Goal: Task Accomplishment & Management: Manage account settings

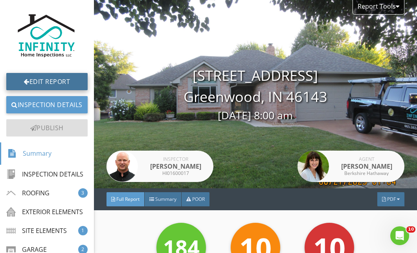
click at [44, 73] on link "Edit Report" at bounding box center [46, 81] width 81 height 17
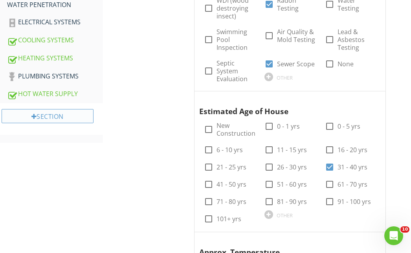
scroll to position [393, 0]
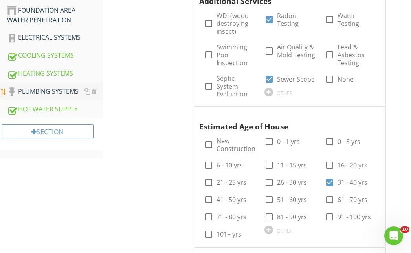
click at [41, 90] on div "PLUMBING SYSTEMS" at bounding box center [55, 92] width 96 height 10
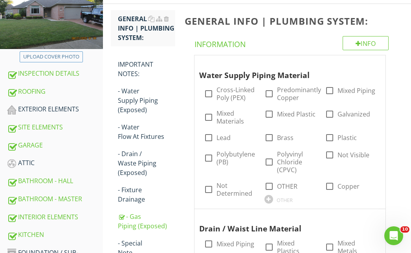
scroll to position [118, 0]
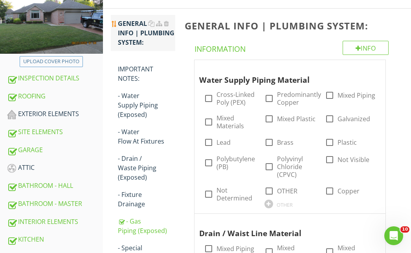
click at [128, 35] on div "GENERAL INFO | PLUMBING SYSTEM:" at bounding box center [146, 33] width 57 height 28
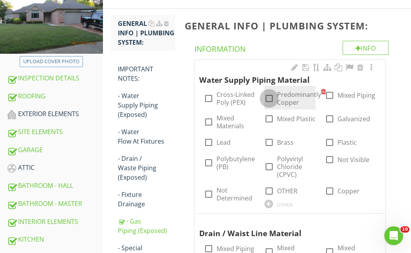
click at [268, 99] on div at bounding box center [268, 98] width 13 height 13
checkbox input "true"
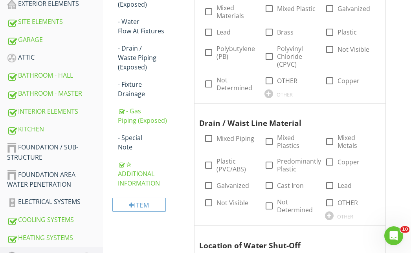
scroll to position [236, 0]
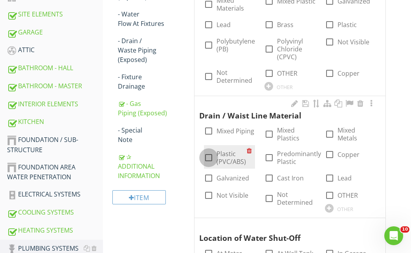
click at [207, 159] on div at bounding box center [208, 157] width 13 height 13
checkbox input "true"
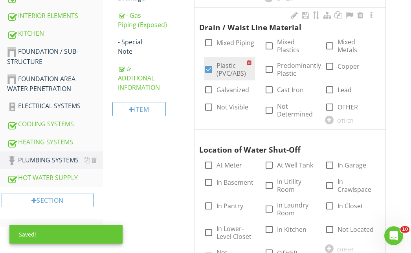
scroll to position [353, 0]
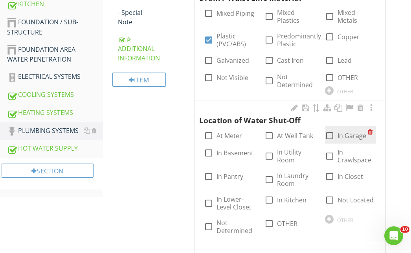
click at [331, 136] on div at bounding box center [329, 135] width 13 height 13
checkbox input "true"
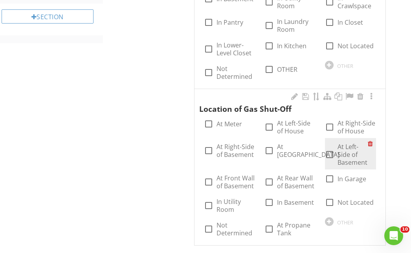
scroll to position [511, 0]
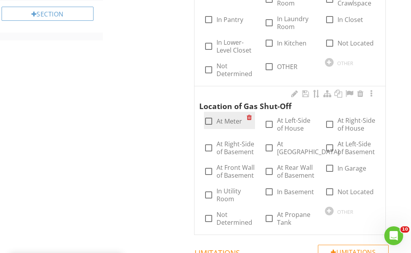
click at [207, 121] on div at bounding box center [208, 121] width 13 height 13
checkbox input "true"
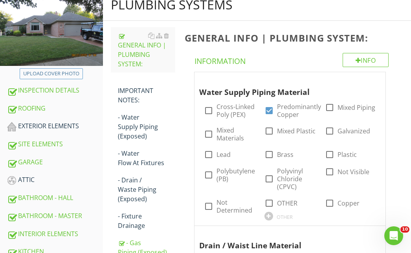
scroll to position [118, 0]
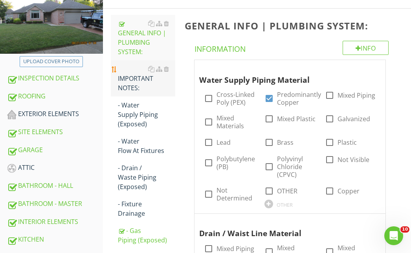
click at [131, 83] on div "IMPORTANT NOTES:" at bounding box center [146, 78] width 57 height 28
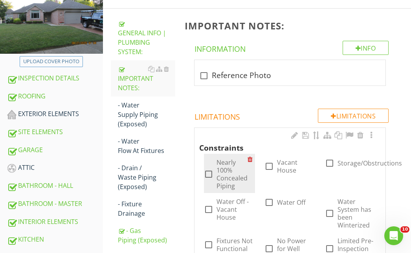
click at [207, 174] on div at bounding box center [208, 174] width 13 height 13
checkbox input "true"
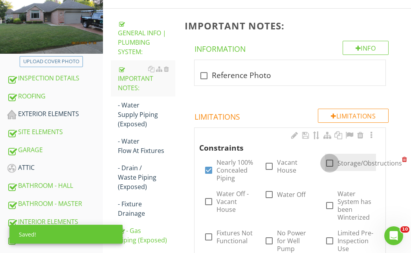
click at [328, 163] on div at bounding box center [329, 163] width 13 height 13
checkbox input "true"
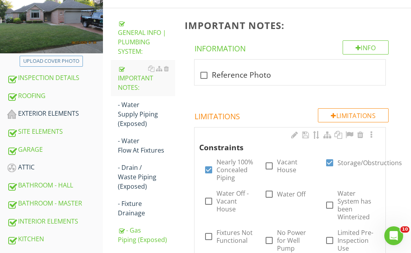
scroll to position [118, 0]
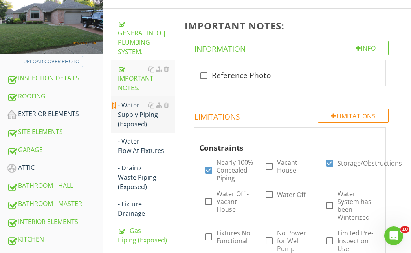
click at [132, 115] on div "- Water Supply Piping (Exposed)" at bounding box center [146, 115] width 57 height 28
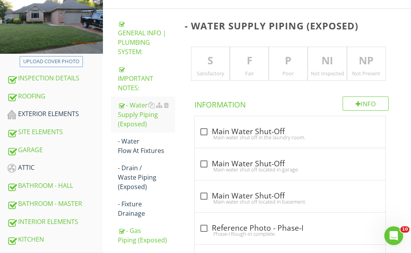
click at [208, 62] on p "S" at bounding box center [210, 61] width 38 height 16
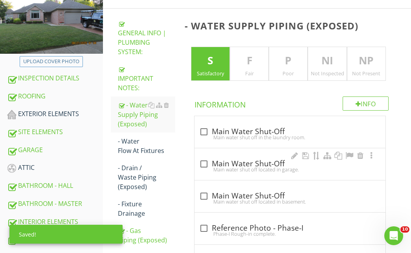
click at [204, 167] on div "Main water shut off located in garage." at bounding box center [289, 170] width 181 height 6
checkbox input "true"
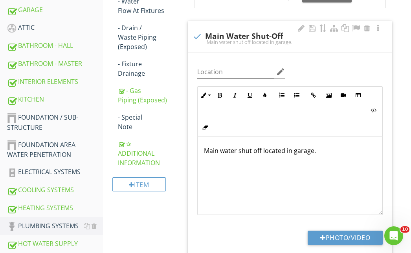
scroll to position [275, 0]
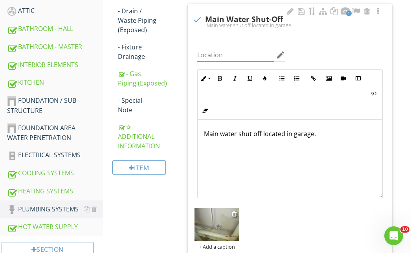
click at [220, 218] on img at bounding box center [216, 225] width 45 height 34
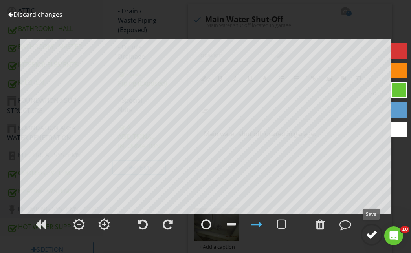
click at [368, 235] on div at bounding box center [372, 235] width 12 height 12
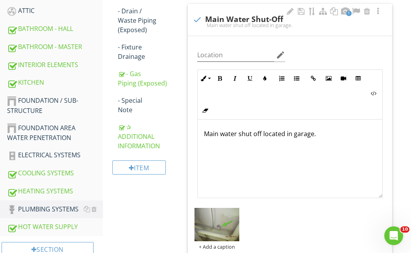
drag, startPoint x: 132, startPoint y: 99, endPoint x: 202, endPoint y: 106, distance: 70.6
click at [132, 99] on div "- Special Note" at bounding box center [146, 105] width 57 height 19
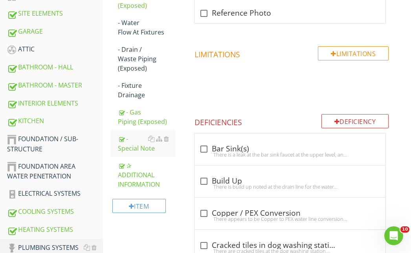
scroll to position [118, 0]
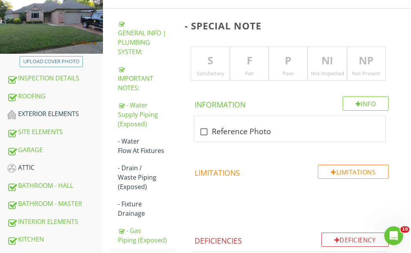
click at [327, 59] on p "NI" at bounding box center [327, 61] width 38 height 16
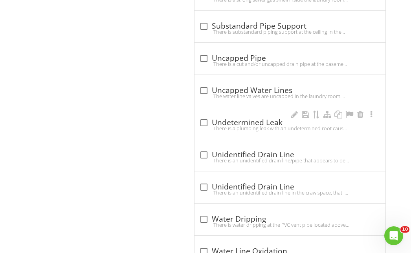
scroll to position [1139, 0]
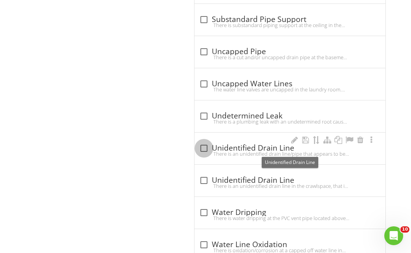
click at [205, 147] on div at bounding box center [203, 148] width 13 height 13
checkbox input "true"
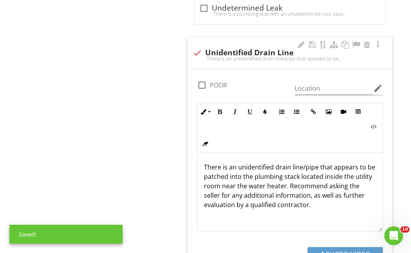
scroll to position [1296, 0]
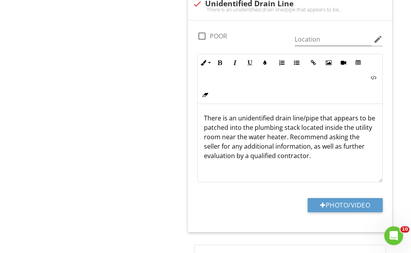
click at [319, 119] on p "There is an unidentified drain line/pipe that appears to be patched into the pl…" at bounding box center [290, 137] width 172 height 47
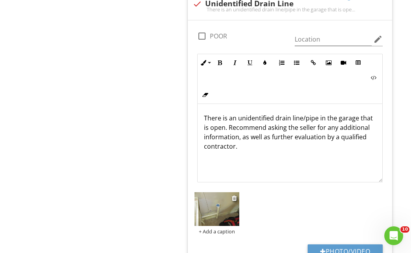
click at [216, 214] on img at bounding box center [216, 209] width 45 height 34
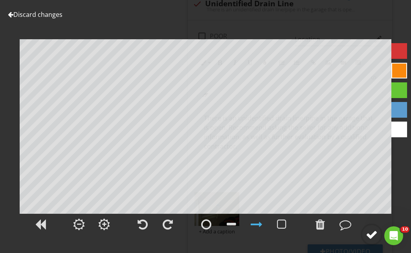
click at [370, 235] on div at bounding box center [372, 235] width 12 height 12
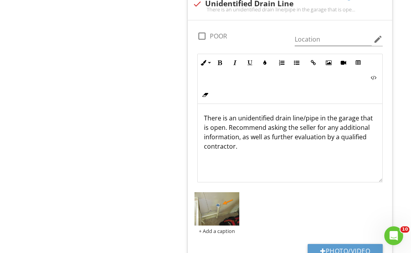
click at [261, 148] on p "There is an unidentified drain line/pipe in the garage that is open. Recommend …" at bounding box center [290, 133] width 172 height 38
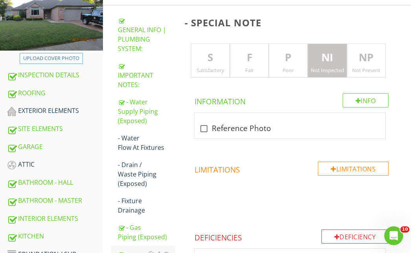
scroll to position [118, 0]
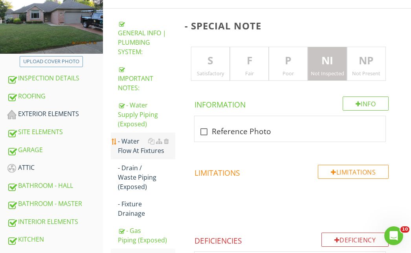
click at [134, 150] on div "- Water Flow At Fixtures" at bounding box center [146, 146] width 57 height 19
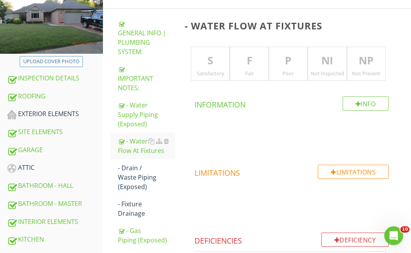
click at [210, 61] on p "S" at bounding box center [210, 61] width 38 height 16
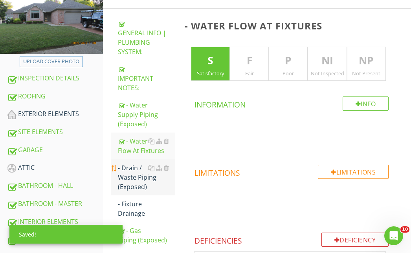
click at [130, 180] on div "- Drain / Waste Piping (Exposed)" at bounding box center [146, 177] width 57 height 28
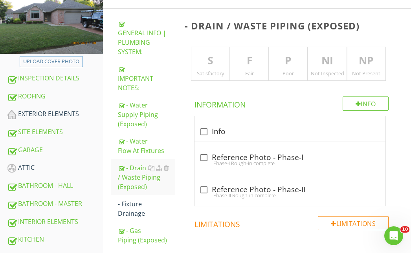
click at [212, 60] on p "S" at bounding box center [210, 61] width 38 height 16
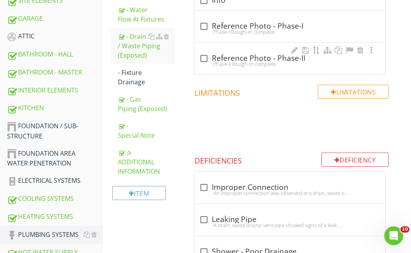
scroll to position [236, 0]
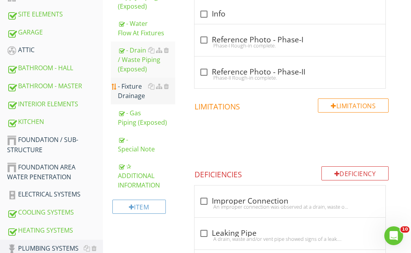
click at [128, 94] on div "- Fixture Drainage" at bounding box center [146, 91] width 57 height 19
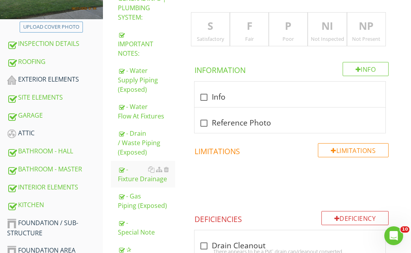
scroll to position [79, 0]
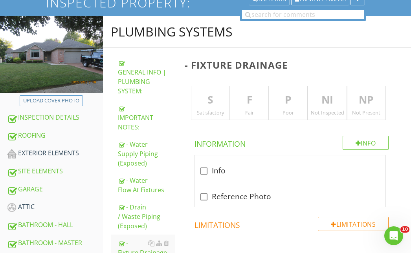
click at [250, 99] on p "F" at bounding box center [249, 100] width 38 height 16
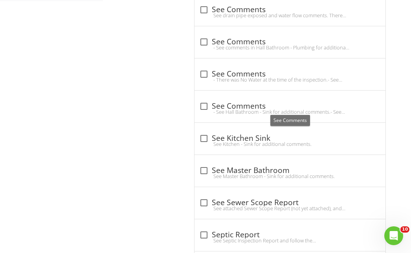
scroll to position [589, 0]
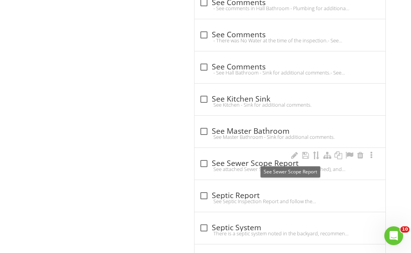
click at [205, 165] on div at bounding box center [203, 163] width 13 height 13
checkbox input "true"
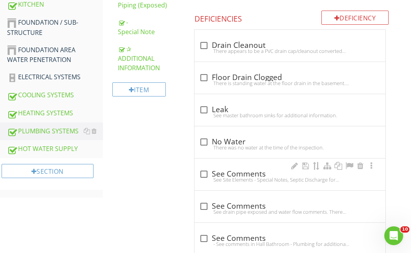
scroll to position [353, 0]
drag, startPoint x: 43, startPoint y: 78, endPoint x: 82, endPoint y: 83, distance: 39.2
click at [43, 78] on div "ELECTRICAL SYSTEMS" at bounding box center [55, 77] width 96 height 10
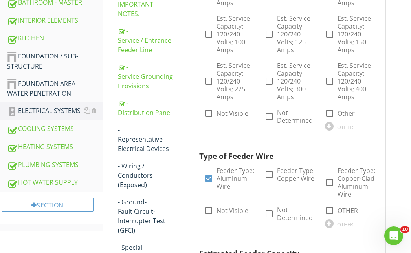
scroll to position [337, 0]
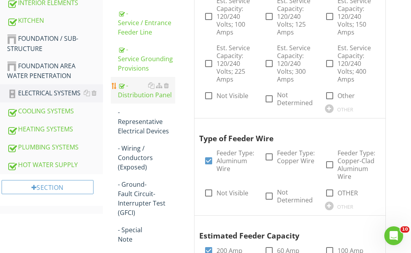
click at [148, 95] on div "- Distribution Panel" at bounding box center [146, 90] width 57 height 19
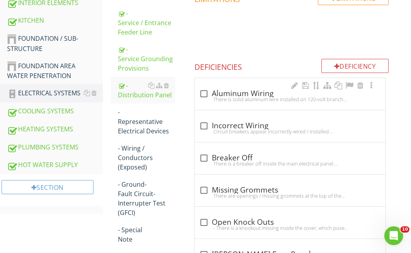
scroll to position [376, 0]
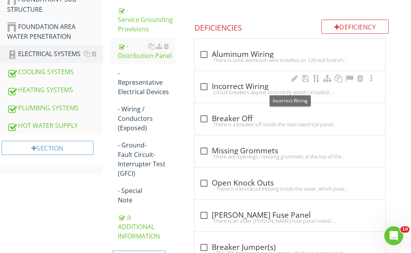
click at [207, 88] on div at bounding box center [203, 86] width 13 height 13
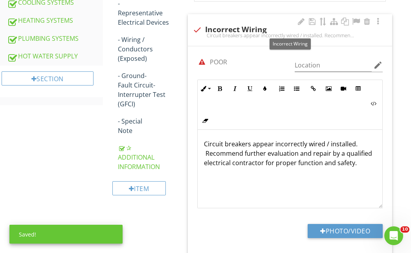
scroll to position [455, 0]
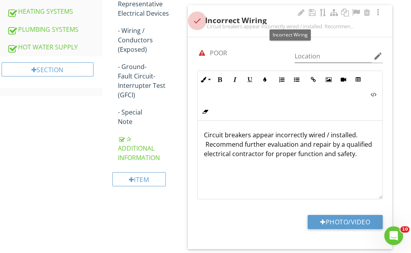
click at [196, 20] on div at bounding box center [196, 20] width 13 height 13
checkbox input "true"
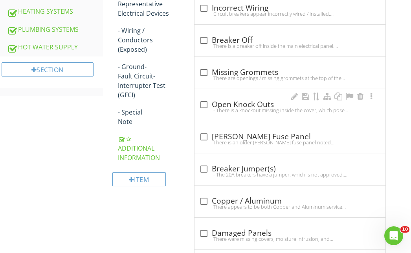
scroll to position [494, 0]
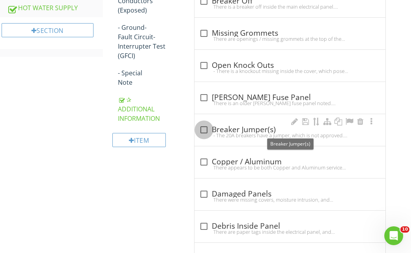
click at [205, 130] on div at bounding box center [203, 129] width 13 height 13
checkbox input "true"
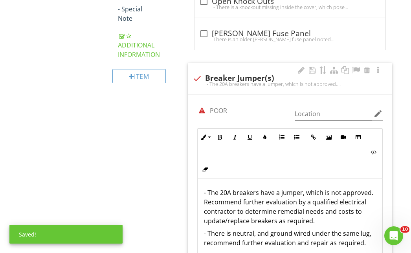
scroll to position [573, 0]
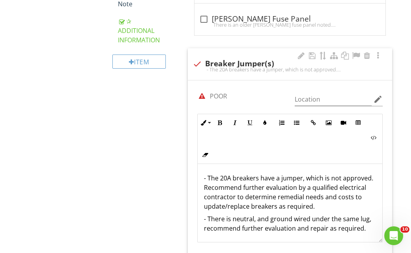
click at [196, 65] on div at bounding box center [196, 63] width 13 height 13
checkbox input "true"
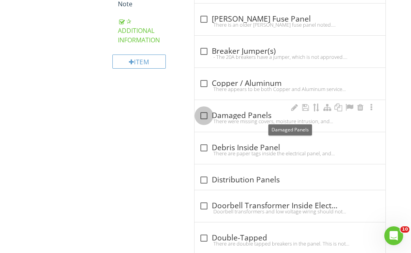
click at [205, 117] on div at bounding box center [203, 115] width 13 height 13
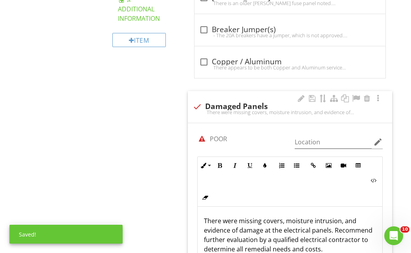
scroll to position [612, 0]
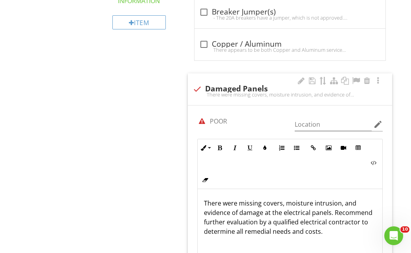
click at [198, 88] on div at bounding box center [196, 88] width 13 height 13
checkbox input "true"
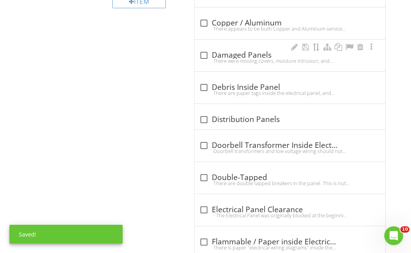
scroll to position [651, 0]
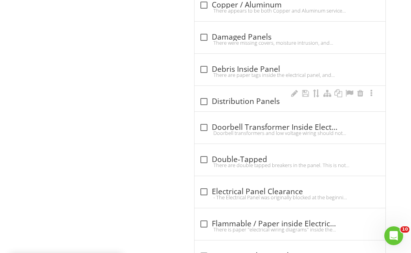
click at [203, 103] on div at bounding box center [203, 101] width 13 height 13
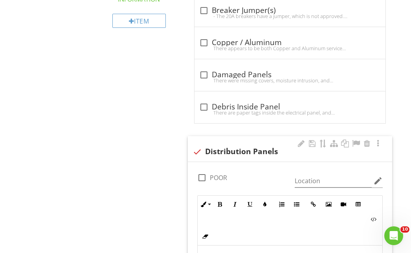
scroll to position [612, 0]
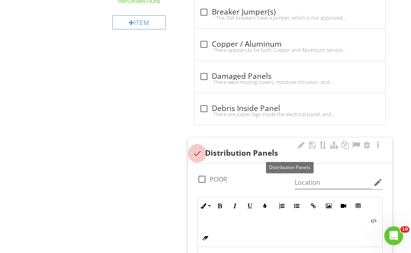
click at [199, 152] on div at bounding box center [196, 153] width 13 height 13
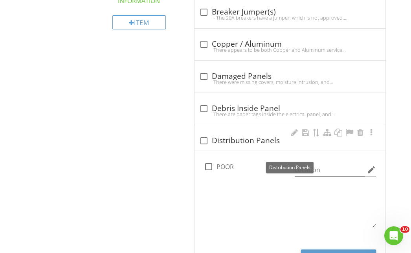
checkbox input "true"
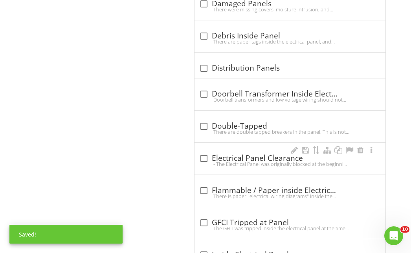
scroll to position [690, 0]
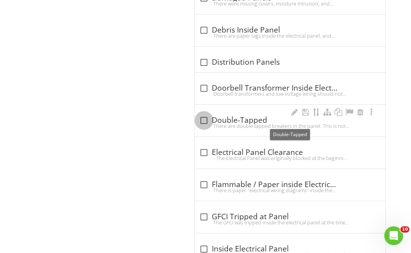
click at [200, 120] on div at bounding box center [203, 120] width 13 height 13
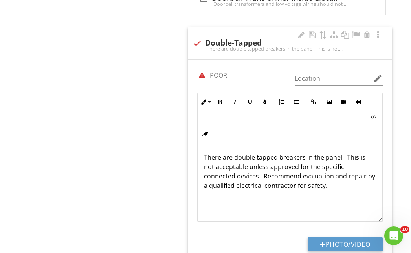
scroll to position [769, 0]
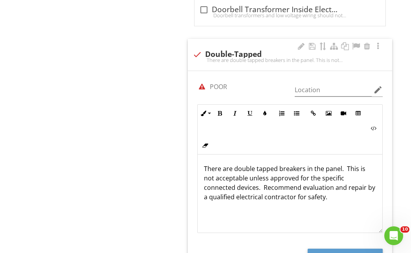
click at [195, 54] on div at bounding box center [196, 54] width 13 height 13
checkbox input "true"
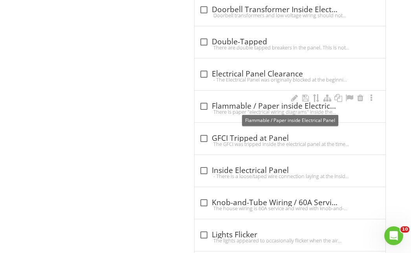
click at [207, 107] on div at bounding box center [203, 106] width 13 height 13
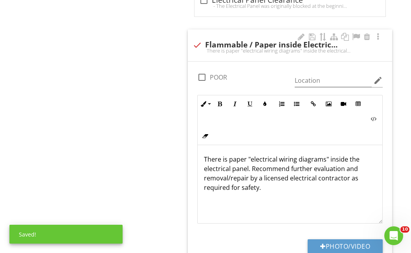
scroll to position [848, 0]
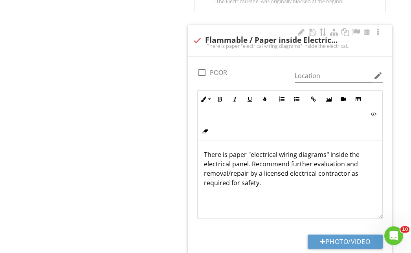
click at [197, 40] on div at bounding box center [196, 40] width 13 height 13
checkbox input "true"
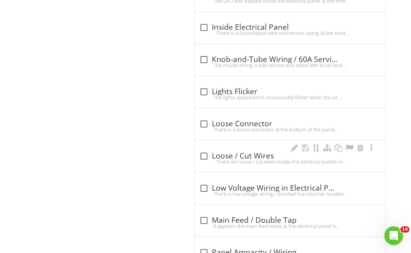
scroll to position [926, 0]
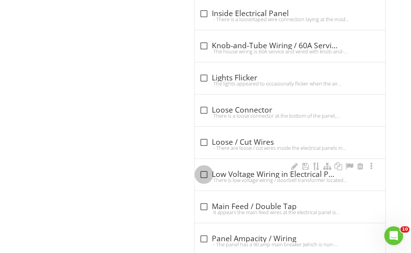
click at [204, 177] on div at bounding box center [203, 174] width 13 height 13
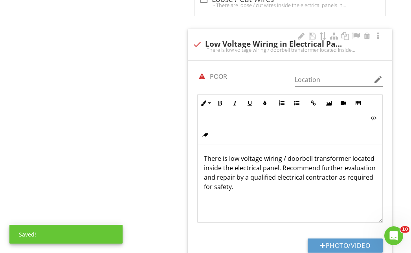
scroll to position [1083, 0]
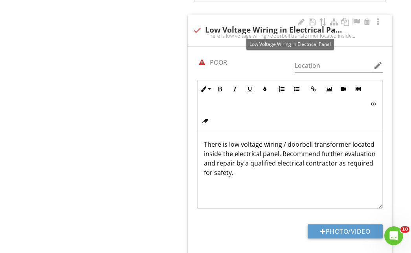
click at [190, 28] on div "check Low Voltage Wiring in Electrical Panel There is low voltage wiring / door…" at bounding box center [290, 31] width 204 height 32
checkbox input "true"
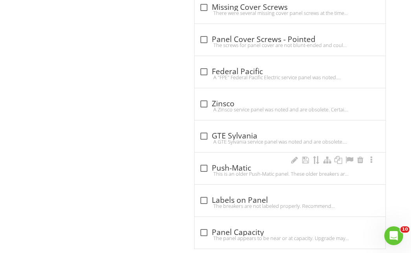
scroll to position [1335, 0]
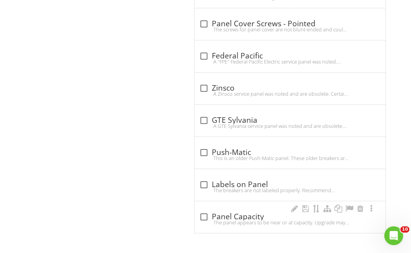
click at [202, 218] on div at bounding box center [203, 217] width 13 height 13
checkbox input "true"
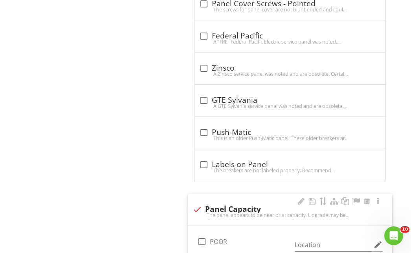
scroll to position [1396, 0]
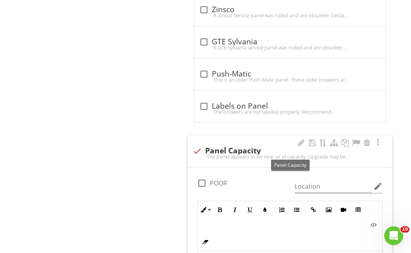
click at [197, 147] on div at bounding box center [196, 151] width 13 height 13
checkbox input "true"
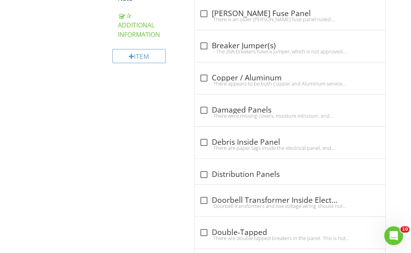
scroll to position [549, 0]
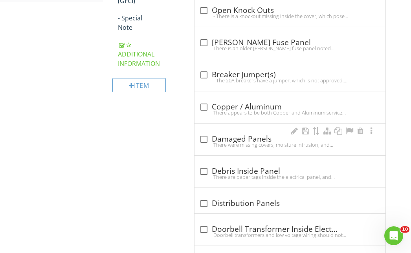
click at [204, 138] on div at bounding box center [203, 139] width 13 height 13
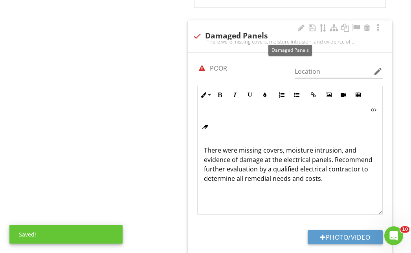
scroll to position [667, 0]
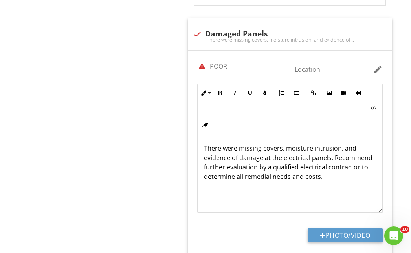
drag, startPoint x: 364, startPoint y: 180, endPoint x: 185, endPoint y: 168, distance: 179.5
copy p "Recommend further evaluation by a qualified electrical contractor to determine …"
click at [227, 191] on div "There were missing covers, moisture intrusion, and evidence of damage at the el…" at bounding box center [290, 173] width 185 height 79
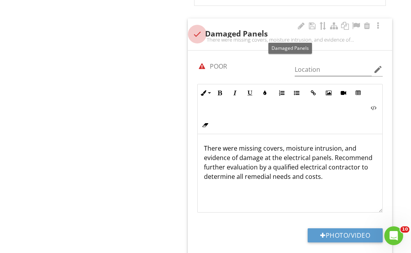
click at [199, 33] on div at bounding box center [196, 33] width 13 height 13
checkbox input "true"
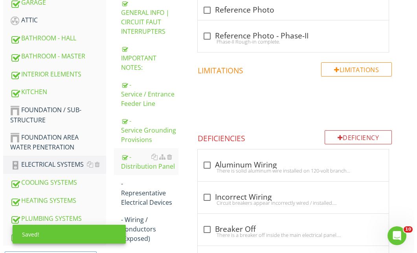
scroll to position [235, 0]
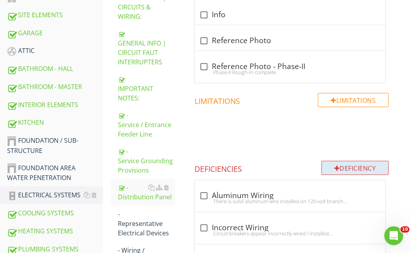
click at [353, 167] on div "Deficiency" at bounding box center [355, 168] width 68 height 14
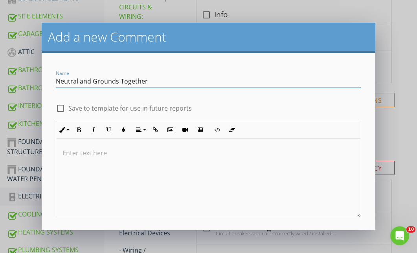
type input "Neutral and Grounds Together"
click at [60, 106] on div at bounding box center [60, 108] width 13 height 13
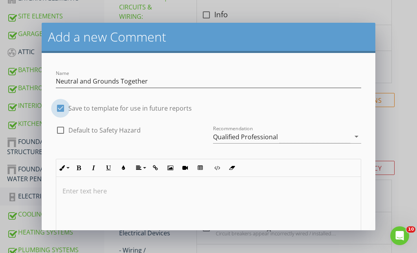
checkbox input "true"
click at [352, 135] on icon "arrow_drop_down" at bounding box center [356, 136] width 9 height 9
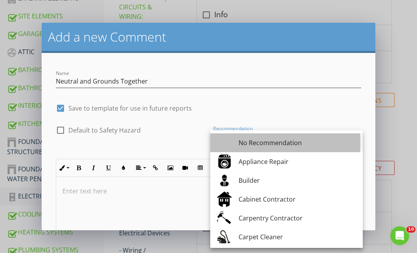
click at [245, 141] on div "No Recommendation" at bounding box center [297, 142] width 118 height 9
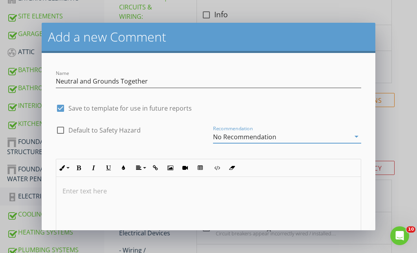
click at [92, 186] on div at bounding box center [208, 216] width 304 height 79
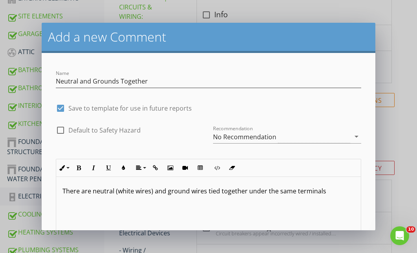
click at [322, 192] on p "There are neutral (white wires) and ground wires tied together under the same t…" at bounding box center [208, 191] width 292 height 9
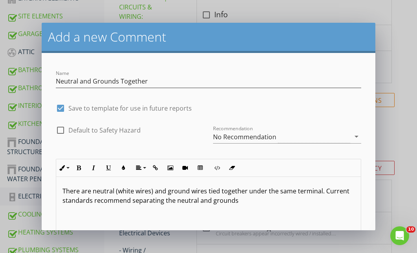
click at [117, 204] on p "There are neutral (white wires) and ground wires tied together under the same t…" at bounding box center [208, 196] width 292 height 19
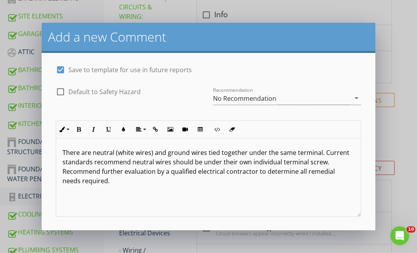
scroll to position [74, 0]
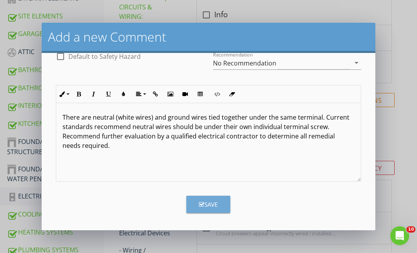
click at [205, 205] on div "Save" at bounding box center [208, 204] width 19 height 9
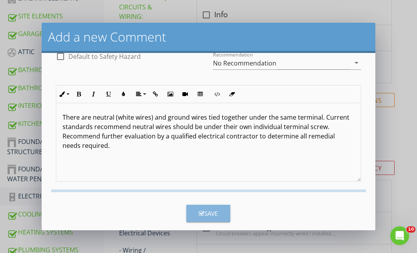
checkbox input "false"
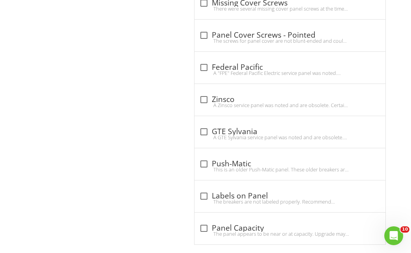
scroll to position [1604, 0]
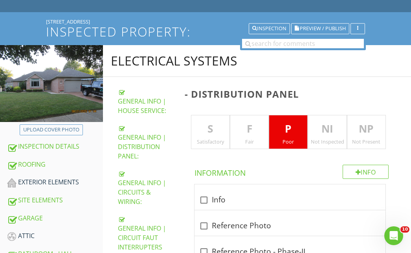
scroll to position [118, 0]
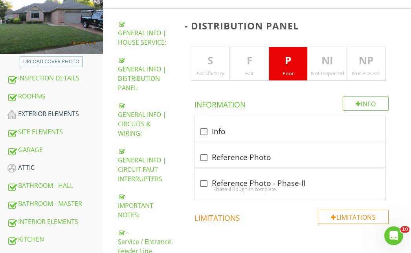
click at [250, 58] on p "F" at bounding box center [249, 61] width 38 height 16
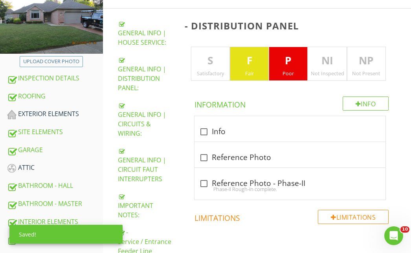
click at [286, 61] on p "P" at bounding box center [288, 61] width 38 height 16
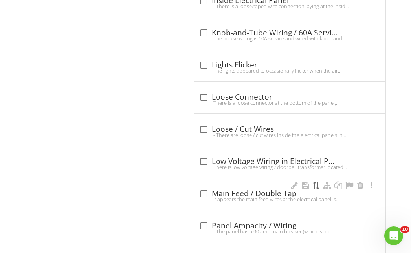
scroll to position [982, 0]
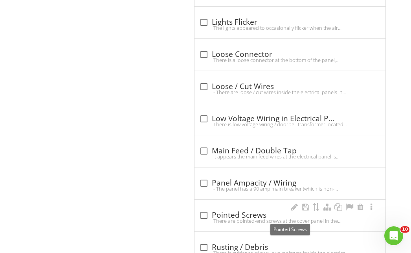
click at [208, 216] on div at bounding box center [203, 215] width 13 height 13
checkbox input "true"
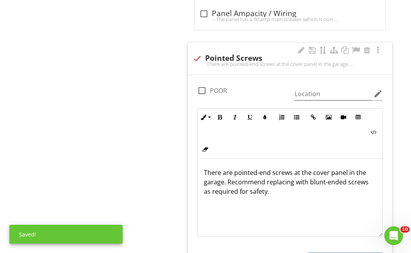
scroll to position [1178, 0]
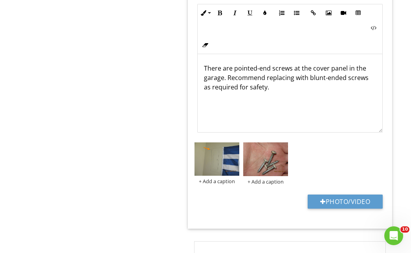
scroll to position [1257, 0]
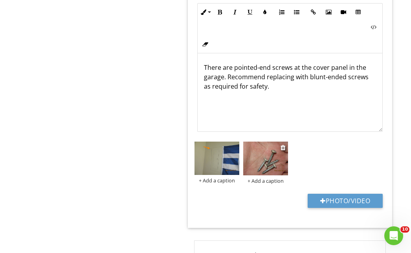
click at [263, 153] on img at bounding box center [265, 159] width 45 height 34
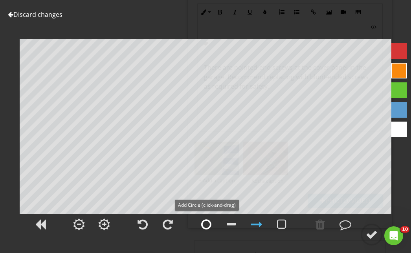
click at [208, 224] on div at bounding box center [206, 225] width 10 height 12
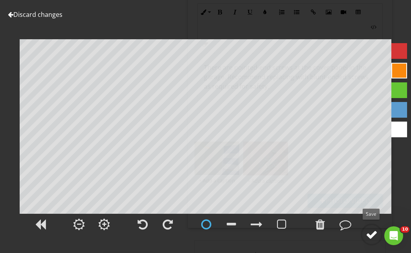
click at [374, 234] on div at bounding box center [372, 235] width 12 height 12
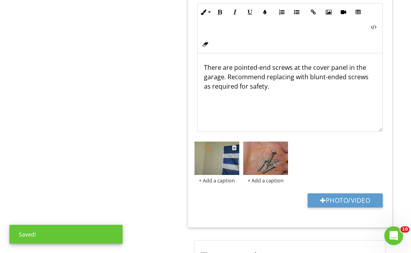
click at [217, 152] on img at bounding box center [216, 158] width 45 height 33
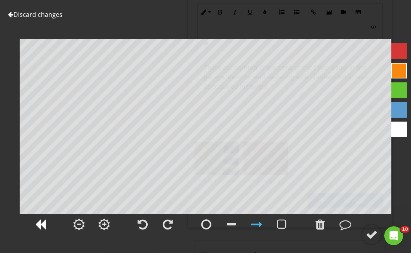
click at [35, 223] on div at bounding box center [40, 225] width 11 height 12
click at [41, 226] on div at bounding box center [40, 225] width 11 height 12
click at [18, 14] on link "Discard changes" at bounding box center [35, 14] width 55 height 9
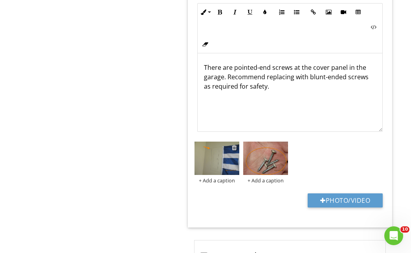
click at [233, 146] on div at bounding box center [234, 148] width 5 height 6
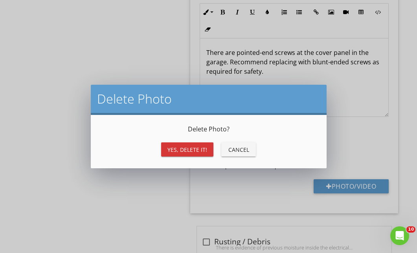
click at [194, 148] on div "Yes, Delete it!" at bounding box center [187, 150] width 40 height 8
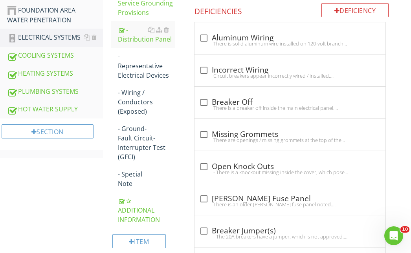
scroll to position [432, 0]
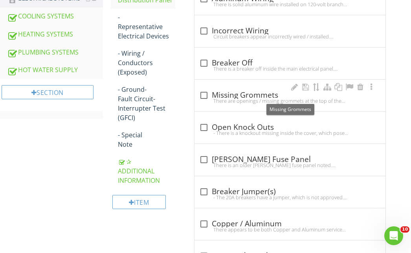
click at [202, 95] on div at bounding box center [203, 95] width 13 height 13
checkbox input "true"
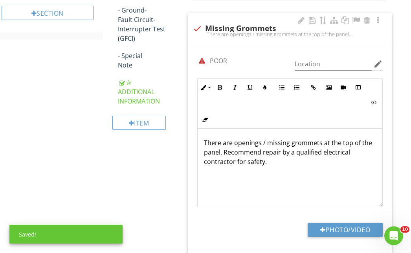
scroll to position [589, 0]
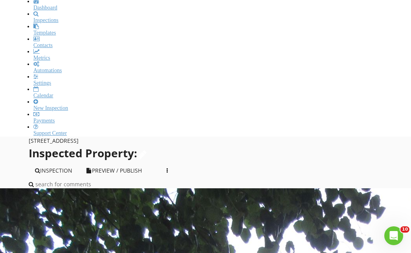
scroll to position [157, 0]
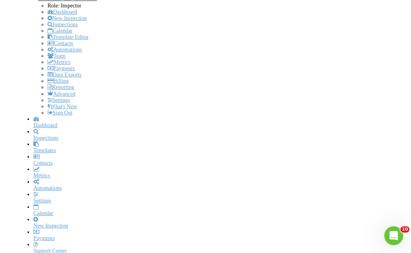
checkbox input "true"
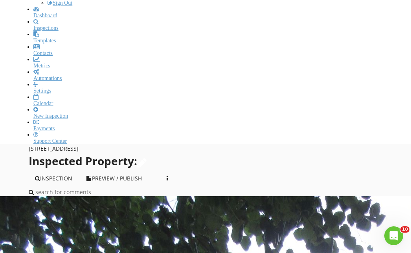
scroll to position [275, 0]
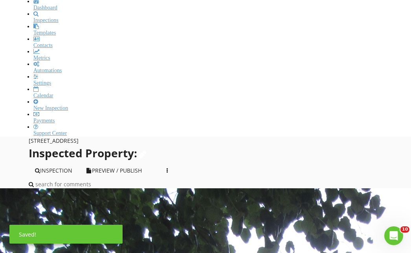
checkbox input "true"
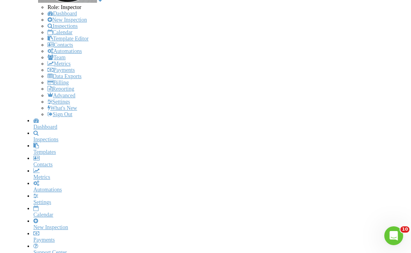
scroll to position [118, 0]
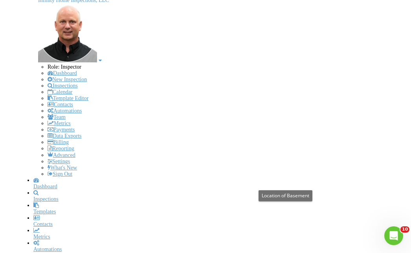
scroll to position [79, 0]
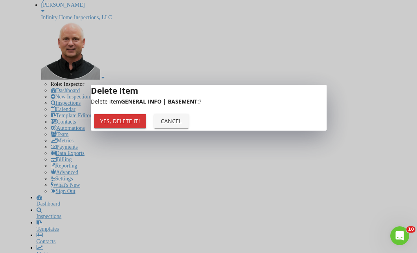
click at [140, 125] on div "Yes, Delete it!" at bounding box center [120, 121] width 40 height 8
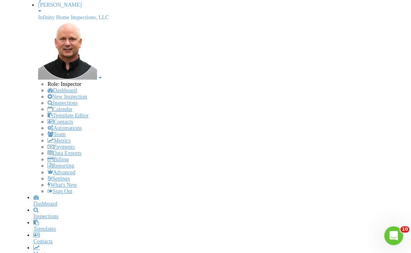
checkbox input "true"
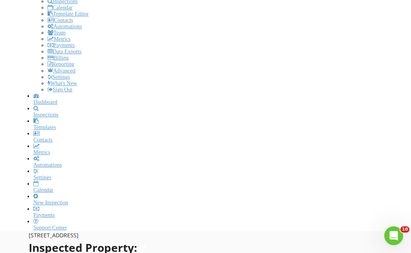
scroll to position [196, 0]
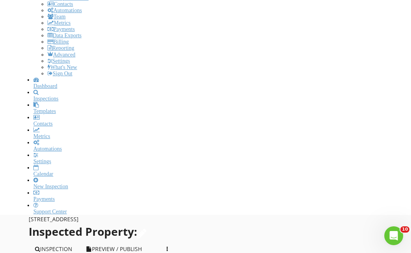
checkbox input "true"
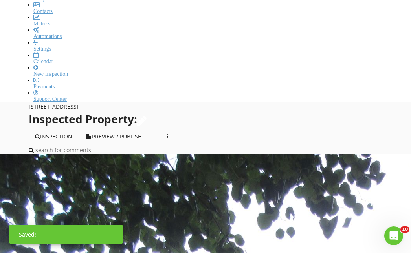
scroll to position [275, 0]
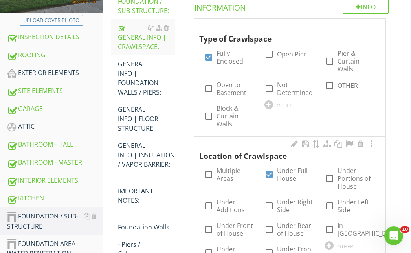
scroll to position [118, 0]
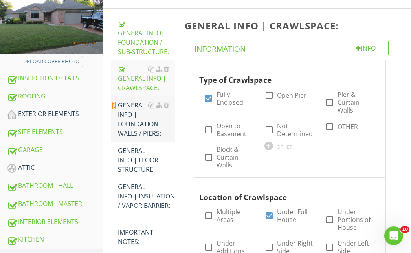
click at [133, 128] on div "GENERAL INFO | FOUNDATION WALLS / PIERS:" at bounding box center [146, 120] width 57 height 38
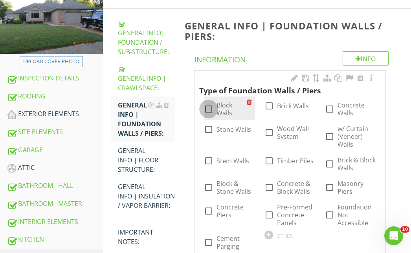
click at [206, 106] on div at bounding box center [208, 109] width 13 height 13
checkbox input "true"
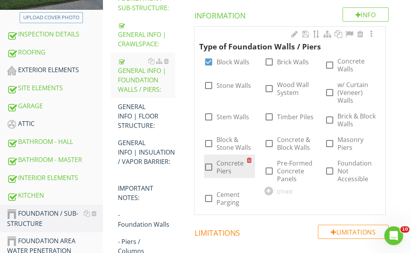
scroll to position [157, 0]
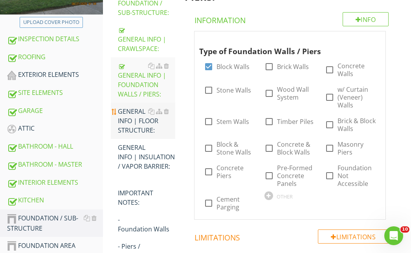
click at [137, 120] on div "GENERAL INFO | FLOOR STRUCTURE:" at bounding box center [146, 121] width 57 height 28
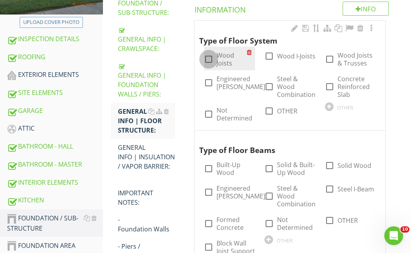
click at [212, 58] on div at bounding box center [208, 59] width 13 height 13
checkbox input "true"
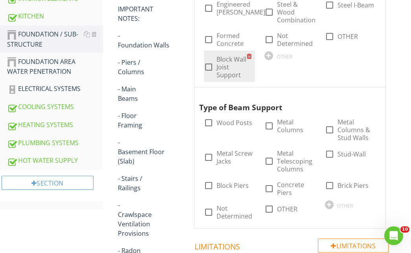
scroll to position [353, 0]
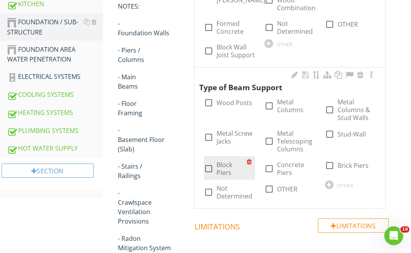
click at [209, 170] on div at bounding box center [208, 168] width 13 height 13
checkbox input "true"
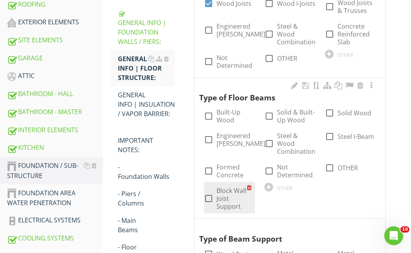
scroll to position [196, 0]
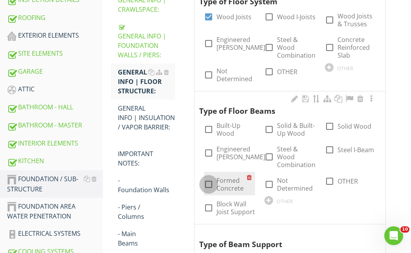
click at [207, 187] on div at bounding box center [208, 184] width 13 height 13
checkbox input "true"
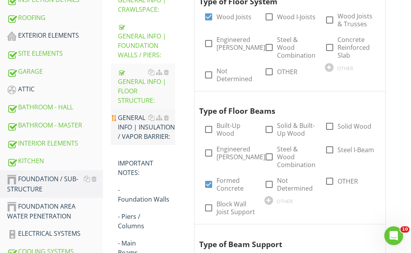
click at [135, 133] on div "GENERAL INFO | INSULATION / VAPOR BARRIER:" at bounding box center [146, 127] width 57 height 28
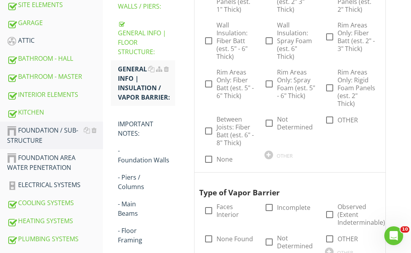
scroll to position [157, 0]
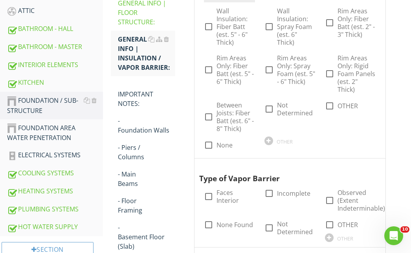
scroll to position [314, 0]
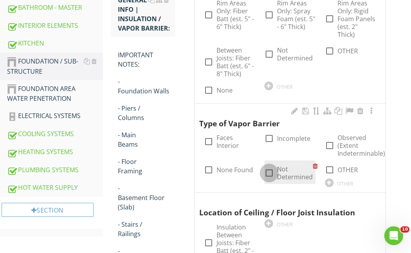
click at [267, 173] on div at bounding box center [268, 173] width 13 height 13
checkbox input "true"
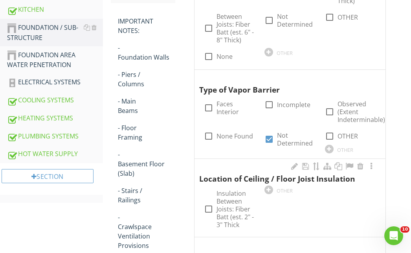
scroll to position [393, 0]
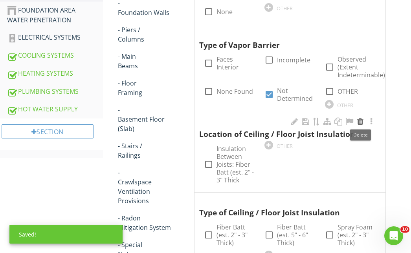
click at [362, 121] on div at bounding box center [359, 122] width 9 height 8
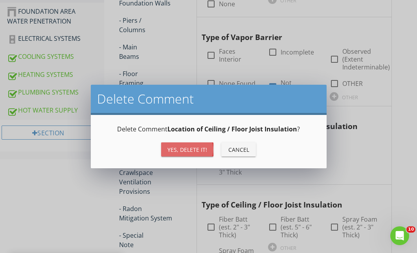
click at [193, 148] on div "Yes, Delete it!" at bounding box center [187, 150] width 40 height 8
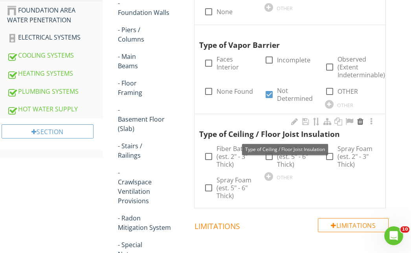
click at [361, 123] on div at bounding box center [359, 122] width 9 height 8
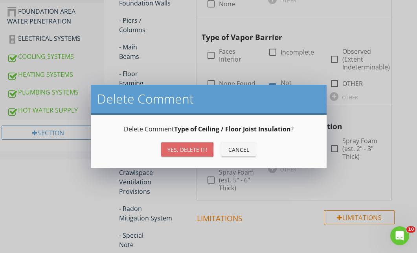
click at [189, 146] on div "Yes, Delete it!" at bounding box center [187, 150] width 40 height 8
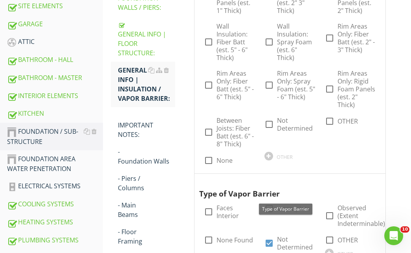
scroll to position [176, 0]
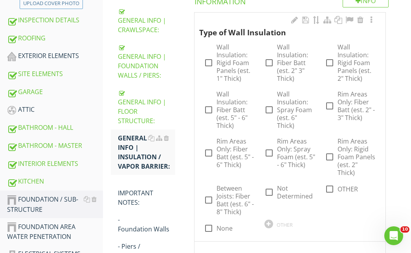
drag, startPoint x: 266, startPoint y: 223, endPoint x: 269, endPoint y: 219, distance: 4.5
click at [269, 220] on div at bounding box center [268, 224] width 9 height 9
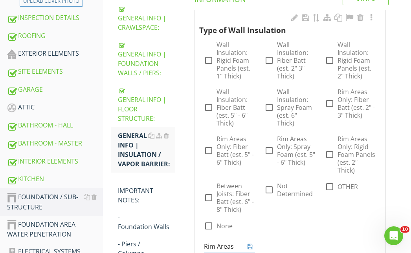
type input "Rim Areas"
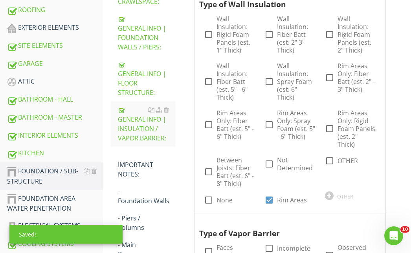
scroll to position [218, 0]
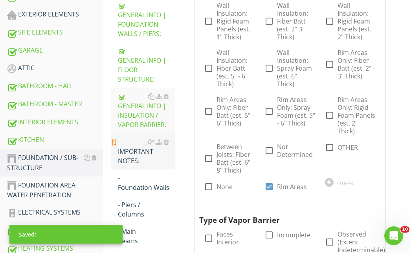
click at [132, 154] on div "IMPORTANT NOTES:" at bounding box center [146, 151] width 57 height 28
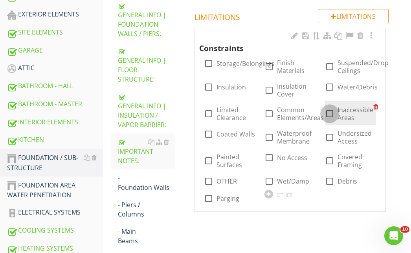
click at [331, 115] on div at bounding box center [329, 113] width 13 height 13
checkbox input "true"
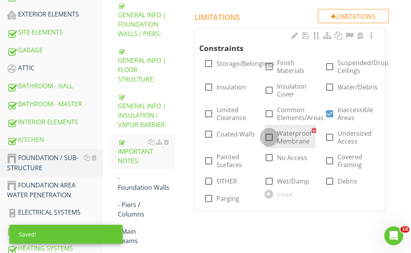
click at [269, 139] on div at bounding box center [268, 137] width 13 height 13
checkbox input "true"
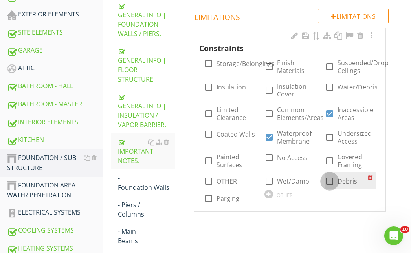
click at [335, 184] on div at bounding box center [329, 181] width 13 height 13
checkbox input "true"
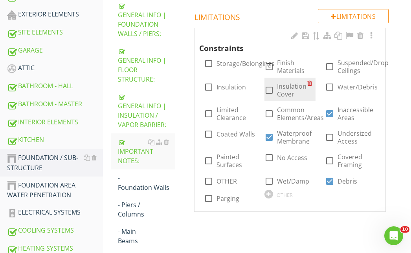
click at [270, 88] on div at bounding box center [268, 90] width 13 height 13
checkbox input "false"
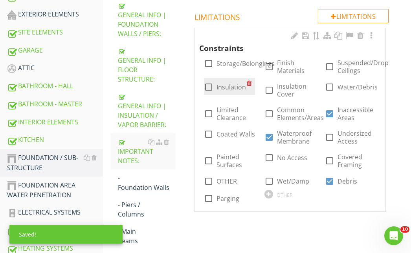
click at [207, 87] on div at bounding box center [208, 87] width 13 height 13
checkbox input "true"
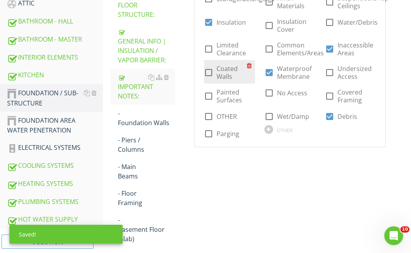
scroll to position [296, 0]
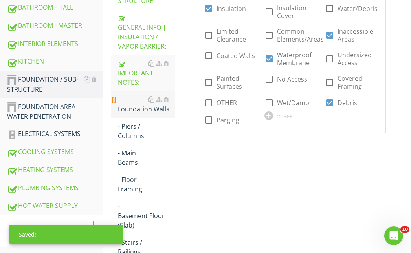
click at [148, 109] on div "- Foundation Walls" at bounding box center [146, 104] width 57 height 19
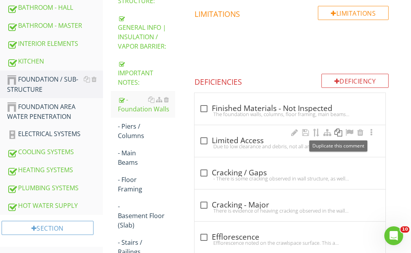
click at [338, 132] on div at bounding box center [337, 133] width 9 height 8
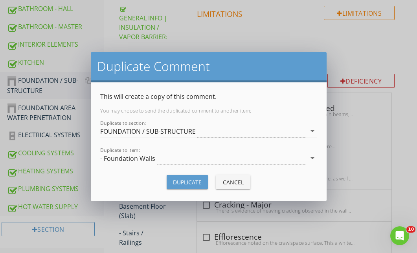
click at [187, 181] on div "Duplicate" at bounding box center [187, 182] width 29 height 8
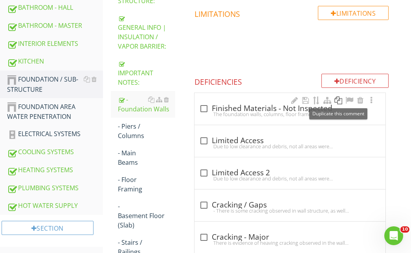
click at [338, 98] on div at bounding box center [337, 101] width 9 height 8
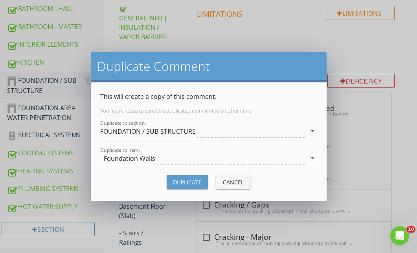
click at [193, 181] on div "Duplicate" at bounding box center [187, 182] width 29 height 8
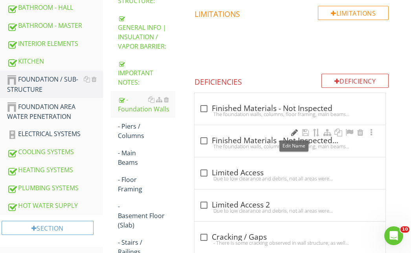
click at [292, 130] on div at bounding box center [293, 133] width 9 height 8
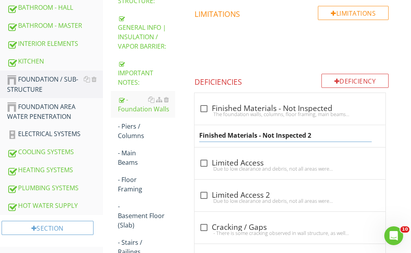
click at [322, 137] on input "Finished Materials - Not Inspected 2" at bounding box center [285, 135] width 172 height 13
type input "Encapsulated Materials - Not Inspected"
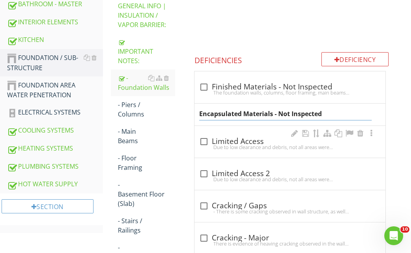
scroll to position [335, 0]
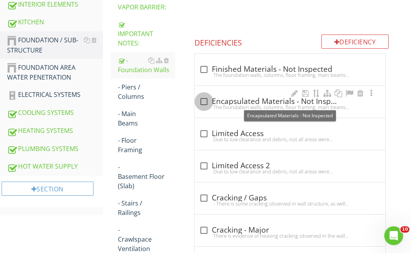
click at [203, 101] on div at bounding box center [203, 101] width 13 height 13
checkbox input "true"
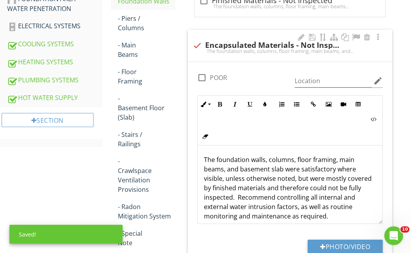
scroll to position [414, 0]
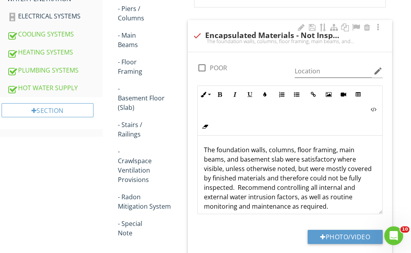
scroll to position [414, 0]
click at [370, 170] on div "The foundation walls, columns, floor framing, main beams, and basement slab wer…" at bounding box center [290, 184] width 185 height 97
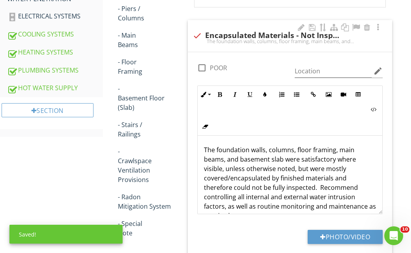
click at [205, 180] on p "The foundation walls, columns, floor framing, main beams, and basement slab wer…" at bounding box center [290, 182] width 172 height 75
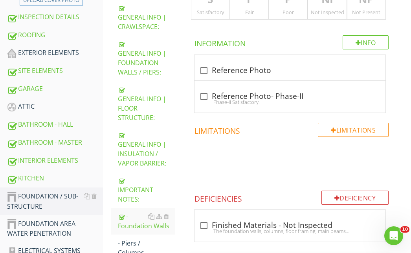
scroll to position [100, 0]
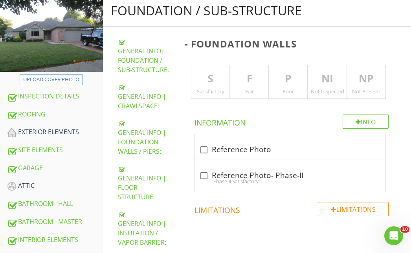
click at [333, 80] on p "NI" at bounding box center [327, 79] width 38 height 16
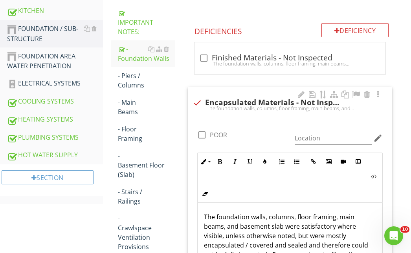
scroll to position [296, 0]
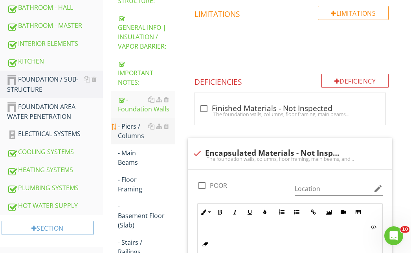
click at [127, 133] on div "- Piers / Columns" at bounding box center [146, 131] width 57 height 19
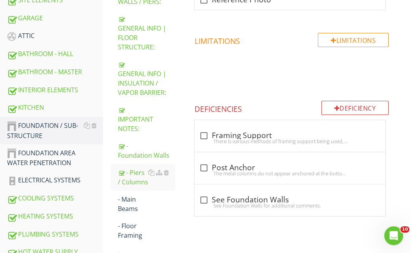
scroll to position [139, 0]
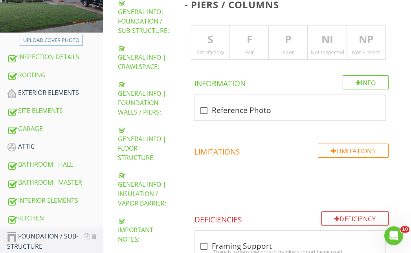
click at [332, 46] on p "NI" at bounding box center [327, 40] width 38 height 16
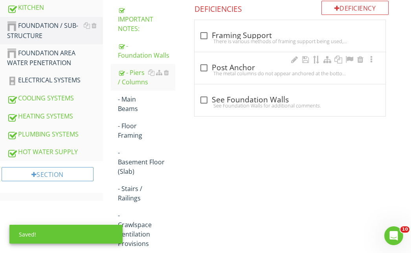
scroll to position [335, 0]
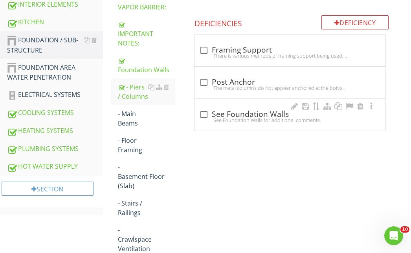
click at [204, 119] on div "See Foundation Walls for additional comments." at bounding box center [289, 120] width 181 height 6
checkbox input "true"
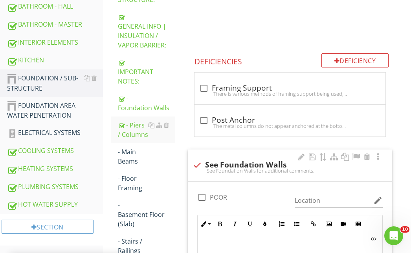
scroll to position [296, 0]
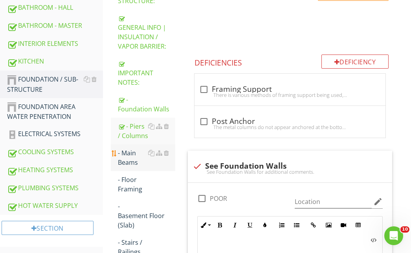
click at [129, 155] on div "- Main Beams" at bounding box center [146, 157] width 57 height 19
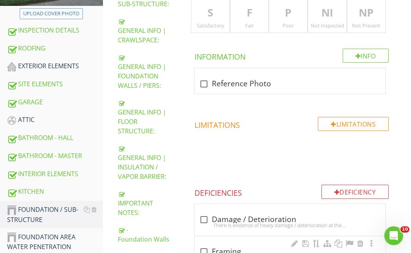
scroll to position [139, 0]
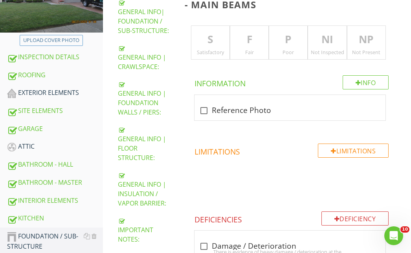
click at [319, 42] on p "NI" at bounding box center [327, 40] width 38 height 16
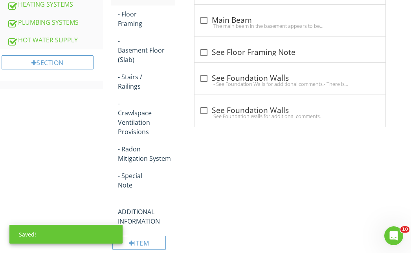
scroll to position [490, 0]
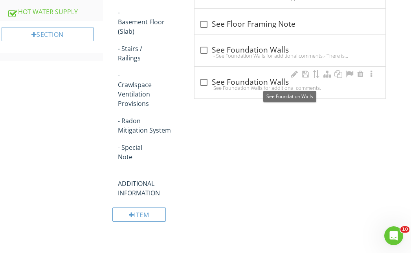
click at [204, 82] on div at bounding box center [203, 82] width 13 height 13
checkbox input "true"
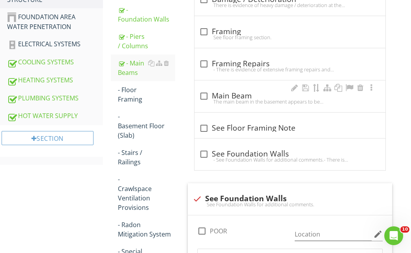
scroll to position [372, 0]
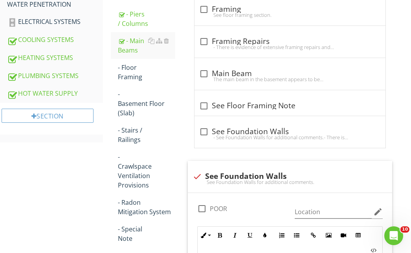
scroll to position [412, 0]
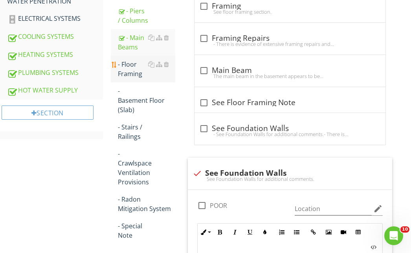
click at [128, 70] on div "- Floor Framing" at bounding box center [146, 69] width 57 height 19
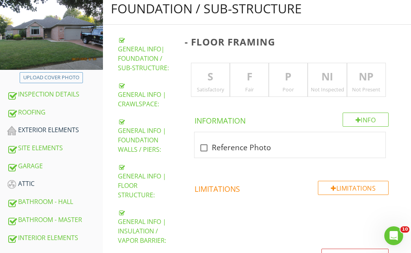
scroll to position [97, 0]
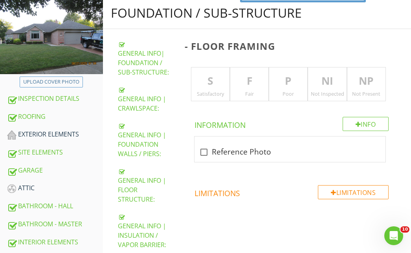
click at [278, 87] on p "P" at bounding box center [288, 81] width 38 height 16
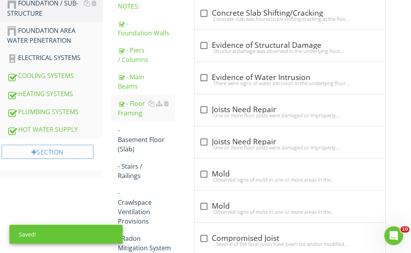
scroll to position [412, 0]
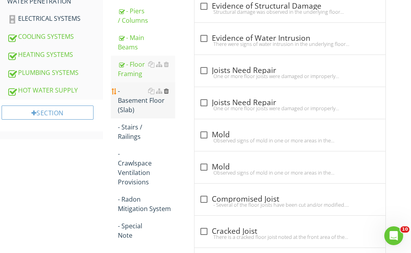
click at [166, 92] on div at bounding box center [166, 91] width 5 height 6
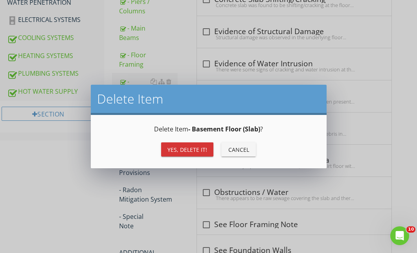
click at [186, 148] on div "Yes, Delete it!" at bounding box center [187, 150] width 40 height 8
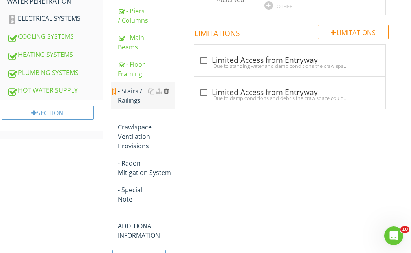
click at [166, 90] on div at bounding box center [166, 91] width 5 height 6
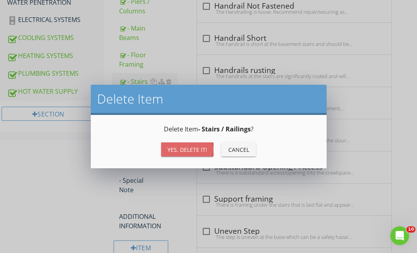
click at [201, 147] on div "Yes, Delete it!" at bounding box center [187, 150] width 40 height 8
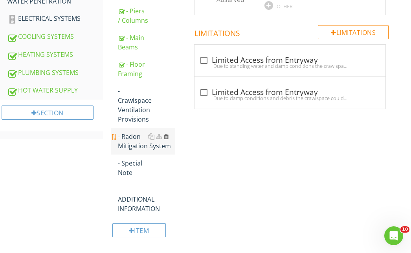
click at [165, 137] on div at bounding box center [166, 137] width 5 height 6
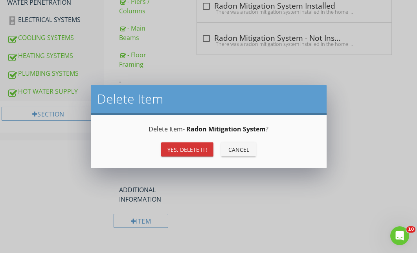
click at [192, 150] on div "Yes, Delete it!" at bounding box center [187, 150] width 40 height 8
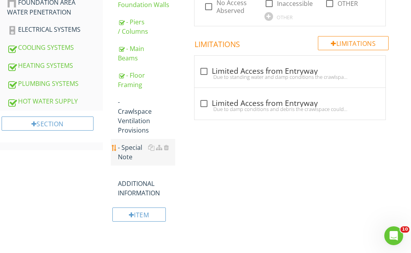
click at [137, 153] on div "- Special Note" at bounding box center [146, 152] width 57 height 19
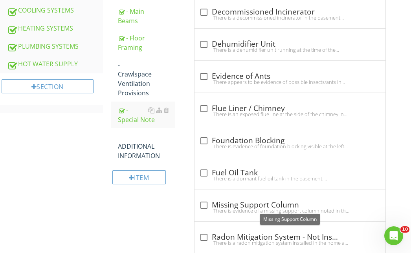
scroll to position [416, 0]
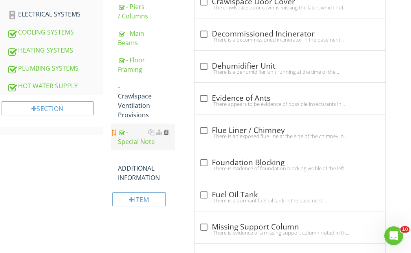
click at [167, 131] on div at bounding box center [166, 132] width 5 height 6
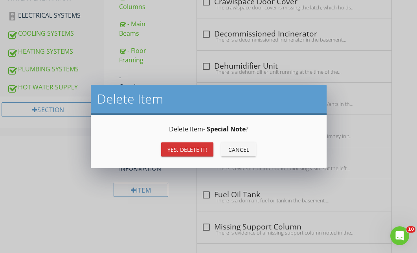
click at [183, 146] on div "Yes, Delete it!" at bounding box center [187, 150] width 40 height 8
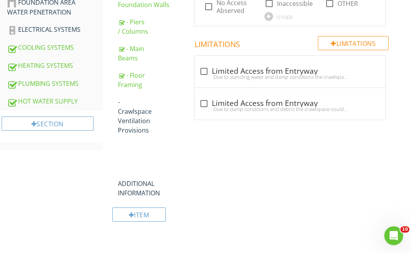
scroll to position [374, 0]
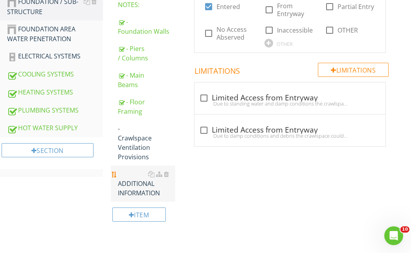
click at [135, 190] on div "ADDITIONAL INFORMATION" at bounding box center [146, 184] width 57 height 28
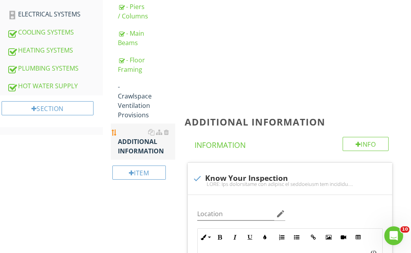
scroll to position [374, 0]
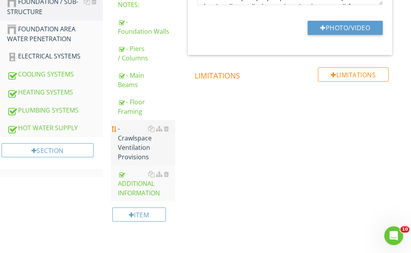
click at [132, 148] on div "- Crawlspace Ventilation Provisions" at bounding box center [146, 143] width 57 height 38
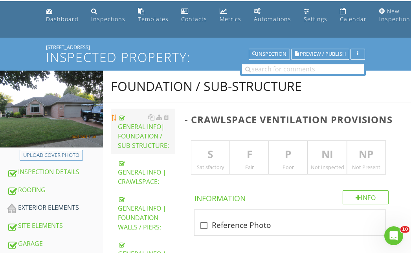
scroll to position [23, 0]
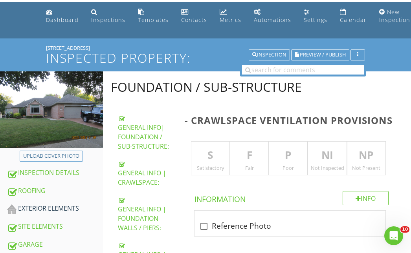
click at [249, 154] on p "F" at bounding box center [249, 156] width 38 height 16
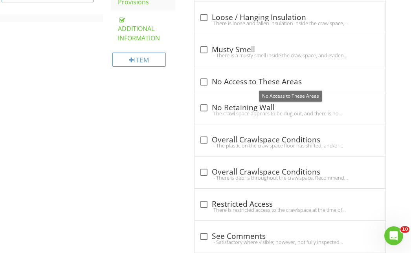
scroll to position [534, 0]
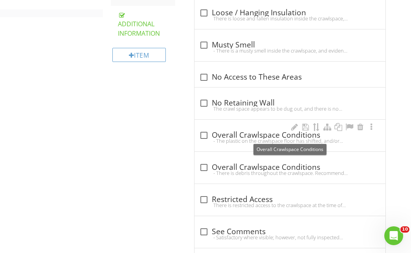
click at [205, 135] on div at bounding box center [203, 135] width 13 height 13
checkbox input "true"
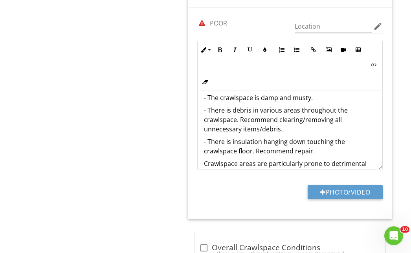
scroll to position [39, 0]
drag, startPoint x: 314, startPoint y: 150, endPoint x: 201, endPoint y: 112, distance: 119.5
click at [201, 112] on div "- The plastic on the crawlspace floor has shifted, and/or there are gaps. Recom…" at bounding box center [290, 138] width 185 height 173
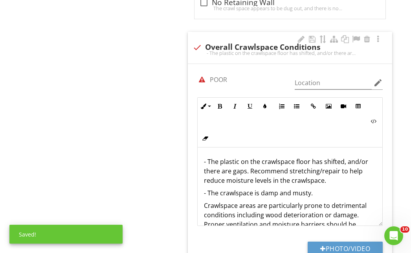
scroll to position [652, 0]
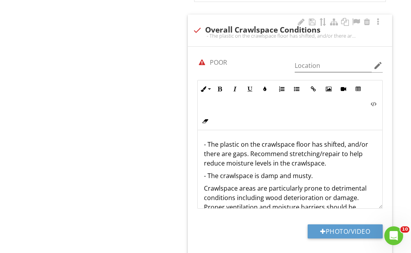
click at [220, 147] on p "- The plastic on the crawlspace floor has shifted, and/or there are gaps. Recom…" at bounding box center [290, 154] width 172 height 28
click at [201, 63] on div at bounding box center [201, 62] width 13 height 13
checkbox input "false"
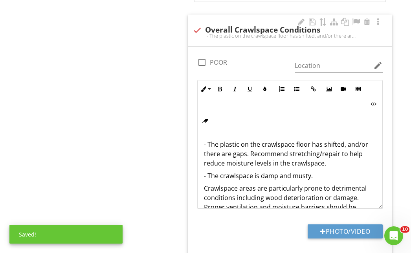
click at [220, 144] on p "- The plastic on the crawlspace floor has shifted, and/or there are gaps. Recom…" at bounding box center [290, 154] width 172 height 28
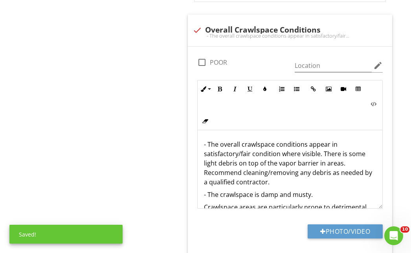
scroll to position [39, 0]
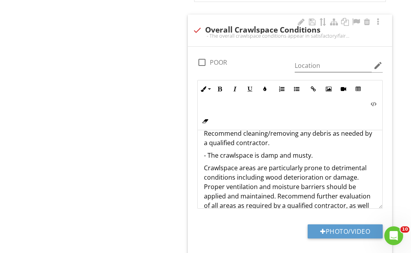
drag, startPoint x: 314, startPoint y: 156, endPoint x: 200, endPoint y: 157, distance: 114.3
click at [200, 157] on div "- The overall crawlspace conditions appear in satisfactory/fair condition where…" at bounding box center [290, 160] width 185 height 138
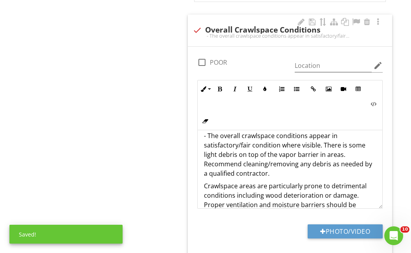
scroll to position [0, 0]
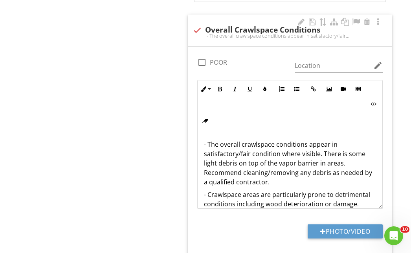
click at [312, 173] on p "- The overall crawlspace conditions appear in satisfactory/fair condition where…" at bounding box center [290, 163] width 172 height 47
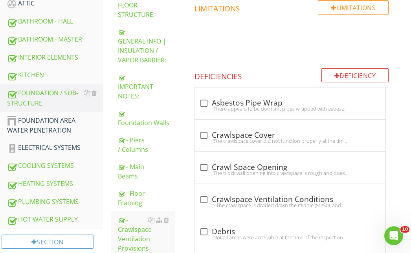
scroll to position [296, 0]
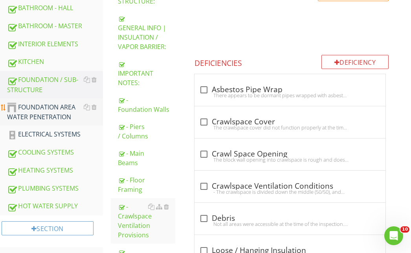
click at [37, 111] on div "FOUNDATION AREA WATER PENETRATION" at bounding box center [55, 113] width 96 height 20
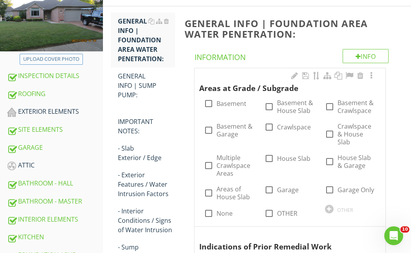
scroll to position [139, 0]
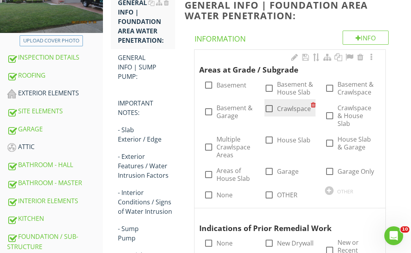
click at [268, 110] on div at bounding box center [268, 108] width 13 height 13
checkbox input "true"
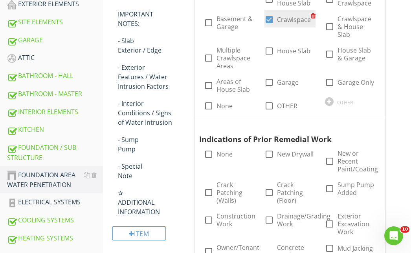
scroll to position [256, 0]
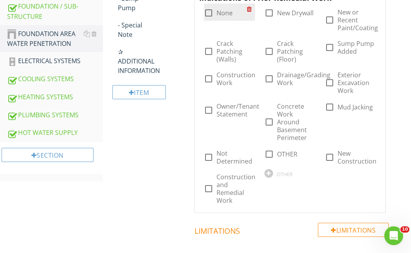
scroll to position [374, 0]
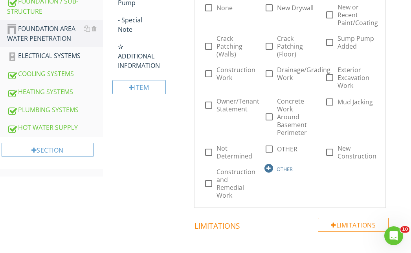
click at [269, 168] on div at bounding box center [268, 168] width 9 height 9
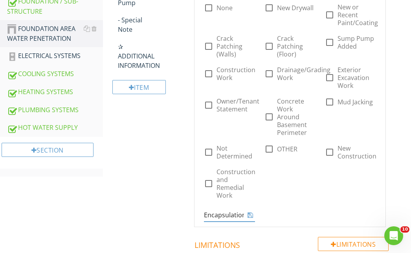
scroll to position [0, 1]
type input "Encapsulation"
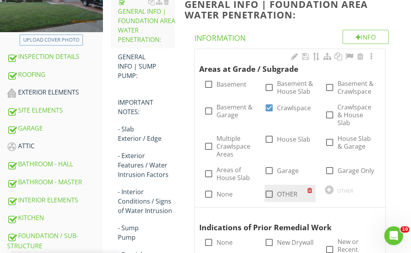
scroll to position [24, 0]
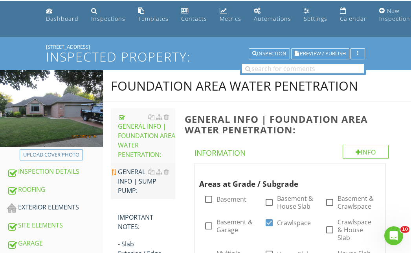
click at [130, 181] on div "GENERAL INFO | SUMP PUMP:" at bounding box center [146, 181] width 57 height 28
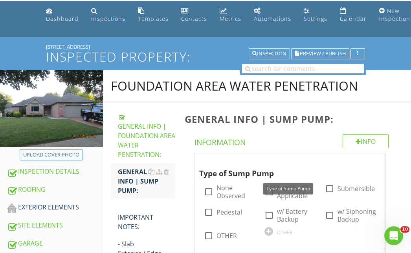
scroll to position [64, 0]
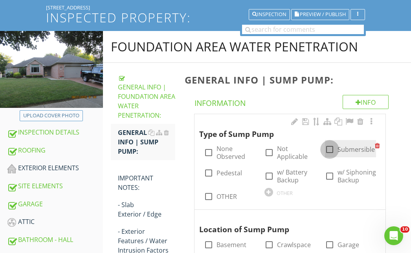
click at [326, 149] on div at bounding box center [329, 149] width 13 height 13
checkbox input "true"
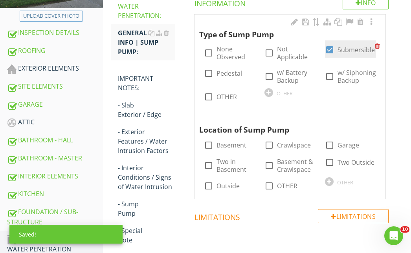
scroll to position [181, 0]
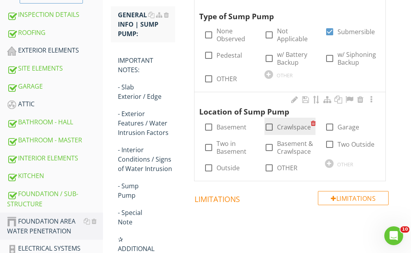
click at [268, 126] on div at bounding box center [268, 127] width 13 height 13
checkbox input "true"
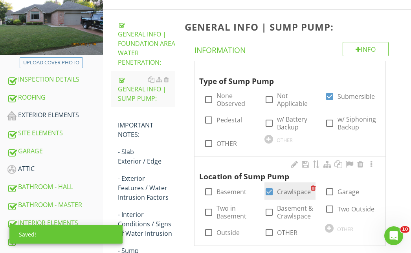
scroll to position [103, 0]
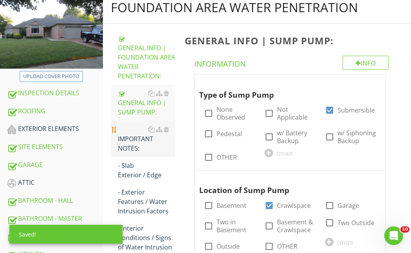
click at [127, 141] on div "IMPORTANT NOTES:" at bounding box center [146, 139] width 57 height 28
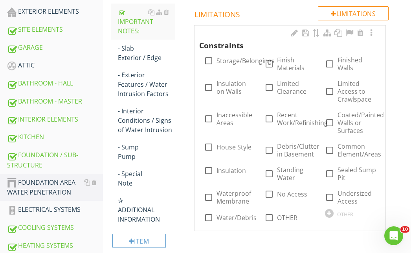
scroll to position [221, 0]
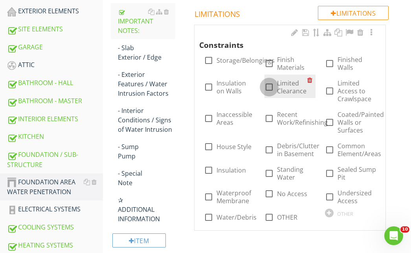
click at [268, 88] on div at bounding box center [268, 87] width 13 height 13
checkbox input "true"
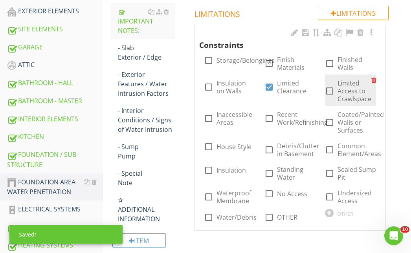
click at [330, 92] on div at bounding box center [329, 90] width 13 height 13
checkbox input "true"
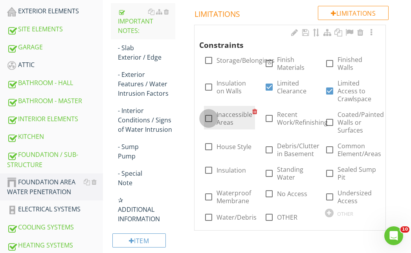
click at [205, 117] on div at bounding box center [208, 118] width 13 height 13
checkbox input "true"
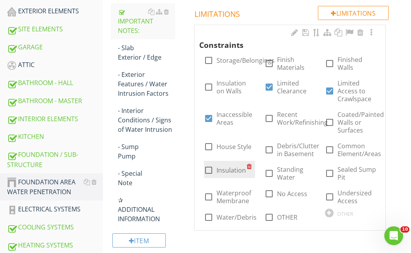
click at [207, 170] on div at bounding box center [208, 170] width 13 height 13
checkbox input "true"
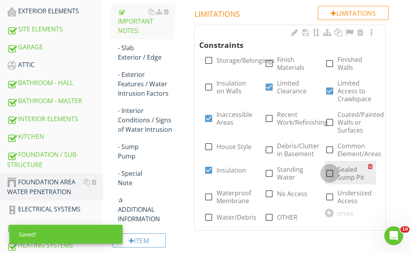
click at [331, 174] on div at bounding box center [329, 173] width 13 height 13
checkbox input "true"
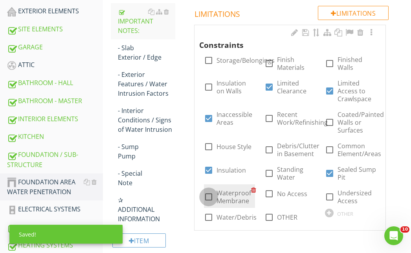
click at [207, 198] on div at bounding box center [208, 196] width 13 height 13
checkbox input "true"
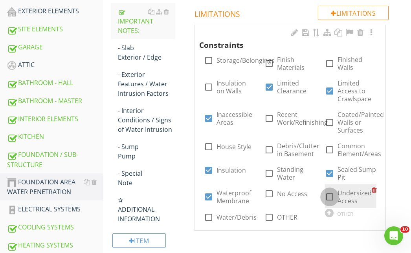
click at [329, 198] on div at bounding box center [329, 196] width 13 height 13
checkbox input "true"
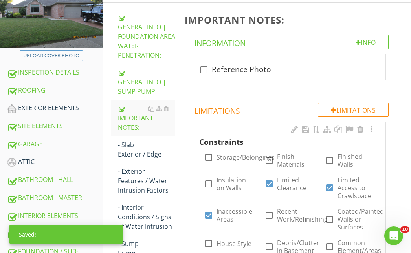
scroll to position [103, 0]
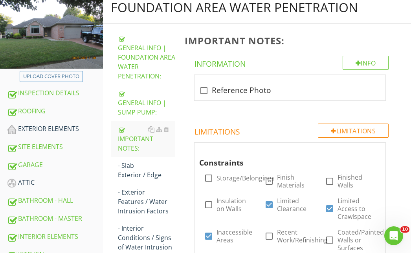
click at [166, 165] on div at bounding box center [166, 166] width 5 height 6
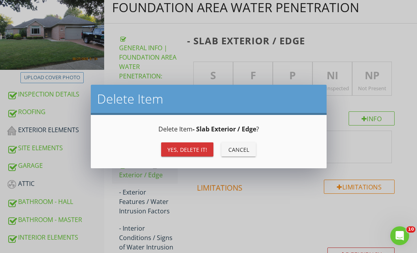
click at [196, 153] on div "Yes, Delete it!" at bounding box center [187, 150] width 40 height 8
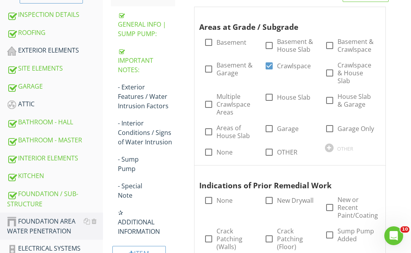
scroll to position [221, 0]
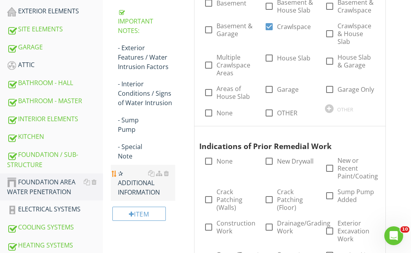
click at [132, 189] on div "✰ ADDITIONAL INFORMATION" at bounding box center [146, 183] width 57 height 28
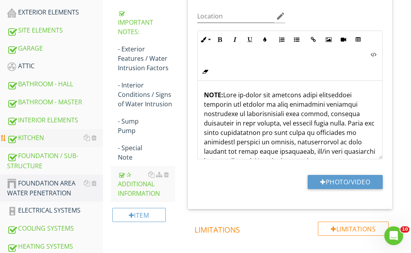
scroll to position [219, 0]
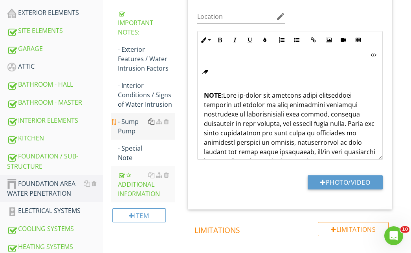
click at [152, 122] on div at bounding box center [151, 122] width 6 height 6
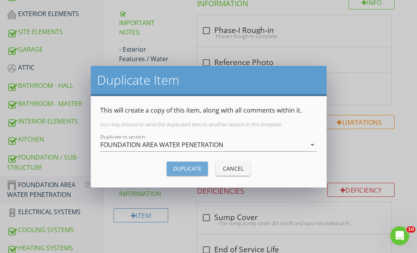
click at [182, 163] on button "Duplicate" at bounding box center [187, 169] width 41 height 14
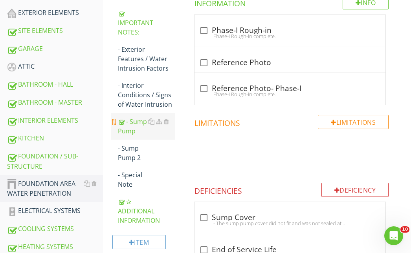
click at [133, 128] on div "- Sump Pump" at bounding box center [146, 126] width 57 height 19
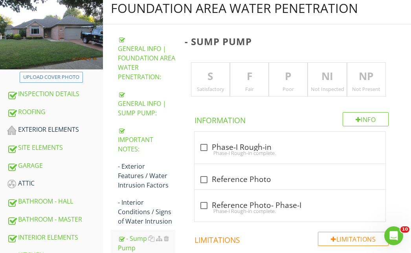
scroll to position [101, 0]
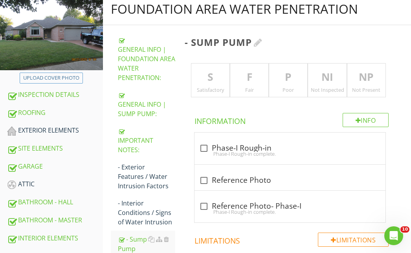
click at [260, 44] on div at bounding box center [258, 42] width 9 height 9
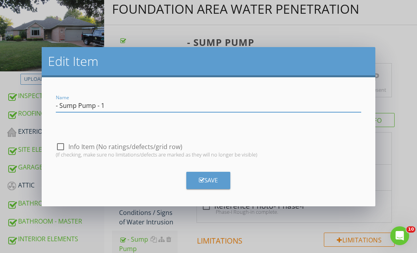
type input "- Sump Pump - 1"
click at [214, 176] on div "Save" at bounding box center [208, 180] width 19 height 9
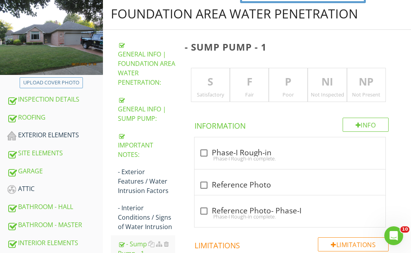
scroll to position [96, 0]
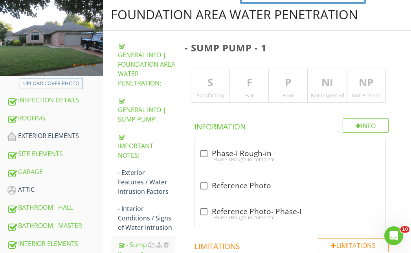
click at [323, 83] on p "NI" at bounding box center [327, 83] width 38 height 16
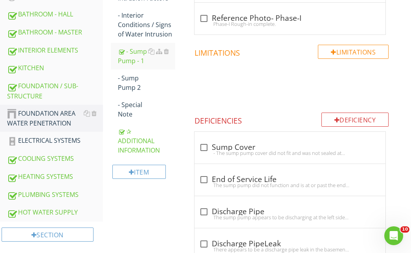
scroll to position [289, 0]
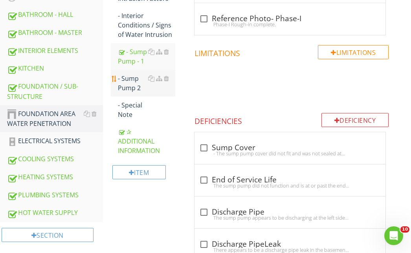
click at [129, 84] on div "- Sump Pump 2" at bounding box center [146, 83] width 57 height 19
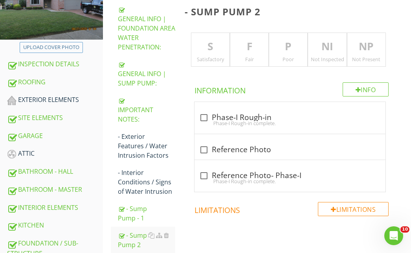
scroll to position [14, 0]
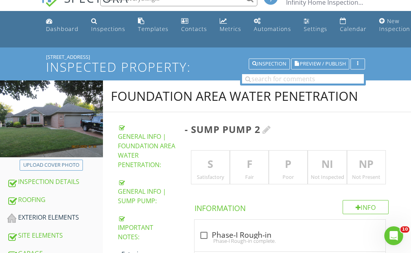
click at [267, 130] on div at bounding box center [266, 129] width 9 height 9
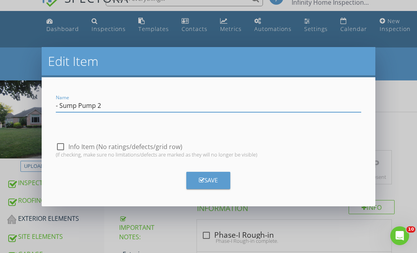
click at [97, 106] on input "- Sump Pump 2" at bounding box center [208, 105] width 305 height 13
type input "- Sump Pump - 2"
click at [218, 175] on button "Save" at bounding box center [208, 180] width 44 height 17
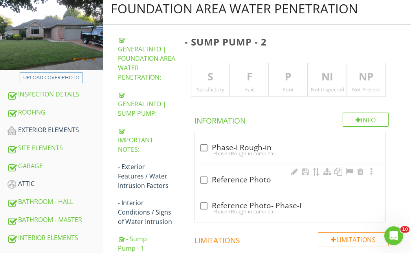
scroll to position [93, 0]
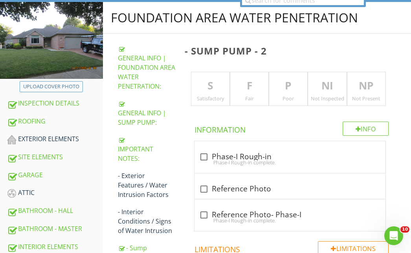
click at [208, 85] on p "S" at bounding box center [210, 86] width 38 height 16
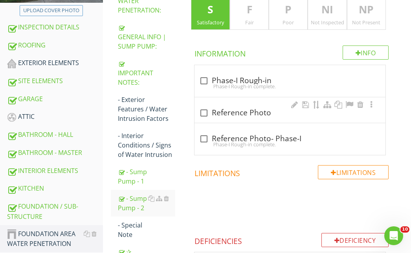
scroll to position [171, 0]
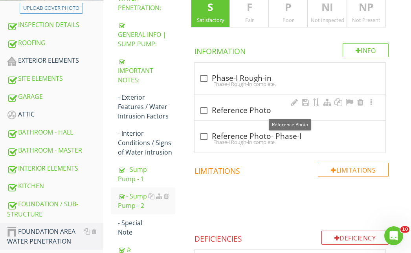
click at [202, 110] on div at bounding box center [203, 110] width 13 height 13
checkbox input "true"
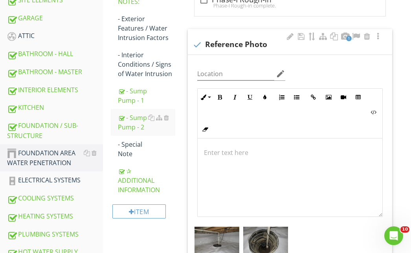
scroll to position [0, 0]
click at [268, 147] on div at bounding box center [290, 177] width 185 height 79
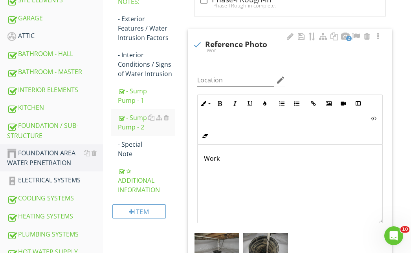
scroll to position [256, 0]
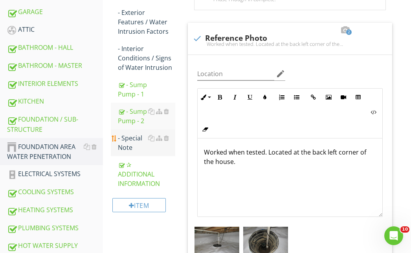
scroll to position [217, 0]
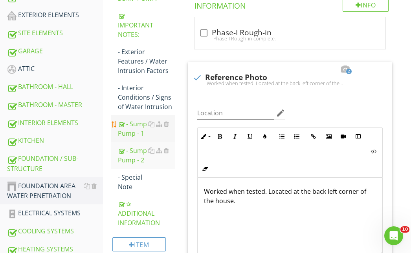
click at [136, 130] on div "- Sump Pump - 1" at bounding box center [146, 128] width 57 height 19
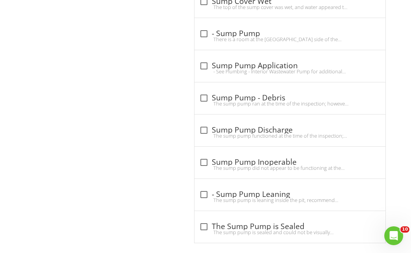
scroll to position [800, 0]
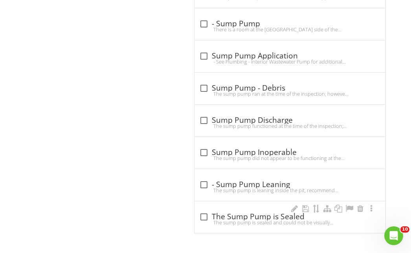
click at [204, 218] on div at bounding box center [203, 217] width 13 height 13
checkbox input "true"
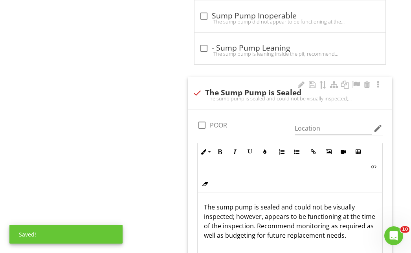
scroll to position [957, 0]
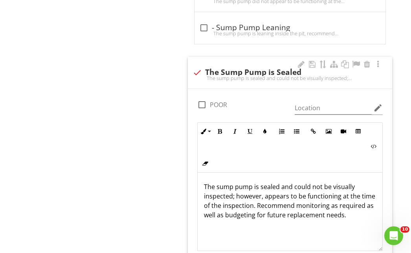
click at [232, 198] on p "The sump pump is sealed and could not be visually inspected; however, appears t…" at bounding box center [290, 201] width 172 height 38
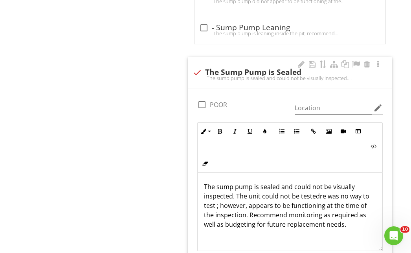
click at [231, 199] on p "The sump pump is sealed and could not be visually inspected. The unit could not…" at bounding box center [290, 205] width 172 height 47
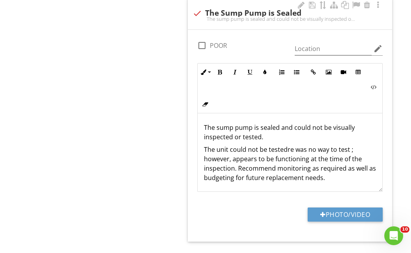
scroll to position [1037, 0]
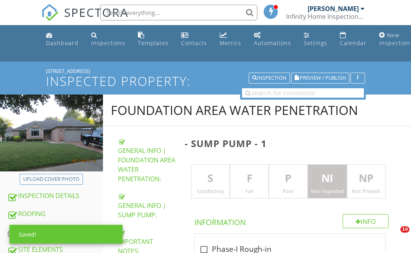
scroll to position [1037, 0]
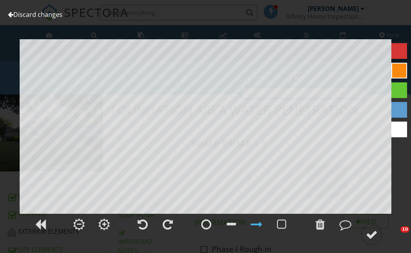
scroll to position [1037, 0]
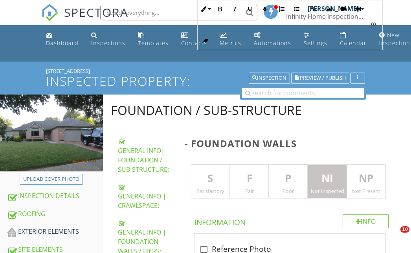
scroll to position [471, 0]
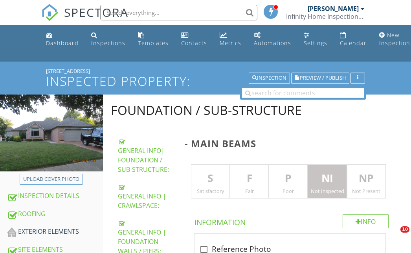
scroll to position [320, 0]
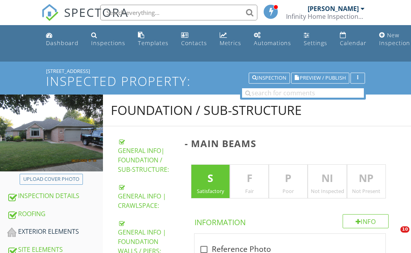
scroll to position [593, 0]
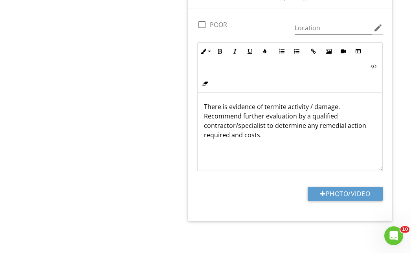
scroll to position [0, 0]
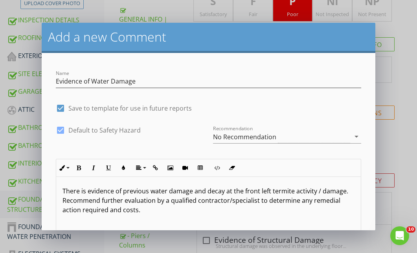
scroll to position [74, 0]
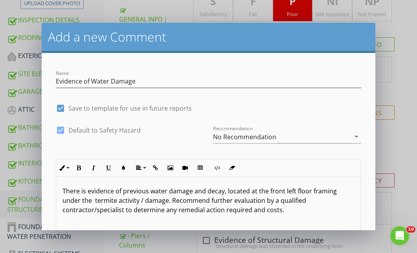
scroll to position [74, 0]
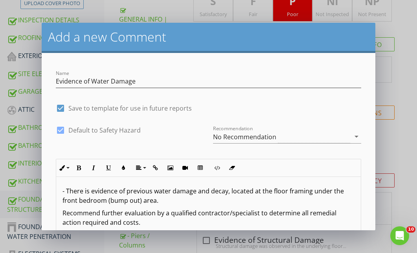
scroll to position [74, 0]
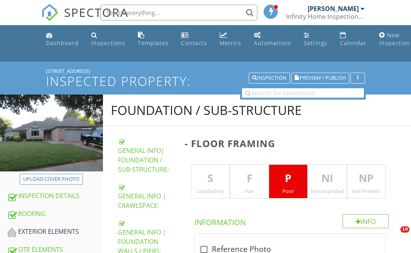
scroll to position [1100, 0]
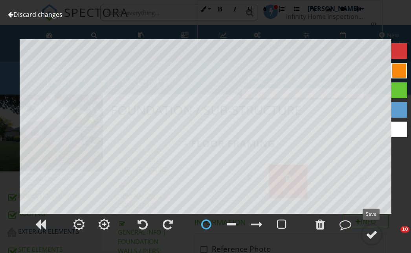
scroll to position [1003, 0]
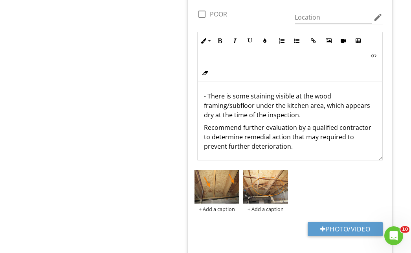
scroll to position [0, 0]
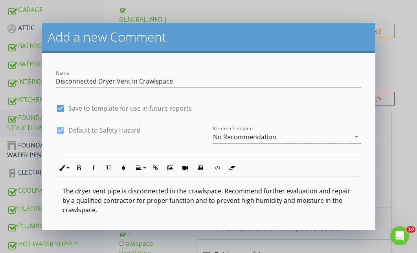
scroll to position [0, 0]
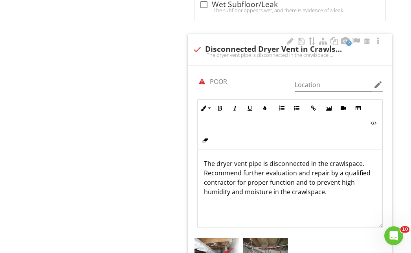
scroll to position [0, 0]
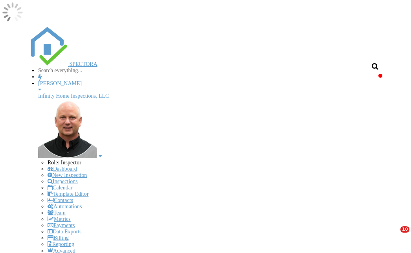
scroll to position [479, 0]
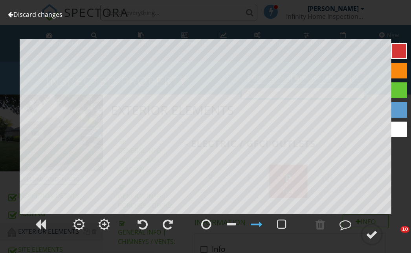
scroll to position [479, 0]
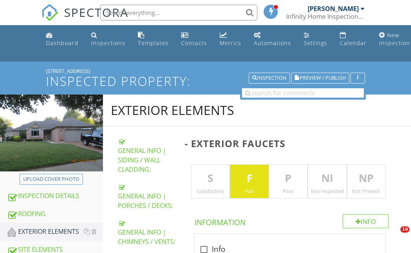
scroll to position [361, 0]
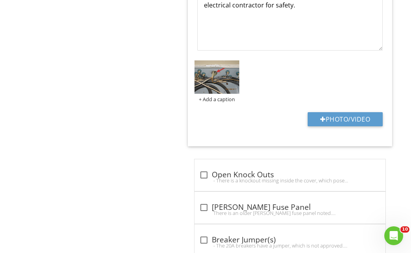
scroll to position [685, 0]
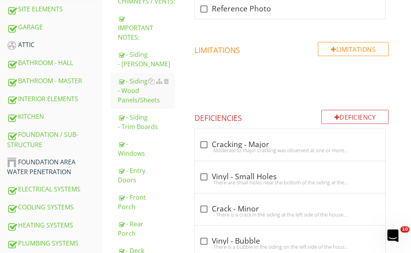
scroll to position [0, 0]
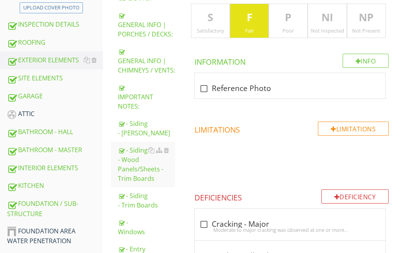
scroll to position [201, 0]
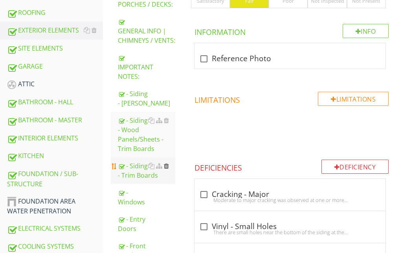
click at [164, 164] on div at bounding box center [166, 166] width 5 height 6
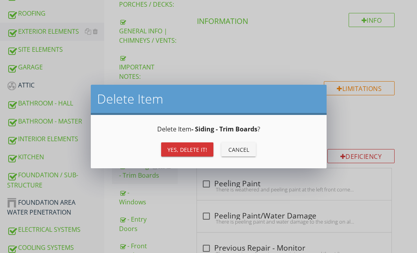
click at [176, 153] on div "Yes, Delete it!" at bounding box center [187, 150] width 40 height 8
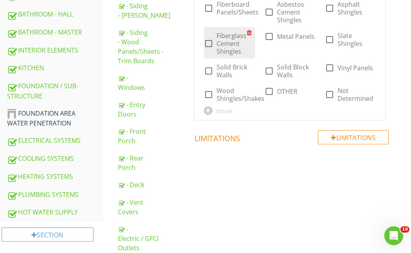
scroll to position [250, 0]
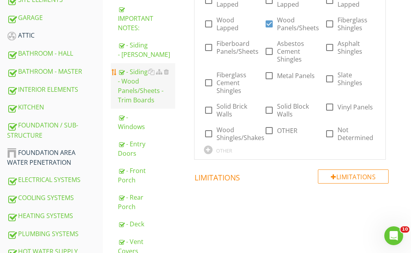
click at [138, 94] on div "- Siding - Wood Panels/Sheets - Trim Boards" at bounding box center [146, 86] width 57 height 38
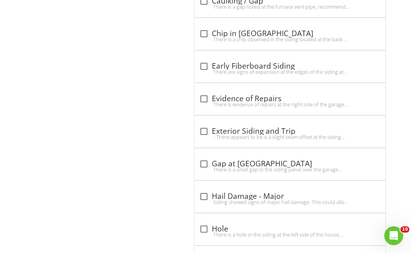
scroll to position [1036, 0]
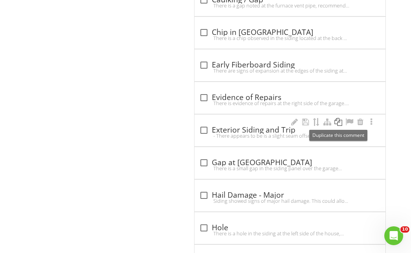
click at [337, 122] on div at bounding box center [337, 122] width 9 height 8
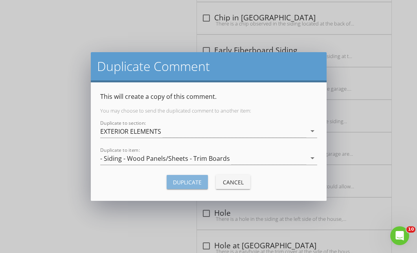
click at [189, 183] on div "Duplicate" at bounding box center [187, 182] width 29 height 8
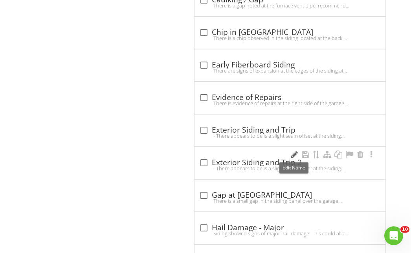
click at [293, 154] on div at bounding box center [293, 155] width 9 height 8
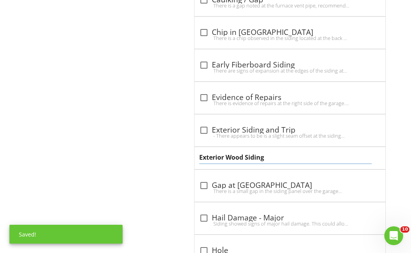
type input "Exterior Wood Siding"
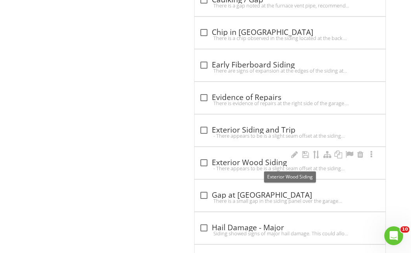
click at [204, 162] on div at bounding box center [203, 162] width 13 height 13
checkbox input "true"
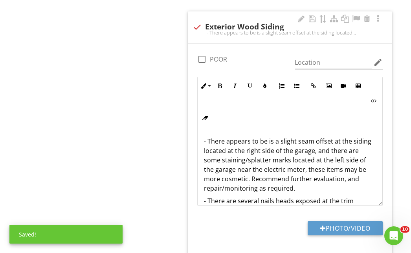
scroll to position [1193, 0]
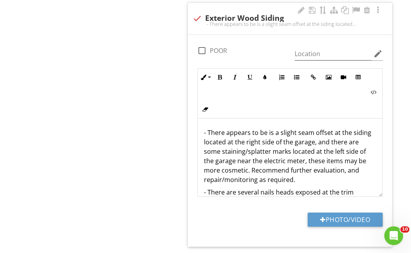
click at [227, 134] on p "- There appears to be is a slight seam offset at the siding located at the righ…" at bounding box center [290, 156] width 172 height 57
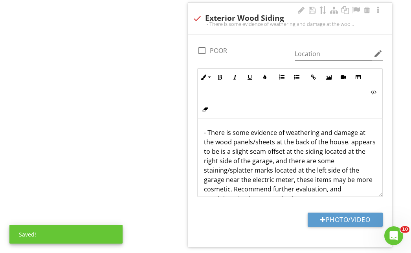
click at [332, 135] on p "- There is some evidence of weathering and damage at the wood panels/sheets at …" at bounding box center [290, 165] width 172 height 75
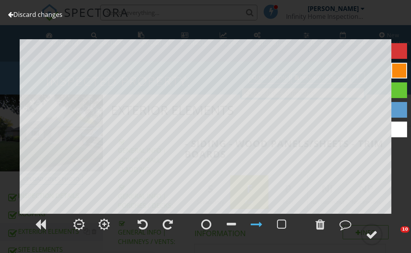
scroll to position [1193, 0]
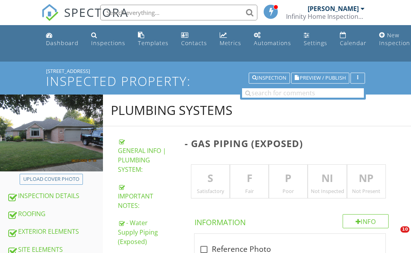
scroll to position [564, 0]
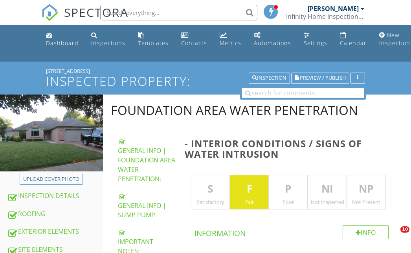
scroll to position [533, 0]
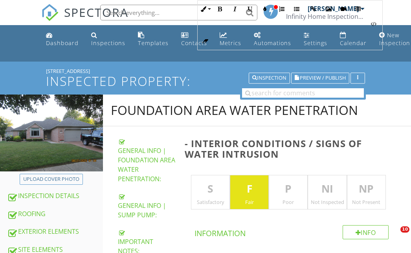
scroll to position [573, 0]
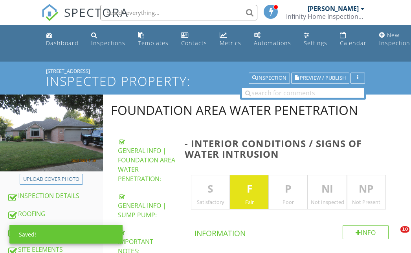
scroll to position [533, 0]
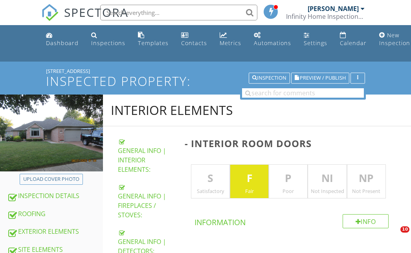
scroll to position [570, 0]
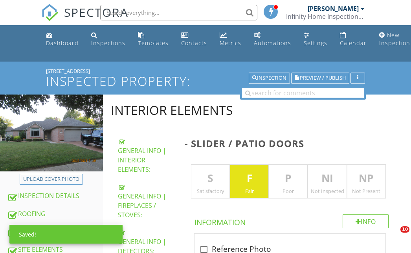
scroll to position [398, 0]
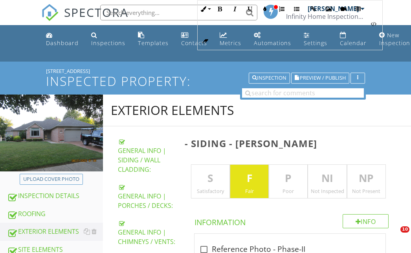
scroll to position [447, 0]
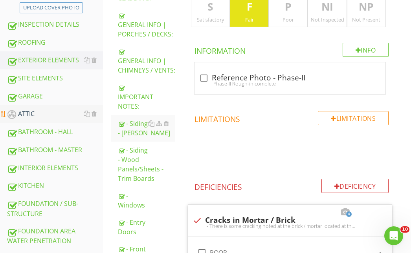
click at [26, 113] on div "ATTIC" at bounding box center [55, 114] width 96 height 10
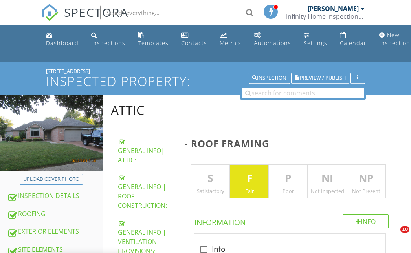
scroll to position [902, 0]
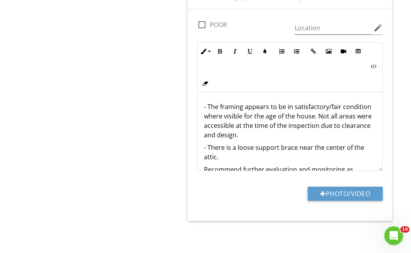
scroll to position [22, 0]
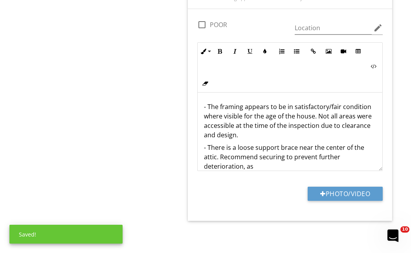
scroll to position [32, 0]
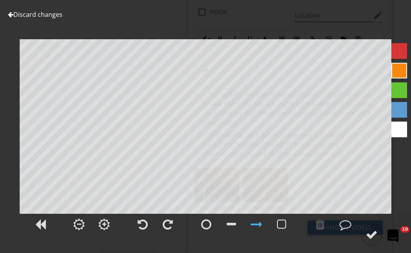
scroll to position [19, 0]
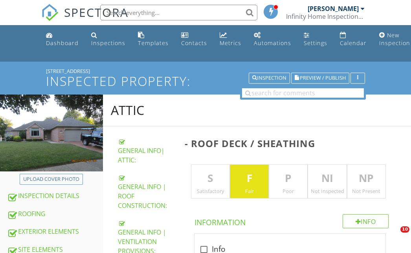
scroll to position [600, 0]
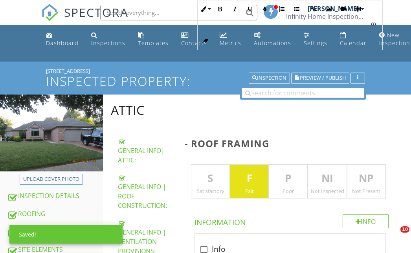
scroll to position [948, 0]
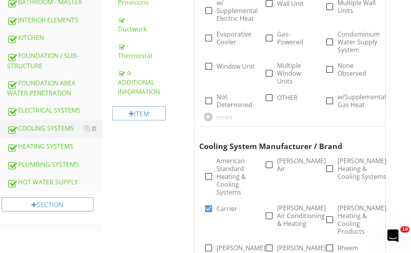
scroll to position [320, 0]
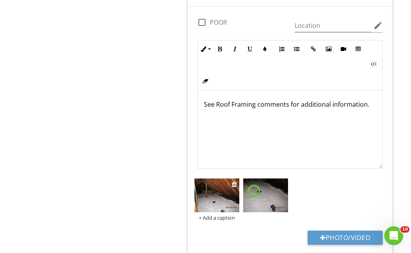
scroll to position [943, 0]
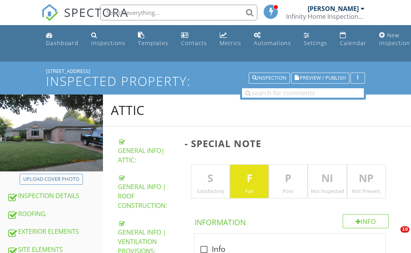
scroll to position [393, 0]
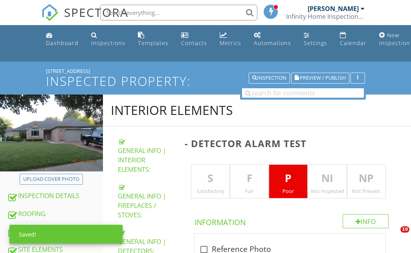
scroll to position [393, 0]
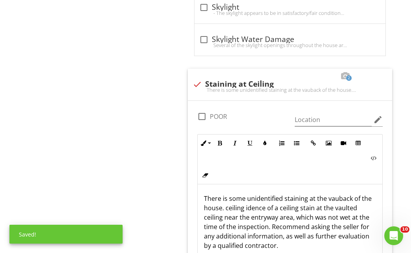
scroll to position [0, 0]
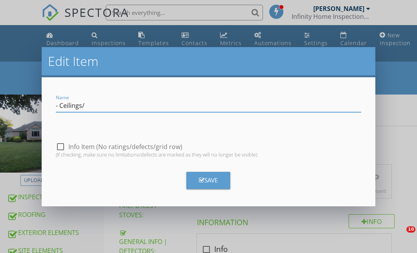
scroll to position [39, 0]
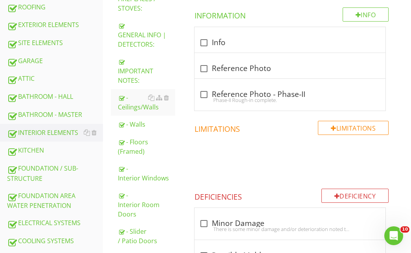
scroll to position [196, 0]
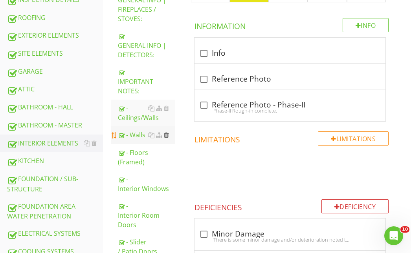
click at [167, 135] on div at bounding box center [166, 135] width 5 height 6
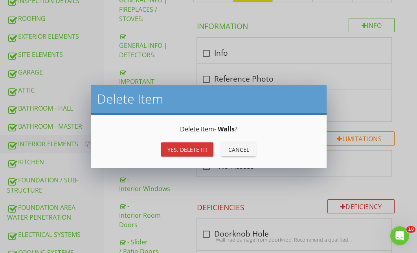
drag, startPoint x: 239, startPoint y: 145, endPoint x: 175, endPoint y: 136, distance: 64.7
click at [238, 146] on div "Cancel" at bounding box center [238, 150] width 22 height 8
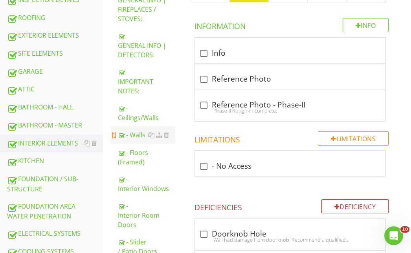
click at [138, 133] on div "- Walls" at bounding box center [146, 134] width 57 height 9
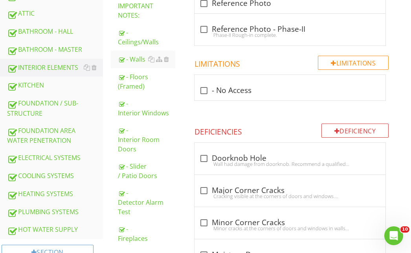
scroll to position [181, 0]
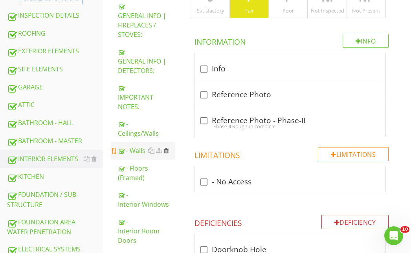
click at [167, 150] on div at bounding box center [166, 151] width 5 height 6
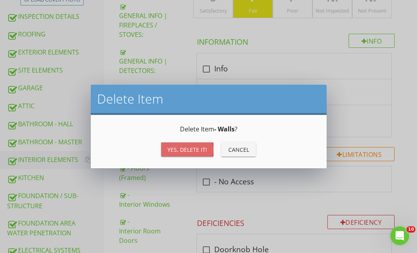
click at [186, 148] on div "Yes, Delete it!" at bounding box center [187, 150] width 40 height 8
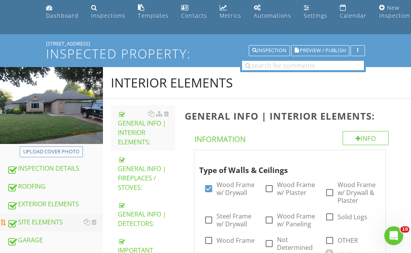
scroll to position [79, 0]
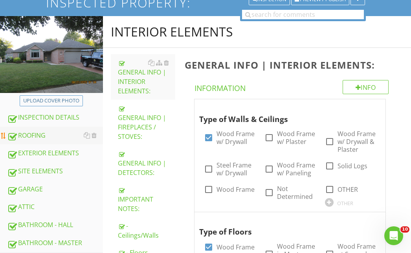
click at [38, 134] on div "ROOFING" at bounding box center [55, 136] width 96 height 10
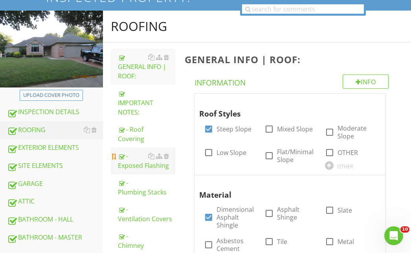
scroll to position [118, 0]
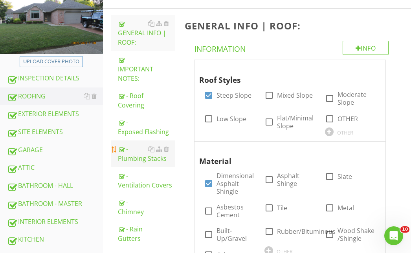
click at [136, 153] on div "- Plumbing Stacks" at bounding box center [146, 154] width 57 height 19
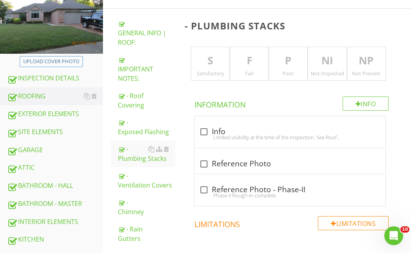
click at [250, 63] on p "F" at bounding box center [249, 61] width 38 height 16
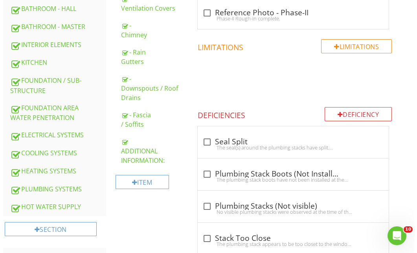
scroll to position [310, 0]
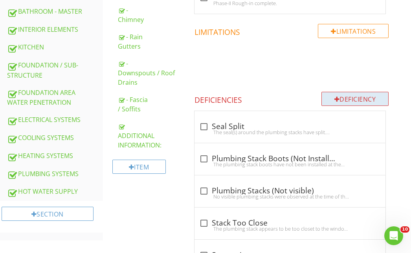
click at [355, 98] on div "Deficiency" at bounding box center [355, 99] width 68 height 14
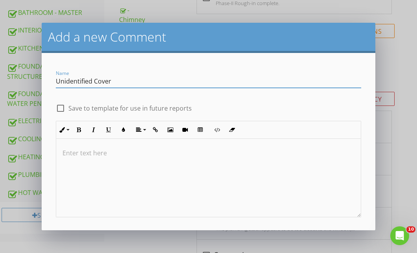
type input "Unidentified Cover"
click at [106, 157] on p at bounding box center [208, 152] width 292 height 9
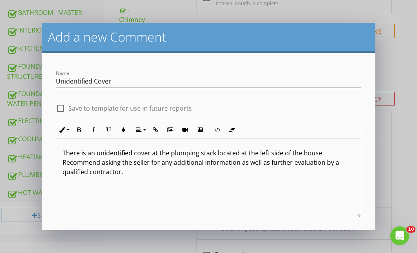
click at [236, 166] on p "There is an unidentified cover at the plumping stack located at the left side o…" at bounding box center [208, 162] width 292 height 28
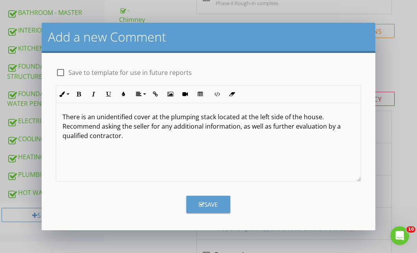
click at [201, 194] on div "Save" at bounding box center [208, 202] width 315 height 24
click at [201, 201] on div "Save" at bounding box center [208, 204] width 19 height 9
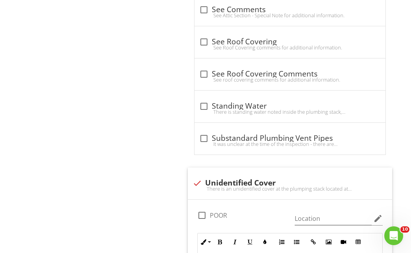
scroll to position [972, 0]
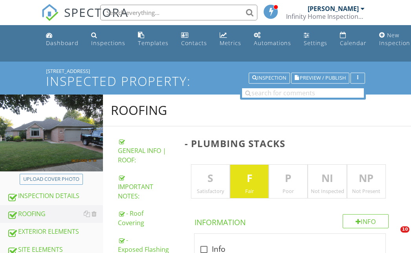
scroll to position [972, 0]
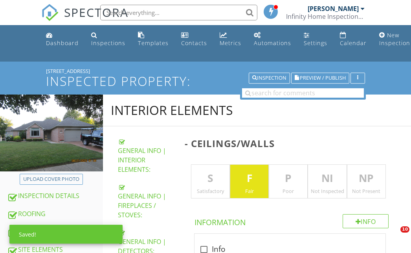
scroll to position [628, 0]
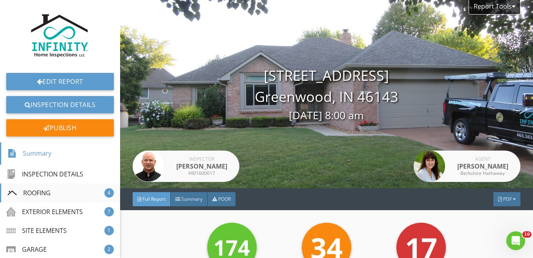
click at [41, 191] on div "ROOFING" at bounding box center [28, 193] width 43 height 9
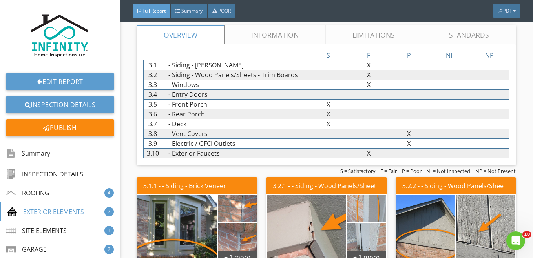
scroll to position [1994, 0]
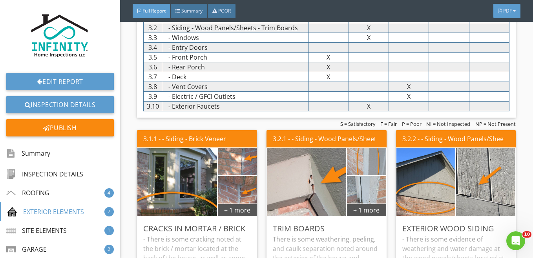
click at [506, 11] on span "PDF" at bounding box center [508, 10] width 9 height 7
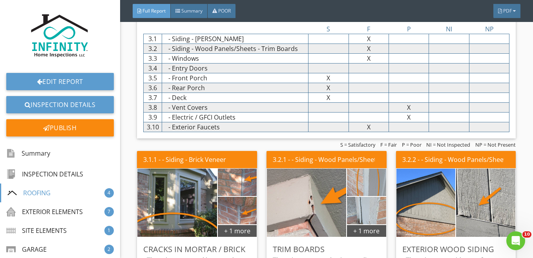
scroll to position [1955, 0]
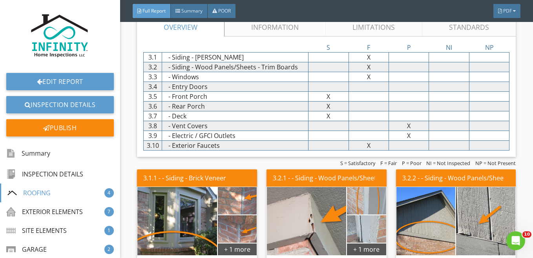
click at [486, 7] on link "Edit Section" at bounding box center [493, 1] width 47 height 11
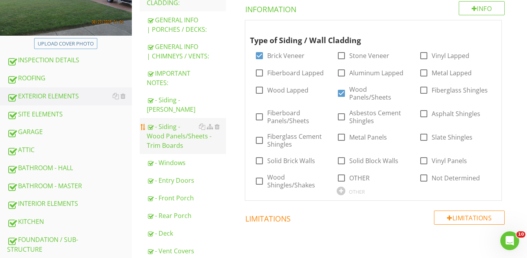
scroll to position [157, 0]
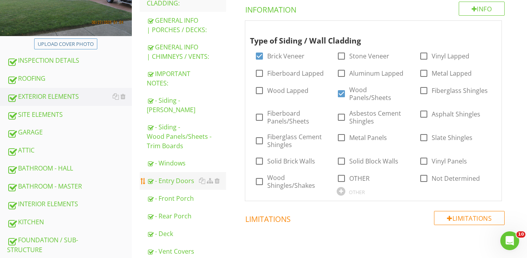
click at [181, 181] on div "- Entry Doors" at bounding box center [186, 180] width 79 height 9
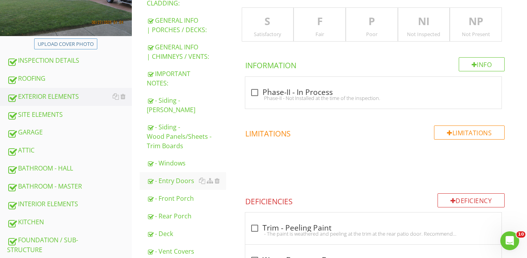
click at [262, 30] on div "S Satisfactory" at bounding box center [268, 24] width 52 height 35
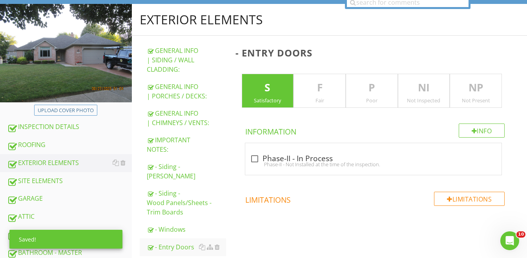
scroll to position [39, 0]
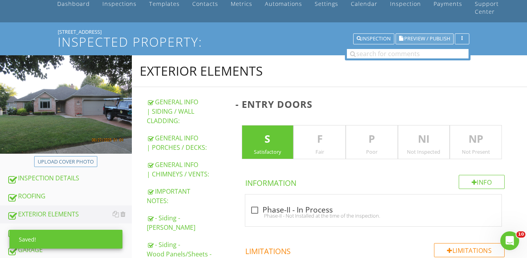
click at [426, 40] on span "Preview / Publish" at bounding box center [428, 39] width 46 height 5
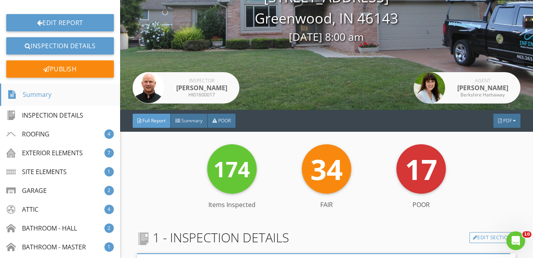
scroll to position [79, 0]
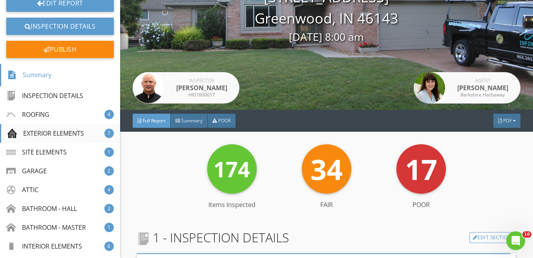
click at [34, 131] on div "EXTERIOR ELEMENTS" at bounding box center [45, 133] width 77 height 9
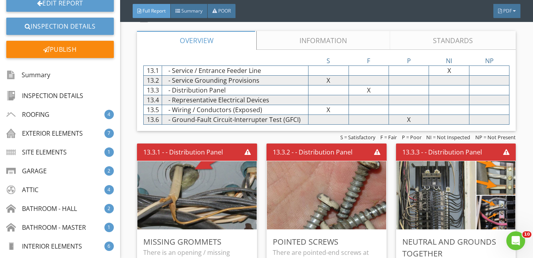
scroll to position [6635, 0]
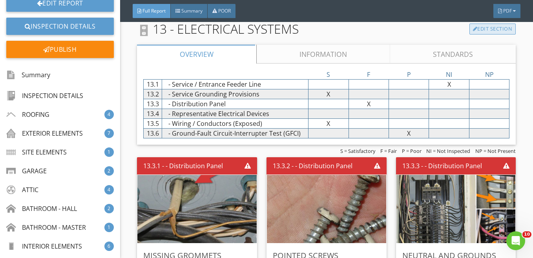
click at [487, 35] on link "Edit Section" at bounding box center [493, 29] width 47 height 11
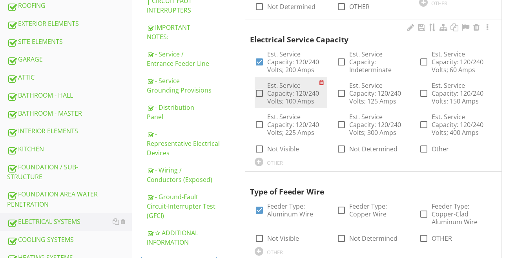
scroll to position [236, 0]
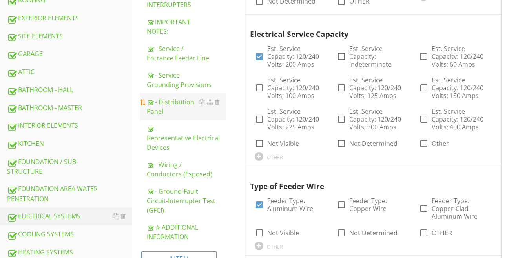
click at [177, 104] on div "- Distribution Panel" at bounding box center [186, 106] width 79 height 19
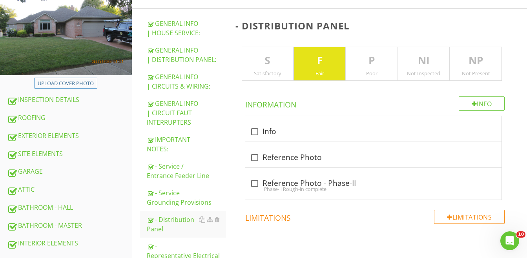
drag, startPoint x: 374, startPoint y: 66, endPoint x: 364, endPoint y: 66, distance: 9.0
click at [373, 66] on p "P" at bounding box center [371, 61] width 51 height 16
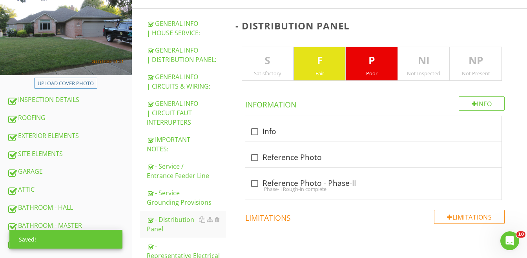
click at [326, 68] on p "F" at bounding box center [319, 61] width 51 height 16
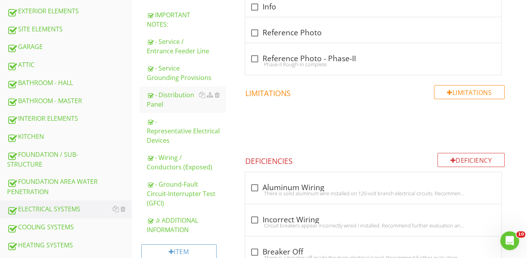
scroll to position [236, 0]
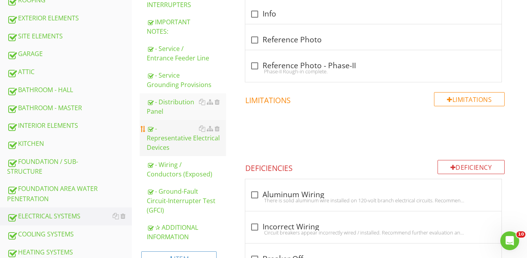
click at [176, 137] on div "- Representative Electrical Devices" at bounding box center [186, 138] width 79 height 28
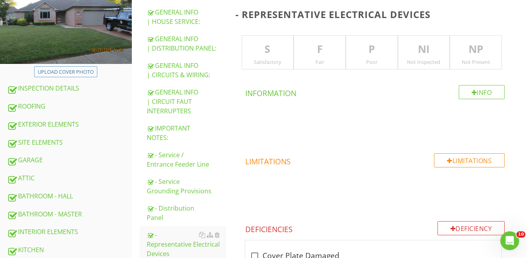
scroll to position [118, 0]
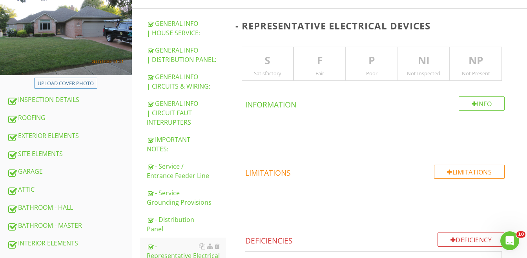
click at [259, 55] on p "S" at bounding box center [267, 61] width 51 height 16
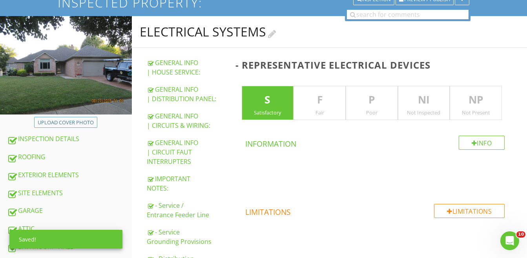
scroll to position [39, 0]
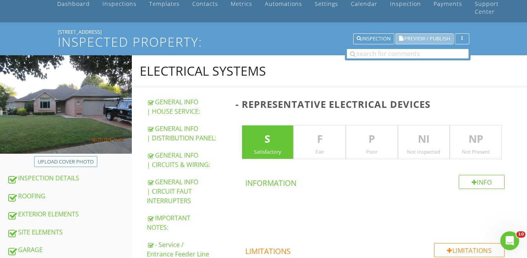
click at [423, 37] on span "Preview / Publish" at bounding box center [428, 39] width 46 height 5
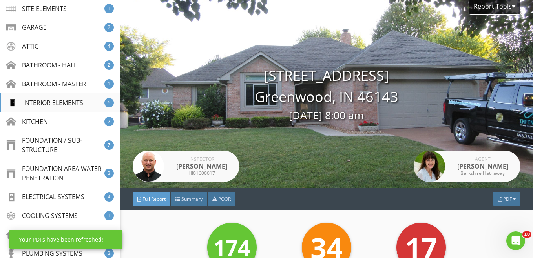
scroll to position [236, 0]
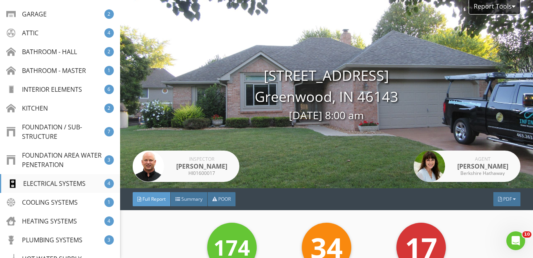
click at [48, 182] on div "ELECTRICAL SYSTEMS" at bounding box center [46, 183] width 78 height 9
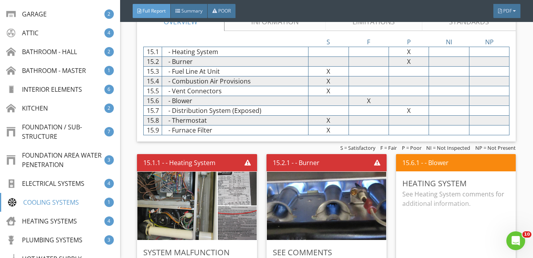
scroll to position [7533, 0]
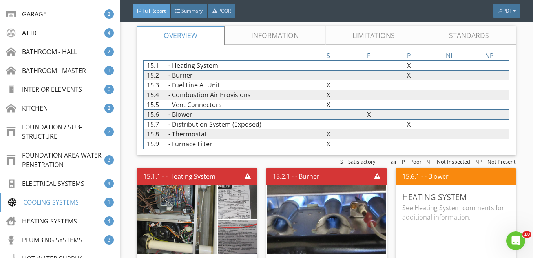
click at [478, 16] on link "Edit Section" at bounding box center [493, 10] width 47 height 11
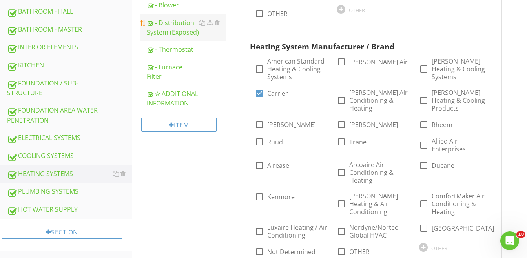
click at [178, 31] on div "- Distribution System (Exposed)" at bounding box center [186, 27] width 79 height 19
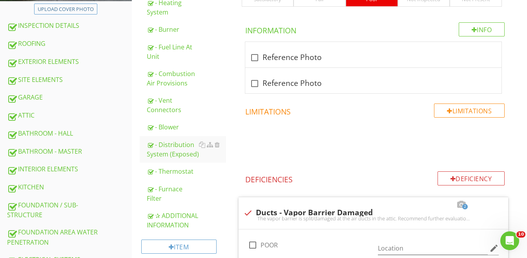
scroll to position [157, 0]
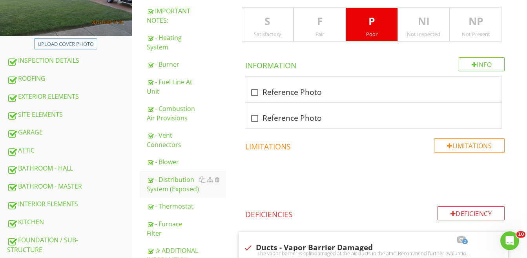
click at [324, 27] on p "F" at bounding box center [319, 22] width 51 height 16
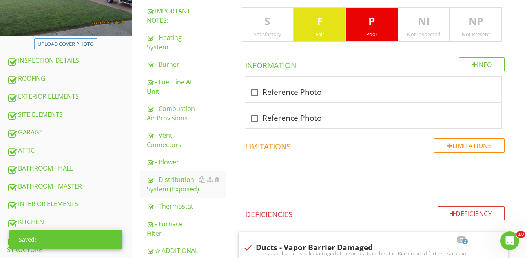
click at [360, 26] on p "P" at bounding box center [371, 22] width 51 height 16
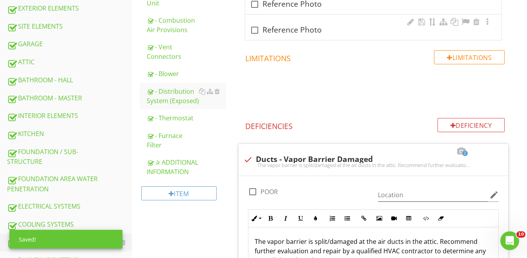
scroll to position [275, 0]
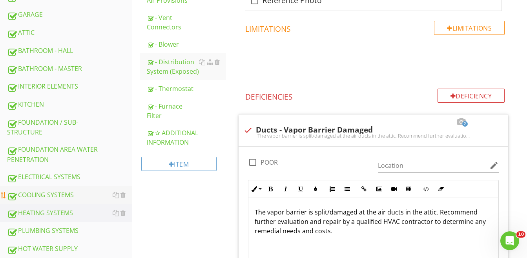
click at [40, 194] on div "COOLING SYSTEMS" at bounding box center [69, 195] width 125 height 10
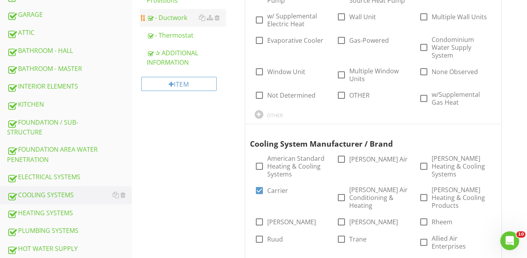
click at [184, 15] on div "- Ductwork" at bounding box center [186, 17] width 79 height 9
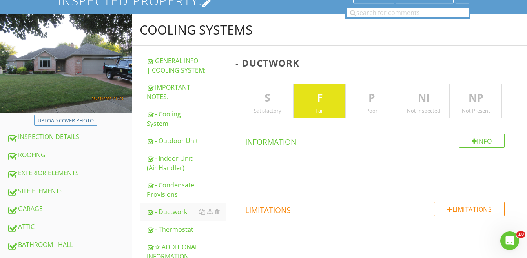
scroll to position [39, 0]
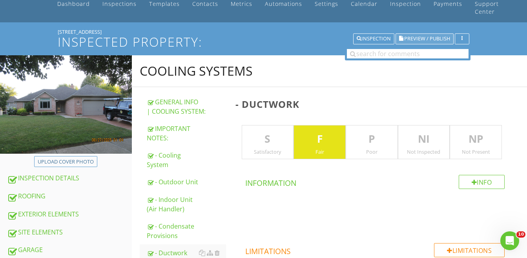
click at [438, 37] on span "Preview / Publish" at bounding box center [428, 39] width 46 height 5
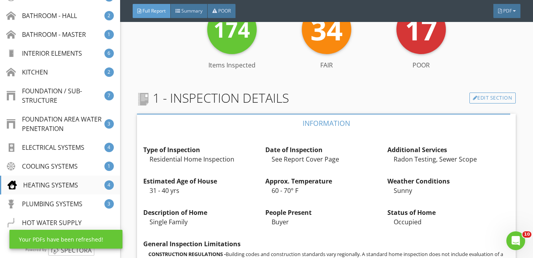
scroll to position [275, 0]
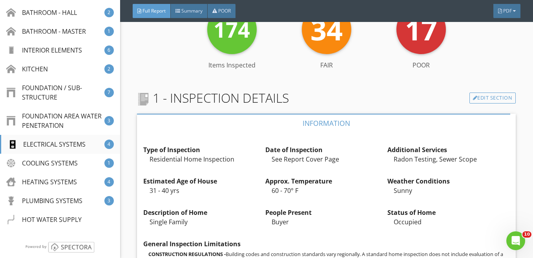
click at [48, 143] on div "ELECTRICAL SYSTEMS" at bounding box center [46, 144] width 78 height 9
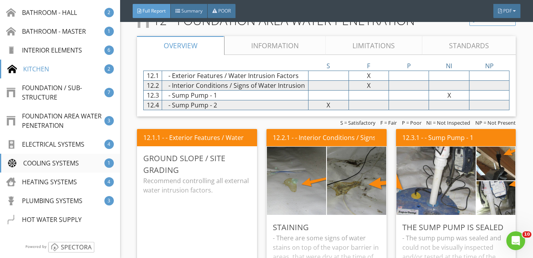
scroll to position [6687, 0]
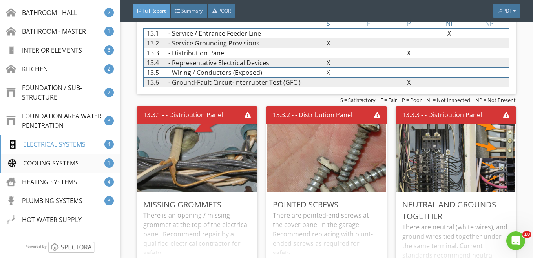
click at [56, 163] on div "COOLING SYSTEMS" at bounding box center [42, 163] width 71 height 9
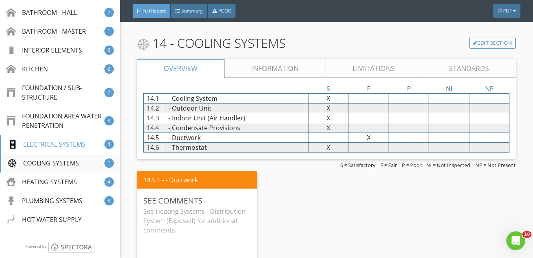
scroll to position [7223, 0]
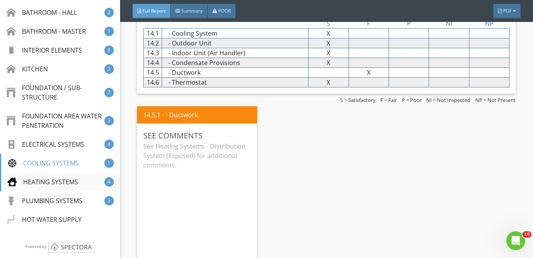
click at [49, 182] on div "HEATING SYSTEMS" at bounding box center [42, 182] width 71 height 9
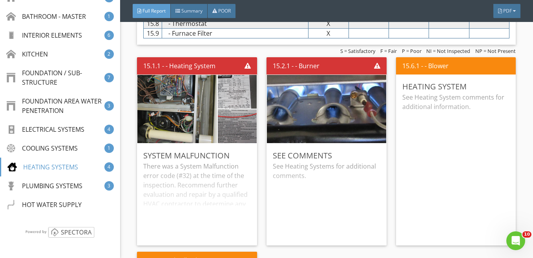
scroll to position [7605, 0]
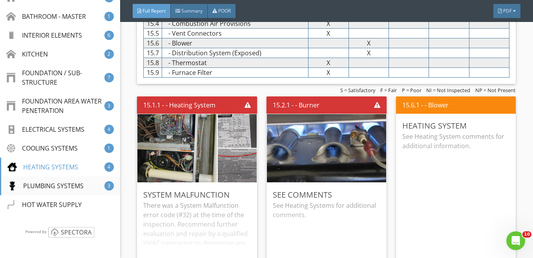
click at [45, 185] on div "PLUMBING SYSTEMS" at bounding box center [45, 185] width 76 height 9
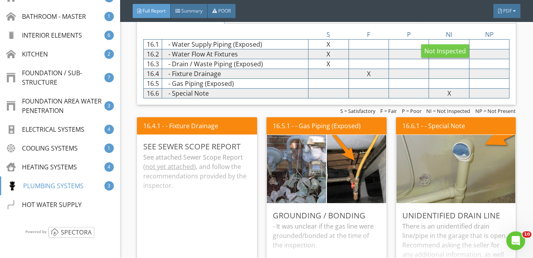
scroll to position [8082, 0]
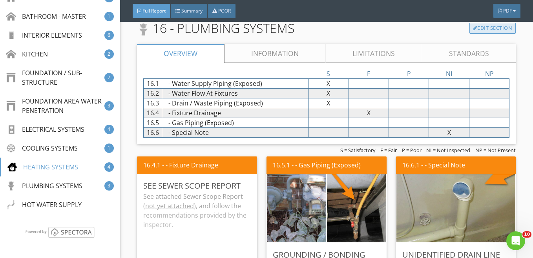
click at [487, 34] on link "Edit Section" at bounding box center [493, 28] width 47 height 11
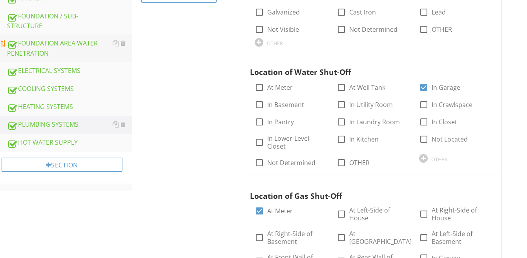
scroll to position [393, 0]
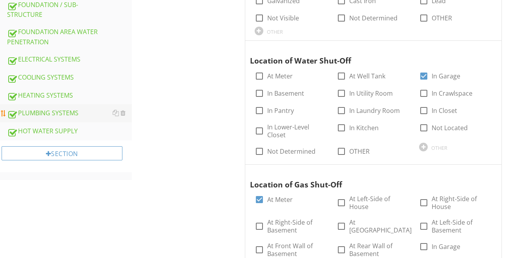
click at [48, 115] on div "PLUMBING SYSTEMS" at bounding box center [69, 113] width 125 height 10
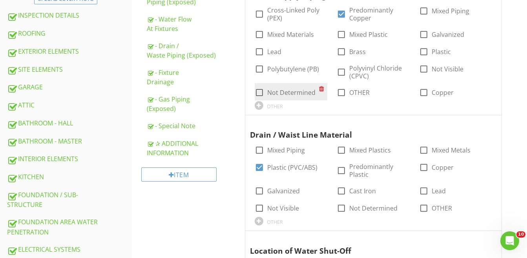
scroll to position [170, 0]
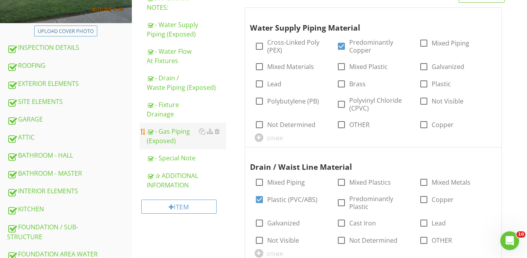
click at [167, 131] on div "- Gas Piping (Exposed)" at bounding box center [186, 136] width 79 height 19
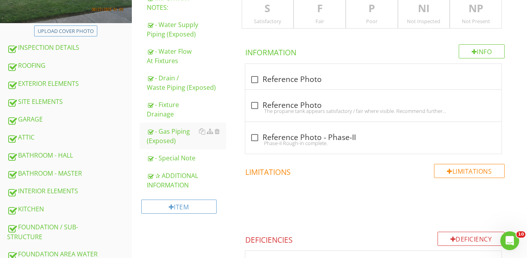
click at [322, 15] on p "F" at bounding box center [319, 9] width 51 height 16
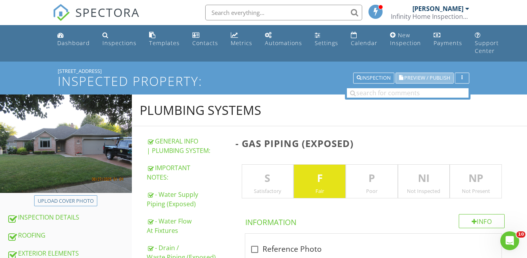
click at [416, 77] on span "Preview / Publish" at bounding box center [428, 78] width 46 height 5
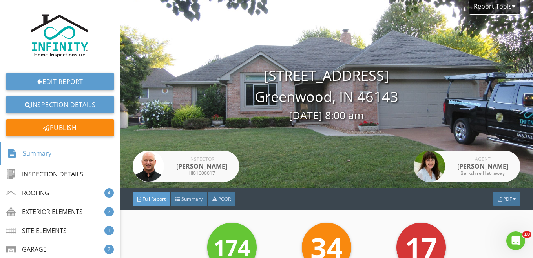
click at [504, 200] on span "PDF" at bounding box center [508, 199] width 9 height 7
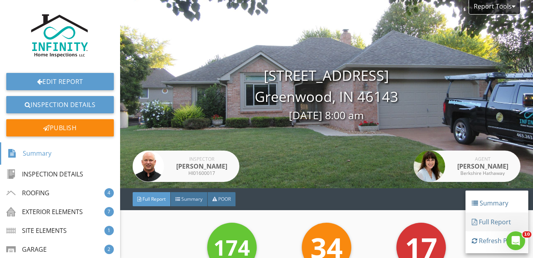
click at [485, 222] on div "Full Report" at bounding box center [497, 222] width 50 height 9
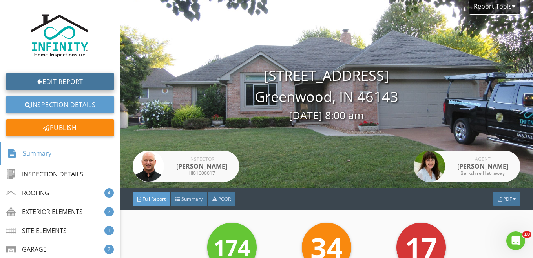
click at [57, 78] on link "Edit Report" at bounding box center [60, 81] width 108 height 17
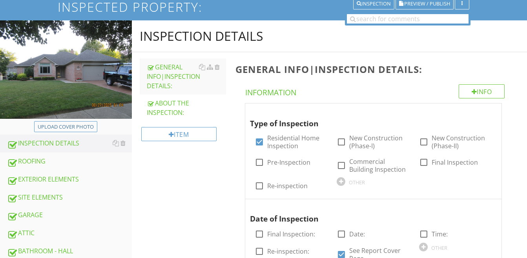
scroll to position [79, 0]
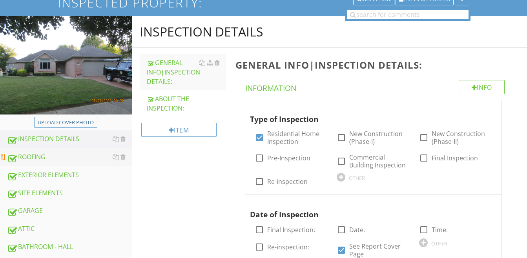
click at [35, 156] on div "ROOFING" at bounding box center [69, 157] width 125 height 10
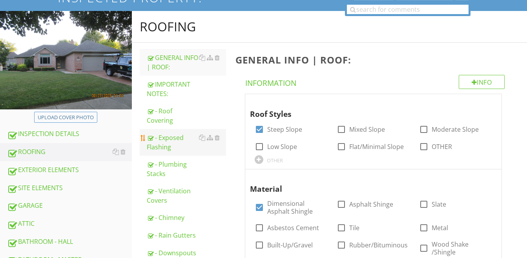
scroll to position [118, 0]
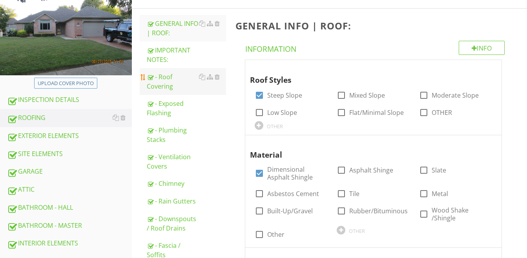
click at [167, 84] on div "- Roof Covering" at bounding box center [186, 81] width 79 height 19
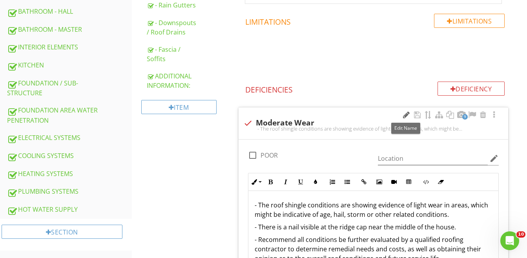
click at [405, 115] on div at bounding box center [406, 115] width 9 height 8
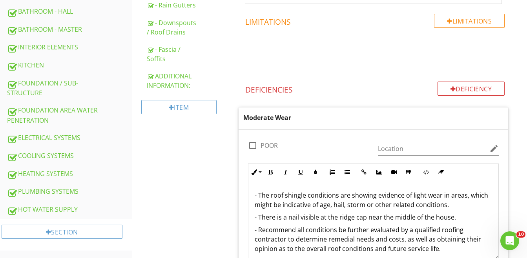
drag, startPoint x: 274, startPoint y: 118, endPoint x: 245, endPoint y: 117, distance: 28.3
click at [245, 117] on input "Moderate Wear" at bounding box center [367, 118] width 247 height 13
type input "Light Wear"
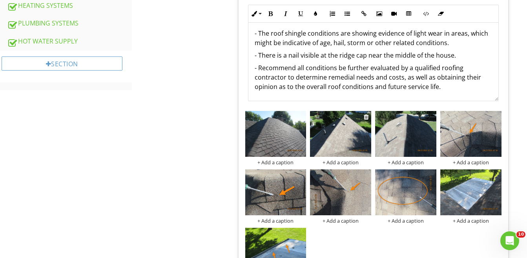
scroll to position [511, 0]
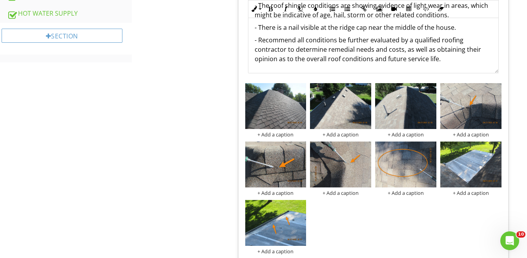
click at [452, 60] on p "- Recommend all conditions be further evaluated by a qualified roofing contract…" at bounding box center [374, 49] width 238 height 28
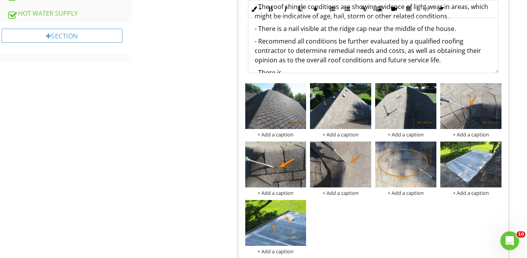
scroll to position [0, 0]
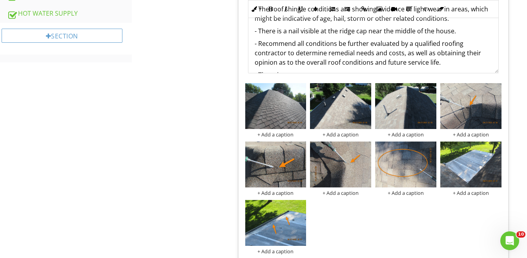
click at [468, 30] on p "- There is a nail visible at the ridge cap near the middle of the house." at bounding box center [374, 30] width 238 height 9
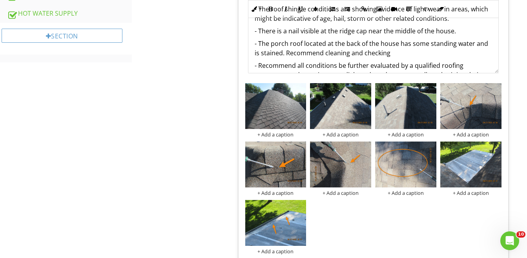
click at [271, 46] on p "- The porch roof located at the back of the house has some standing water and i…" at bounding box center [374, 48] width 238 height 19
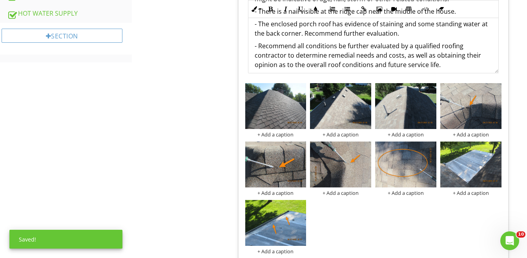
scroll to position [38, 0]
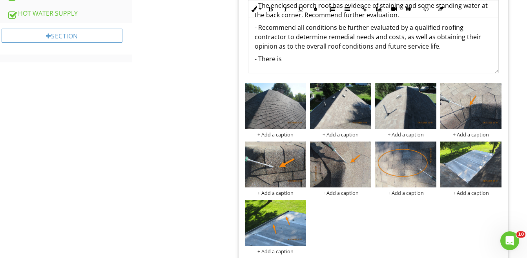
drag, startPoint x: 288, startPoint y: 60, endPoint x: 252, endPoint y: 60, distance: 35.7
click at [252, 60] on div "- The roof shingle conditions are showing evidence of light wear in areas, whic…" at bounding box center [374, 15] width 250 height 116
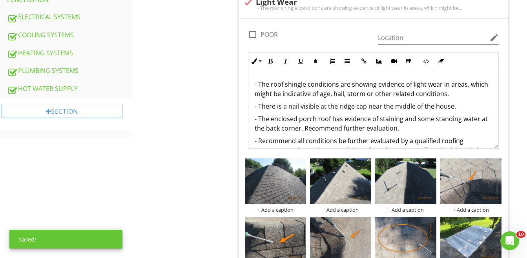
scroll to position [432, 0]
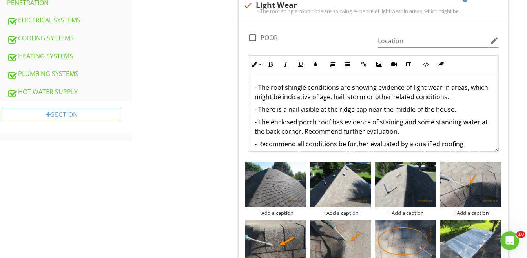
click at [300, 112] on p "- There is a nail visible at the ridge cap near the middle of the house." at bounding box center [374, 109] width 238 height 9
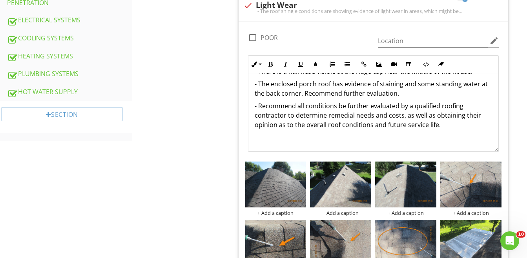
click at [343, 96] on p "- The enclosed porch roof has evidence of staining and some standing water at t…" at bounding box center [374, 88] width 238 height 19
click at [284, 117] on p "- Recommend all conditions be further evaluated by a qualified roofing contract…" at bounding box center [374, 115] width 238 height 28
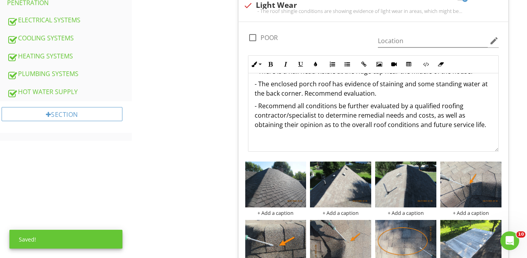
click at [357, 117] on p "- Recommend all conditions be further evaluated by a qualified roofing contract…" at bounding box center [374, 115] width 238 height 28
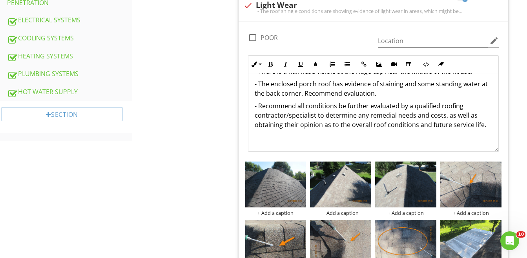
click at [417, 117] on p "- Recommend all conditions be further evaluated by a qualified roofing contract…" at bounding box center [374, 115] width 238 height 28
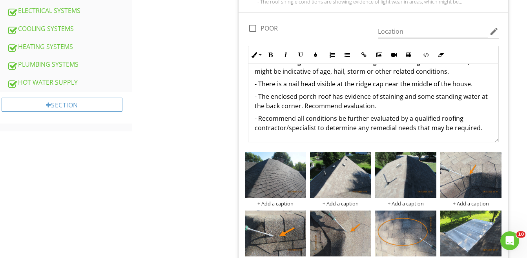
scroll to position [454, 0]
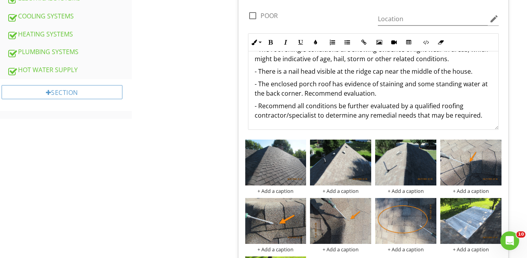
click at [397, 116] on p "- Recommend all conditions be further evaluated by a qualified roofing contract…" at bounding box center [374, 110] width 238 height 19
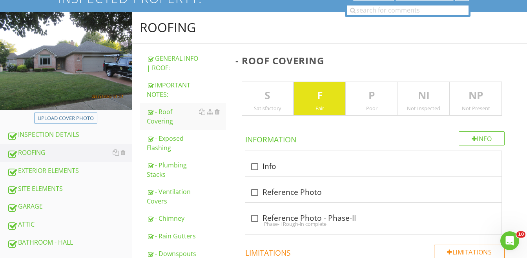
scroll to position [61, 0]
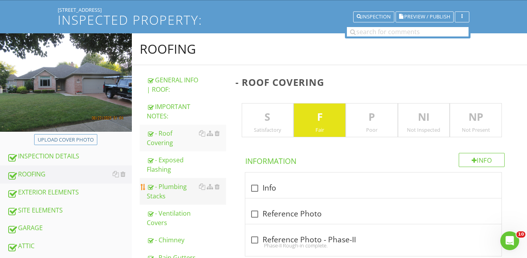
click at [165, 191] on div "- Plumbing Stacks" at bounding box center [186, 191] width 79 height 19
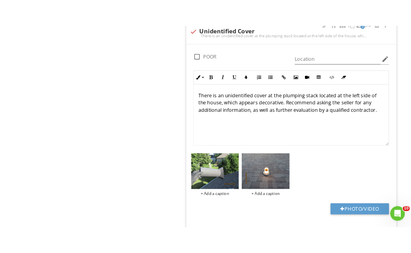
scroll to position [965, 0]
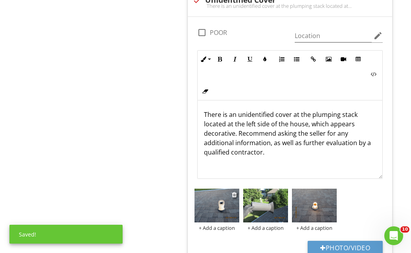
click at [211, 200] on img at bounding box center [216, 206] width 45 height 34
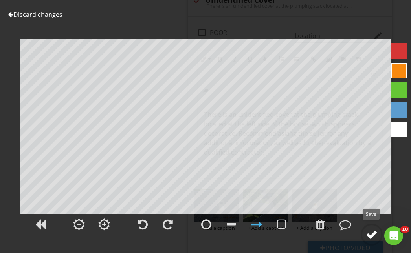
click at [370, 234] on div at bounding box center [372, 235] width 12 height 12
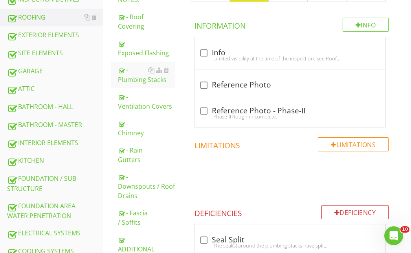
scroll to position [179, 0]
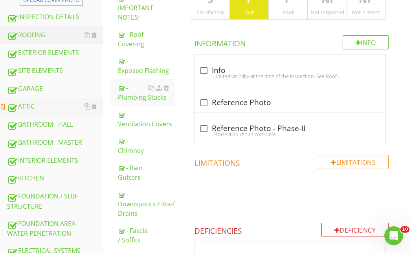
click at [26, 105] on div "ATTIC" at bounding box center [55, 107] width 96 height 10
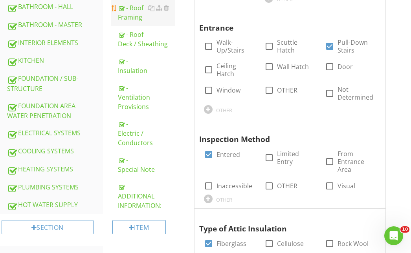
scroll to position [336, 0]
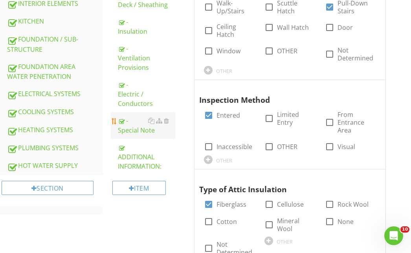
click at [125, 128] on div "- Special Note" at bounding box center [146, 125] width 57 height 19
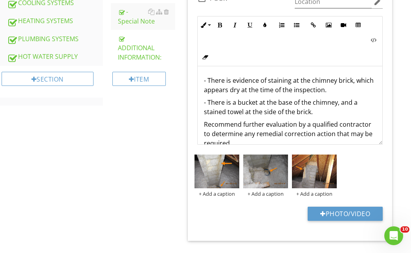
scroll to position [454, 0]
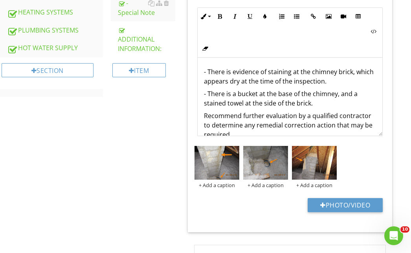
click at [204, 85] on p "- There is evidence of staining at the chimney brick, which appears dry at the …" at bounding box center [290, 76] width 172 height 19
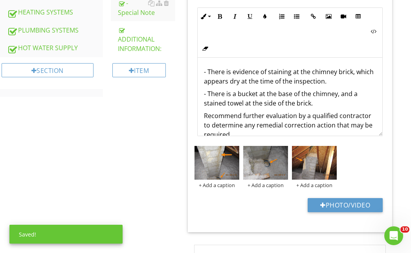
scroll to position [13, 0]
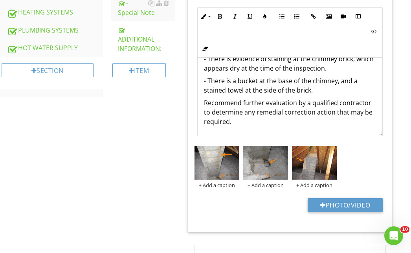
click at [256, 122] on p "Recommend further evaluation by a qualified contractor to determine any remedia…" at bounding box center [290, 112] width 172 height 28
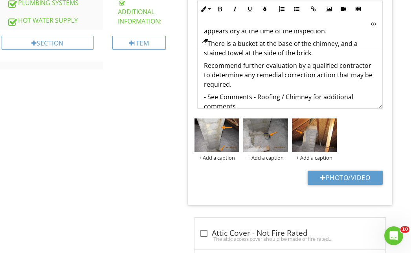
scroll to position [35, 0]
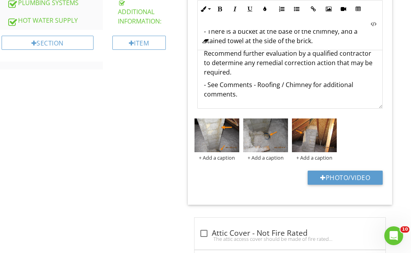
click at [200, 60] on div "- There is evidence of staining at the chimney brick, which appears dry at the …" at bounding box center [290, 51] width 185 height 113
click at [201, 55] on div "- There is evidence of staining at the chimney brick, which appears dry at the …" at bounding box center [290, 51] width 185 height 113
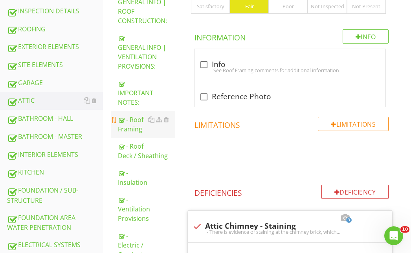
scroll to position [167, 0]
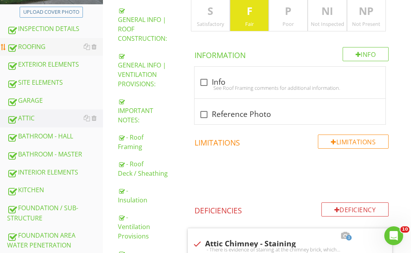
click at [40, 49] on div "ROOFING" at bounding box center [55, 47] width 96 height 10
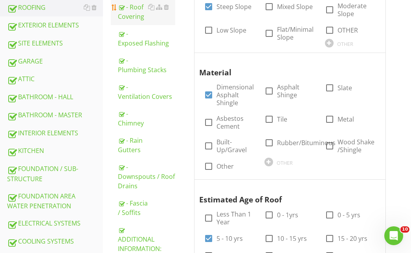
scroll to position [246, 0]
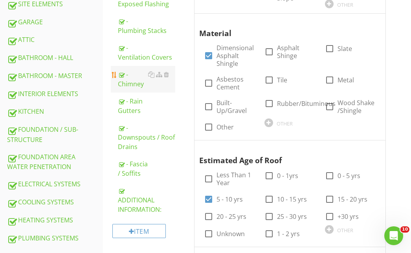
click at [128, 81] on div "- Chimney" at bounding box center [146, 79] width 57 height 19
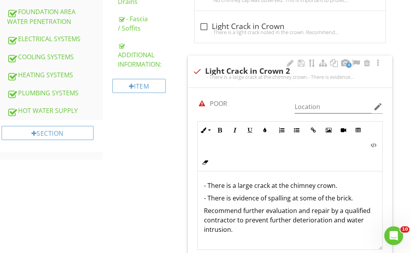
scroll to position [403, 0]
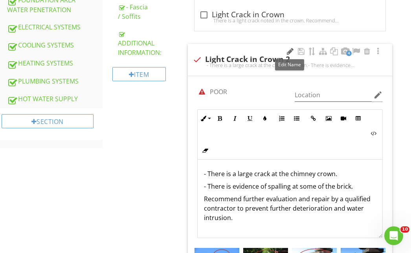
click at [290, 50] on div at bounding box center [289, 52] width 9 height 8
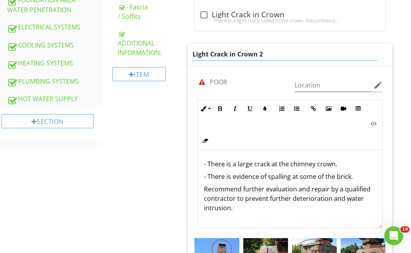
click at [289, 51] on input "Light Crack in Crown 2" at bounding box center [284, 54] width 185 height 13
type input "Crack in Crown"
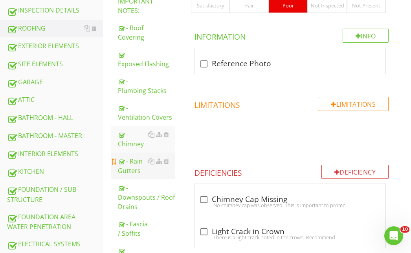
scroll to position [167, 0]
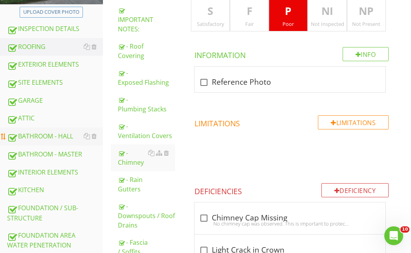
click at [49, 134] on div "BATHROOM - HALL" at bounding box center [55, 137] width 96 height 10
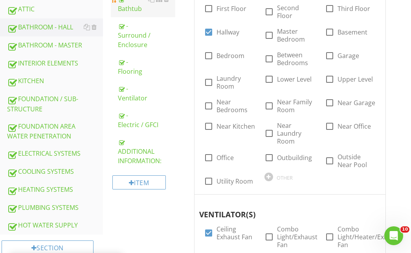
scroll to position [285, 0]
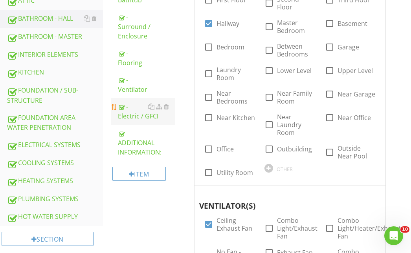
click at [136, 114] on div "- Electric / GFCI" at bounding box center [146, 111] width 57 height 19
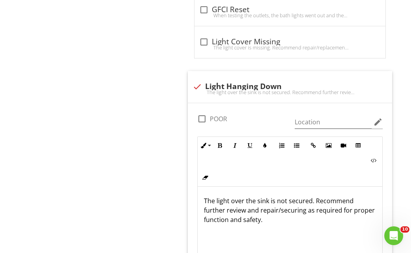
scroll to position [835, 0]
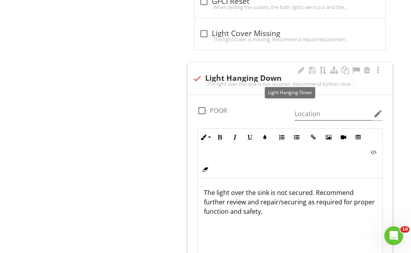
click at [196, 79] on div at bounding box center [196, 78] width 13 height 13
checkbox input "true"
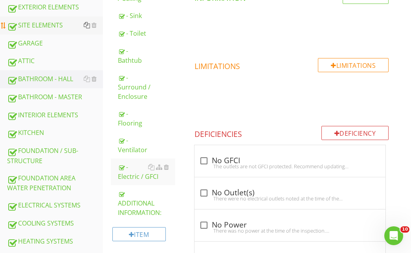
scroll to position [264, 0]
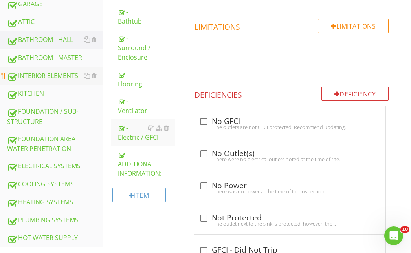
click at [29, 71] on div "INTERIOR ELEMENTS" at bounding box center [55, 76] width 96 height 10
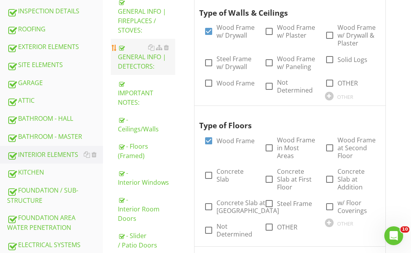
scroll to position [185, 0]
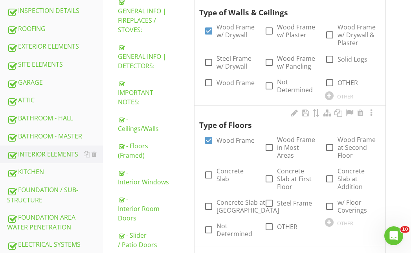
drag, startPoint x: 145, startPoint y: 125, endPoint x: 224, endPoint y: 114, distance: 79.8
click at [145, 126] on div "- Ceilings/Walls" at bounding box center [146, 124] width 57 height 19
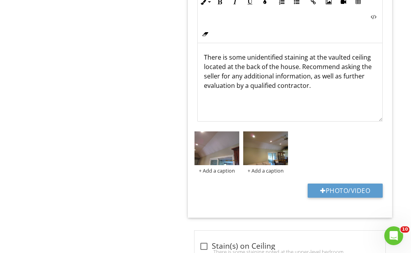
scroll to position [1560, 0]
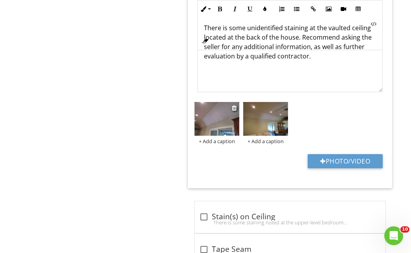
click at [229, 112] on img at bounding box center [216, 119] width 45 height 34
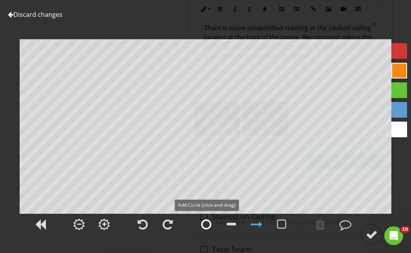
click at [204, 224] on div at bounding box center [206, 225] width 10 height 12
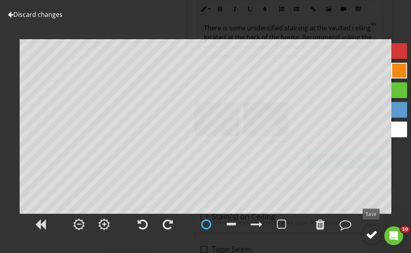
click at [373, 232] on div at bounding box center [372, 235] width 12 height 12
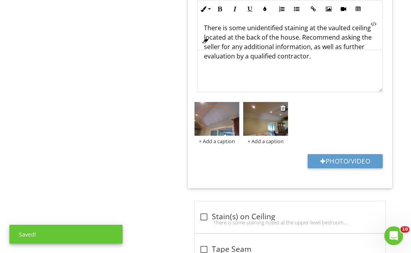
click at [261, 114] on img at bounding box center [265, 119] width 45 height 34
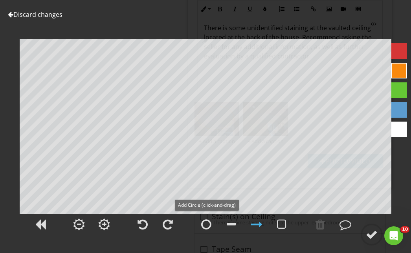
drag, startPoint x: 211, startPoint y: 224, endPoint x: 194, endPoint y: 205, distance: 26.1
click at [210, 223] on div at bounding box center [206, 225] width 10 height 12
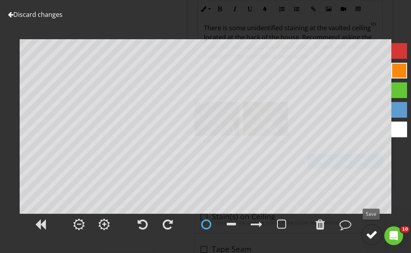
click at [371, 233] on div at bounding box center [372, 235] width 12 height 12
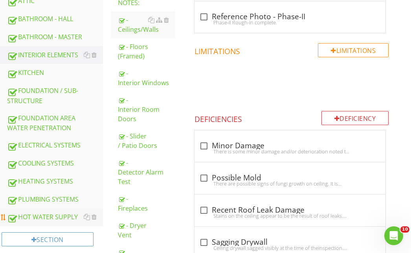
scroll to position [303, 0]
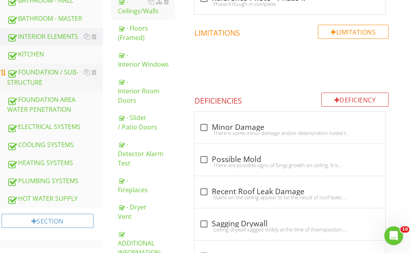
click at [44, 74] on div "FOUNDATION / SUB-STRUCTURE" at bounding box center [55, 78] width 96 height 20
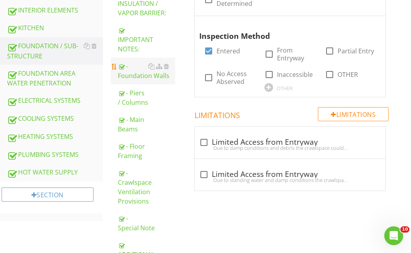
scroll to position [342, 0]
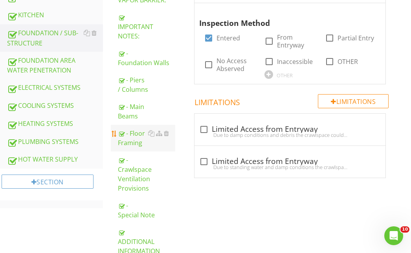
click at [136, 137] on div "- Floor Framing" at bounding box center [146, 138] width 57 height 19
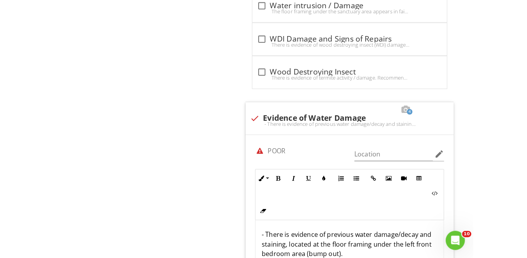
scroll to position [1364, 0]
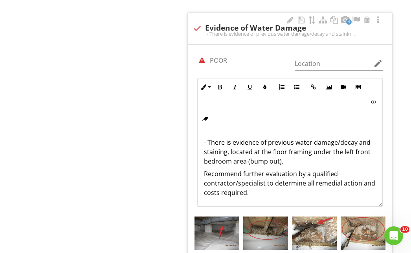
click at [269, 143] on p "- There is evidence of previous water damage/decay and staining, located at the…" at bounding box center [290, 152] width 172 height 28
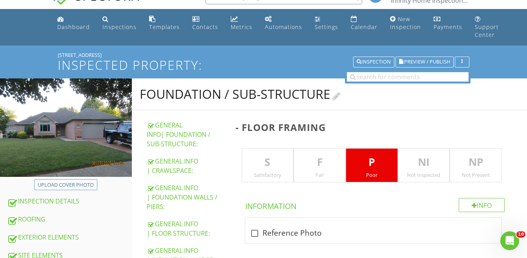
scroll to position [0, 0]
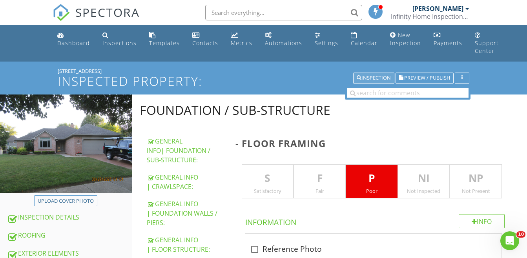
click at [370, 78] on div "Inspection" at bounding box center [374, 77] width 34 height 5
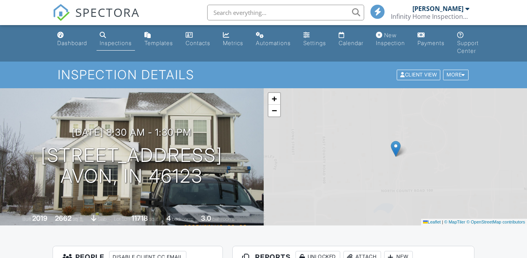
click at [250, 11] on input "text" at bounding box center [285, 13] width 157 height 16
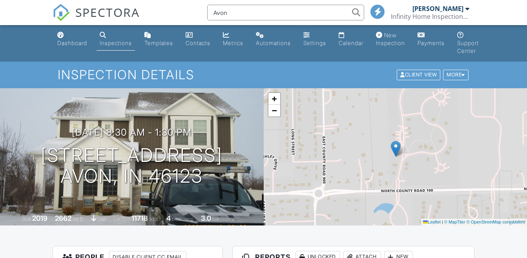
click at [328, 12] on input "Avon" at bounding box center [285, 13] width 157 height 16
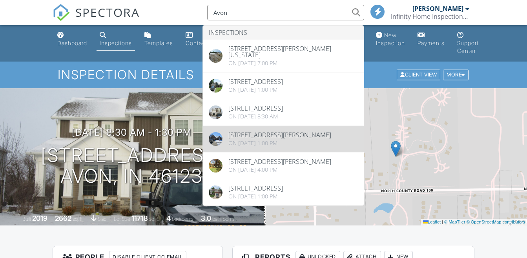
type input "Avon"
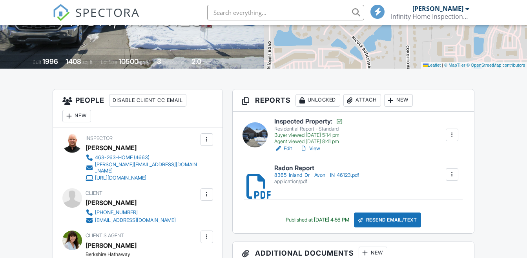
drag, startPoint x: 0, startPoint y: 0, endPoint x: 317, endPoint y: 147, distance: 349.1
click at [317, 147] on link "View" at bounding box center [310, 149] width 20 height 8
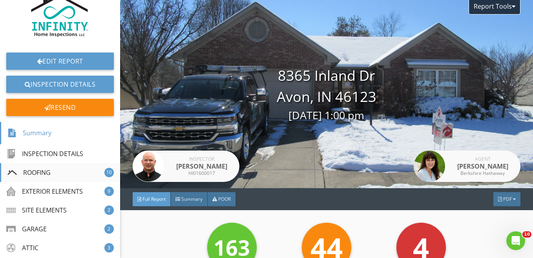
scroll to position [39, 0]
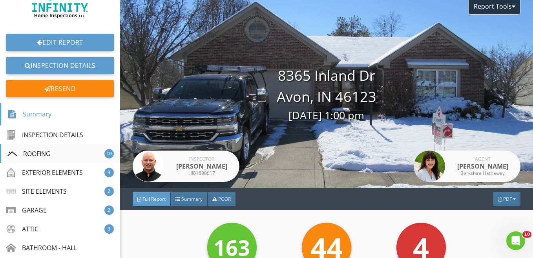
click at [44, 152] on div "ROOFING" at bounding box center [28, 153] width 43 height 9
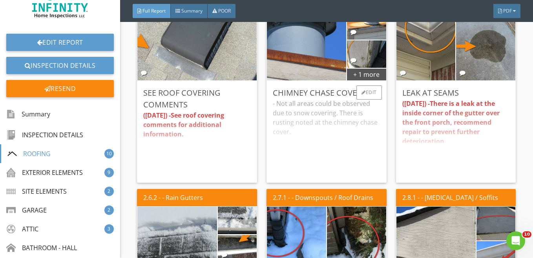
scroll to position [1719, 0]
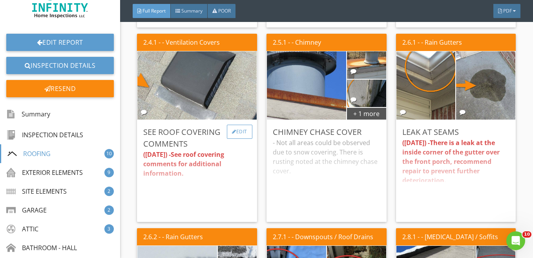
click at [240, 139] on div "Edit" at bounding box center [240, 132] width 26 height 14
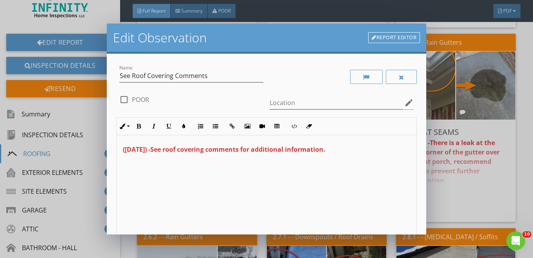
click at [461, 42] on div "Edit Observation Report Editor Name See Roof Covering Comments check_box_outlin…" at bounding box center [266, 129] width 533 height 258
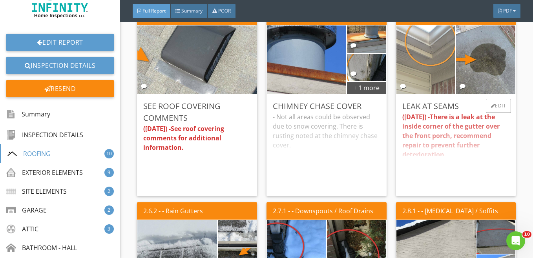
scroll to position [1759, 0]
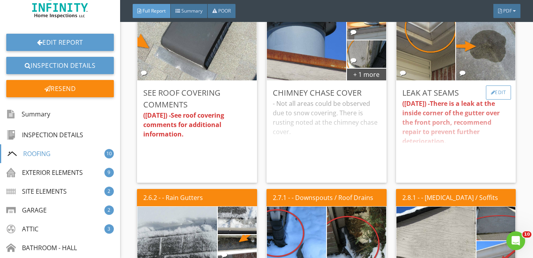
click at [496, 100] on div "Edit" at bounding box center [499, 93] width 26 height 14
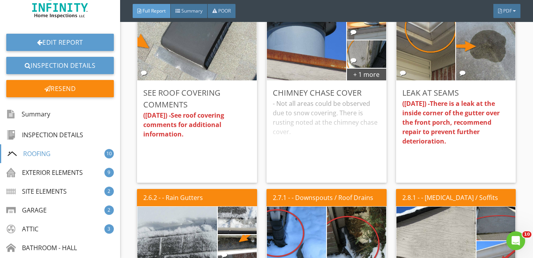
click at [517, 33] on div at bounding box center [266, 129] width 533 height 258
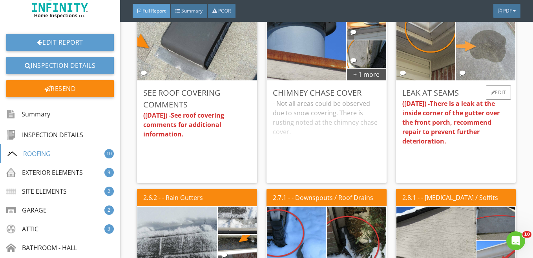
scroll to position [1641, 0]
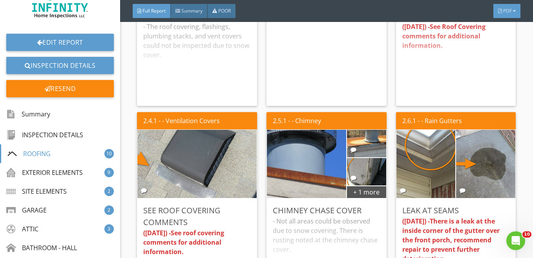
click at [508, 11] on span "PDF" at bounding box center [508, 10] width 9 height 7
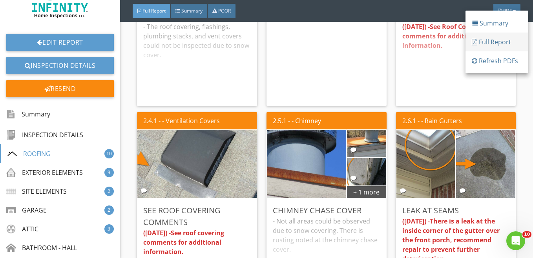
click at [495, 41] on div "Full Report" at bounding box center [497, 41] width 50 height 9
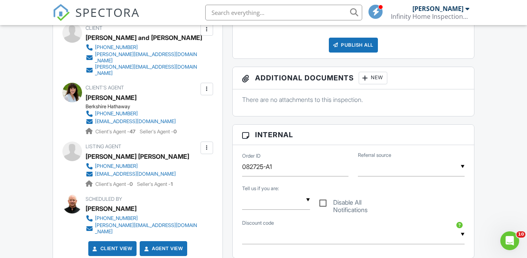
scroll to position [236, 0]
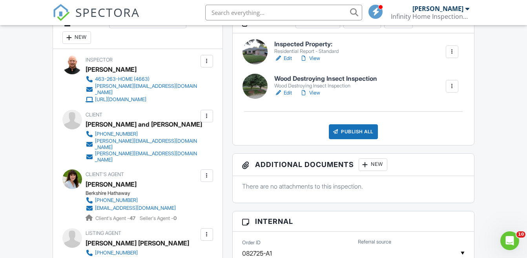
click at [288, 93] on link "Edit" at bounding box center [284, 93] width 18 height 8
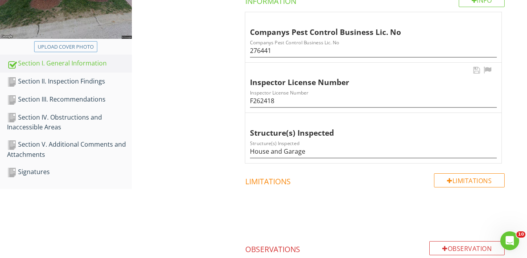
scroll to position [176, 0]
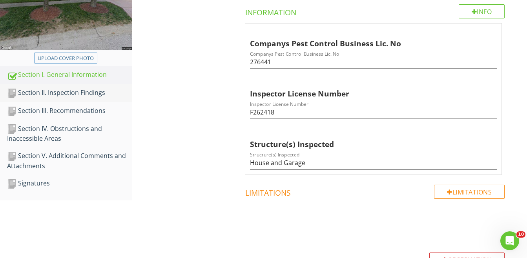
click at [52, 92] on div "Section II. Inspection Findings" at bounding box center [69, 93] width 125 height 10
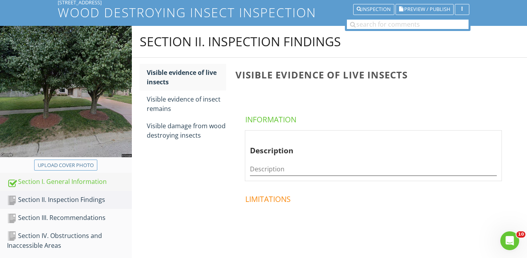
scroll to position [108, 0]
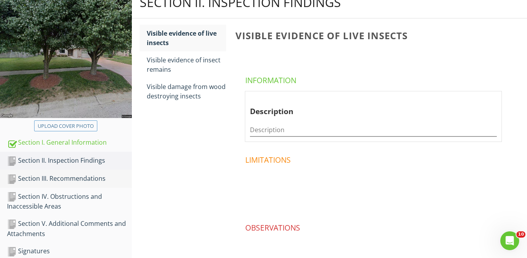
click at [52, 180] on div "Section III. Recommendations" at bounding box center [69, 179] width 125 height 10
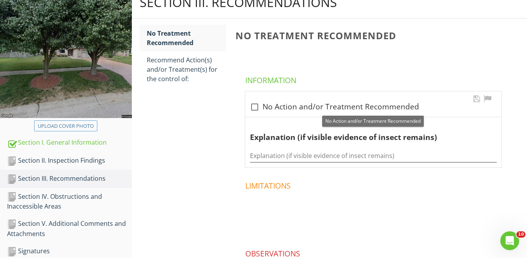
click at [255, 106] on div at bounding box center [254, 107] width 13 height 13
checkbox input "true"
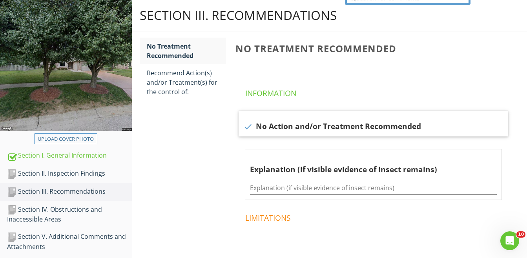
scroll to position [114, 0]
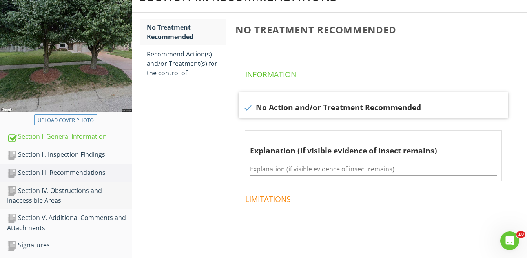
click at [41, 194] on div "Section IV. Obstructions and Inaccessible Areas" at bounding box center [69, 196] width 125 height 20
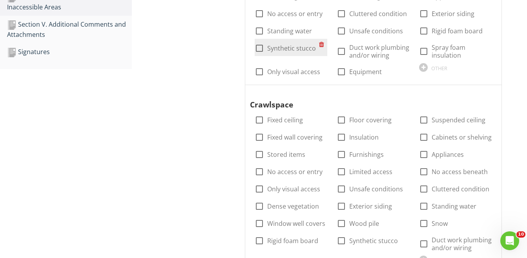
scroll to position [310, 0]
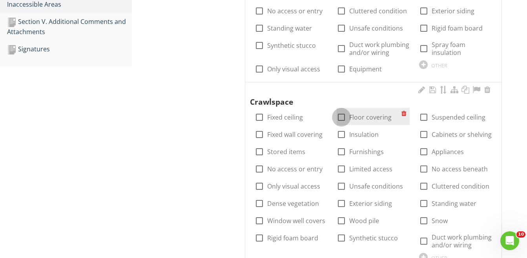
click at [342, 117] on div at bounding box center [341, 117] width 13 height 13
checkbox input "true"
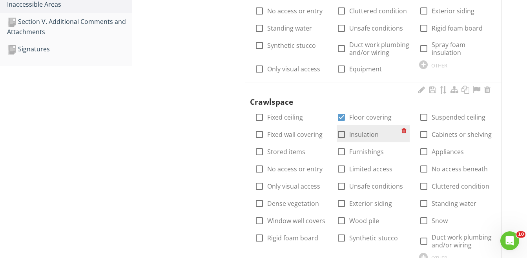
click at [342, 136] on div at bounding box center [341, 134] width 13 height 13
checkbox input "true"
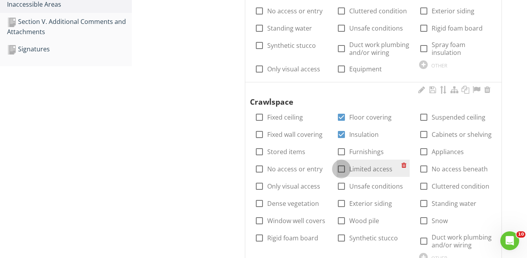
click at [341, 168] on div at bounding box center [341, 169] width 13 height 13
checkbox input "true"
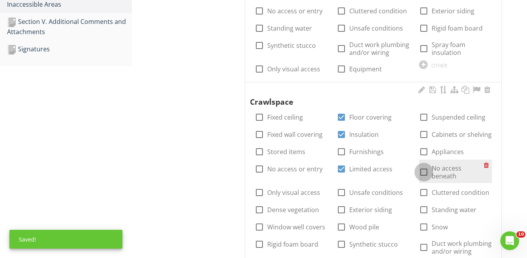
click at [428, 170] on div at bounding box center [423, 172] width 13 height 13
checkbox input "true"
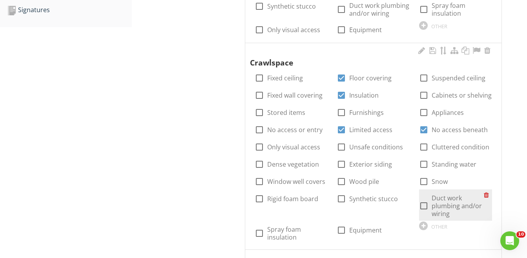
click at [427, 204] on div at bounding box center [423, 206] width 13 height 13
checkbox input "true"
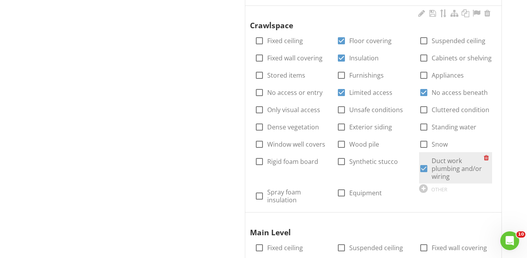
scroll to position [389, 0]
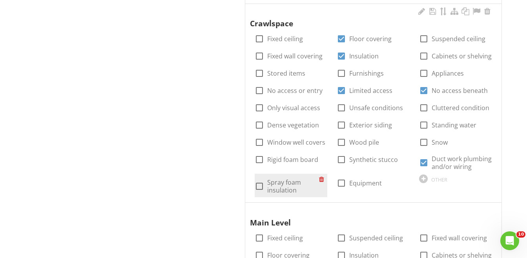
click at [260, 187] on div at bounding box center [259, 186] width 13 height 13
checkbox input "true"
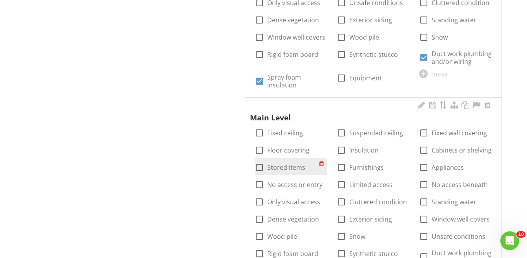
scroll to position [507, 0]
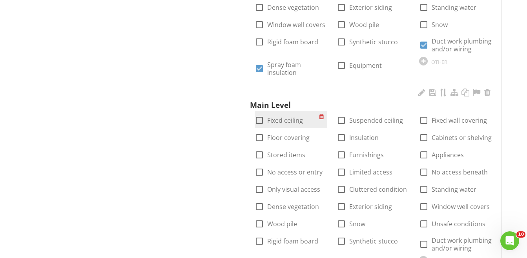
click at [260, 121] on div at bounding box center [259, 120] width 13 height 13
checkbox input "true"
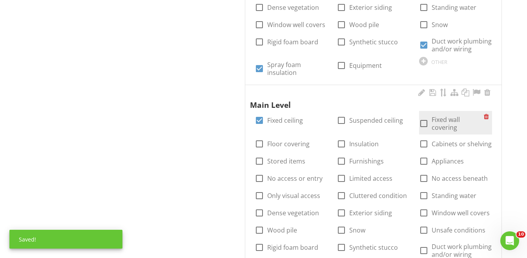
click at [425, 123] on div at bounding box center [423, 123] width 13 height 13
checkbox input "true"
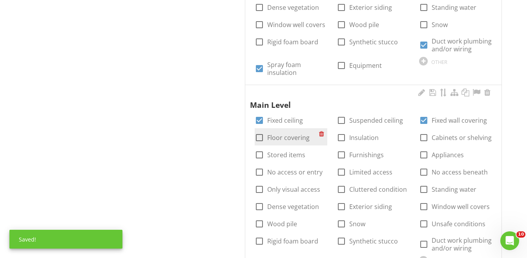
click at [261, 139] on div at bounding box center [259, 137] width 13 height 13
checkbox input "true"
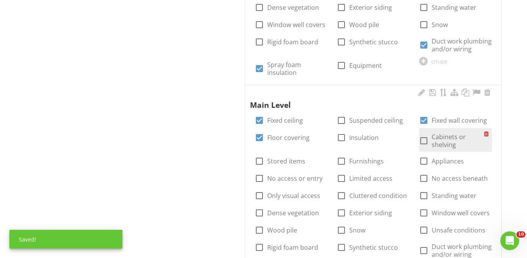
click at [423, 142] on div at bounding box center [423, 140] width 13 height 13
checkbox input "true"
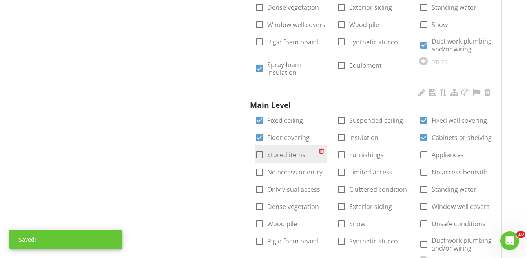
click at [258, 154] on div at bounding box center [259, 154] width 13 height 13
checkbox input "true"
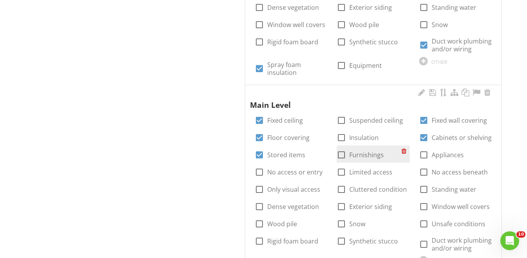
click at [344, 155] on div at bounding box center [341, 154] width 13 height 13
checkbox input "true"
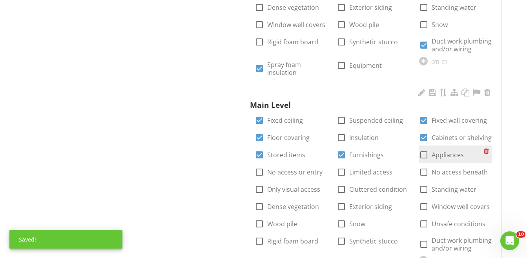
click at [422, 153] on div at bounding box center [423, 154] width 13 height 13
checkbox input "true"
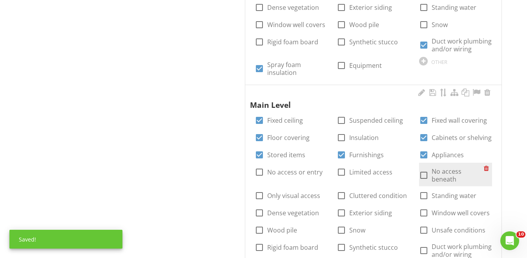
click at [423, 173] on div at bounding box center [423, 175] width 13 height 13
checkbox input "true"
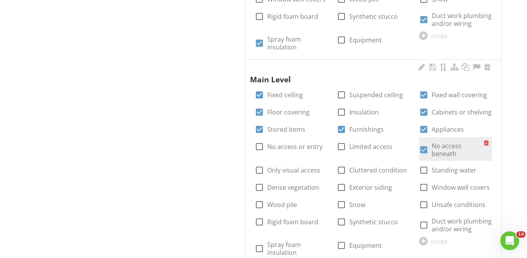
scroll to position [546, 0]
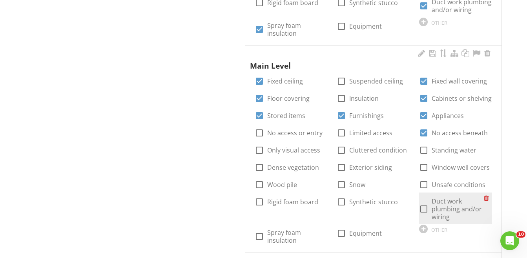
click at [425, 207] on div at bounding box center [423, 209] width 13 height 13
checkbox input "true"
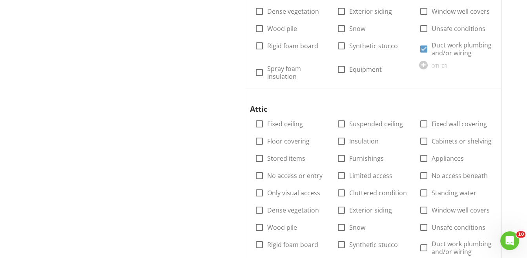
scroll to position [703, 0]
click at [343, 143] on div at bounding box center [341, 140] width 13 height 13
checkbox input "true"
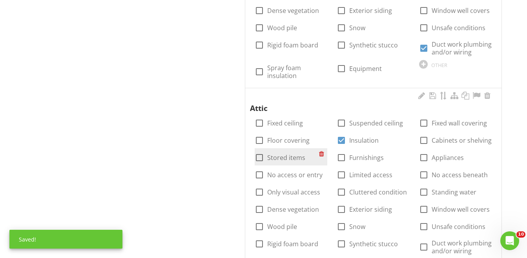
click at [261, 159] on div at bounding box center [259, 157] width 13 height 13
checkbox input "true"
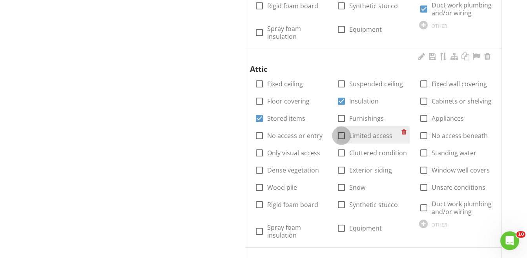
click at [345, 137] on div at bounding box center [341, 135] width 13 height 13
checkbox input "true"
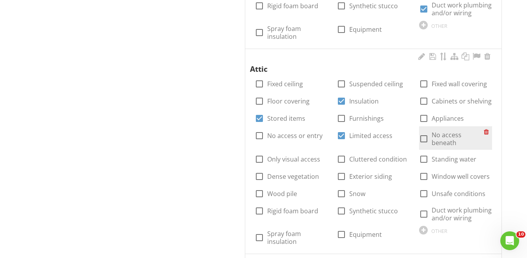
click at [424, 137] on div at bounding box center [423, 138] width 13 height 13
checkbox input "true"
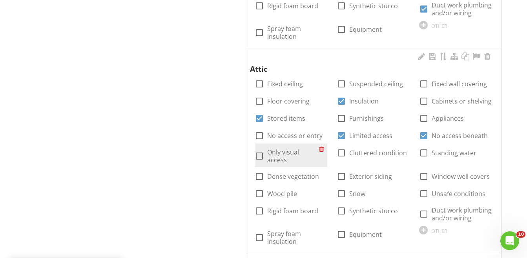
click at [258, 156] on div at bounding box center [259, 156] width 13 height 13
checkbox input "true"
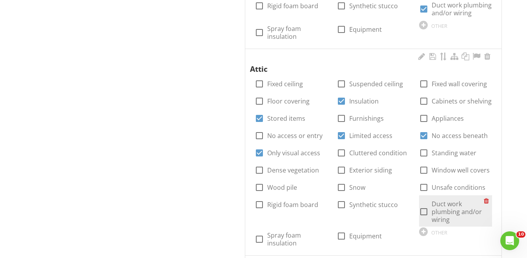
click at [423, 212] on div at bounding box center [423, 211] width 13 height 13
checkbox input "true"
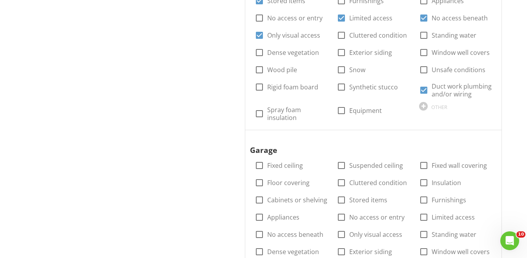
scroll to position [899, 0]
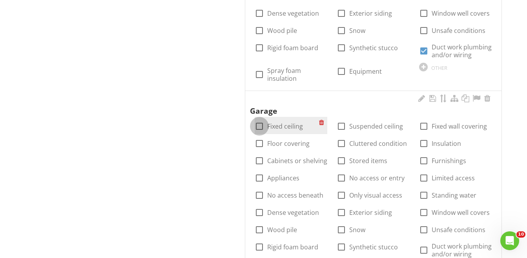
click at [260, 128] on div at bounding box center [259, 126] width 13 height 13
checkbox input "true"
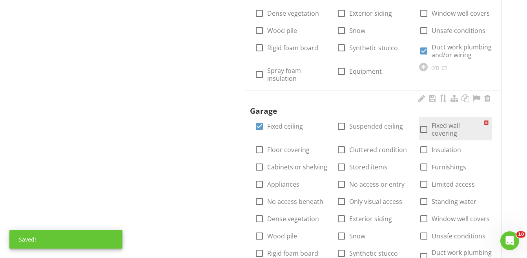
click at [426, 129] on div at bounding box center [423, 129] width 13 height 13
checkbox input "true"
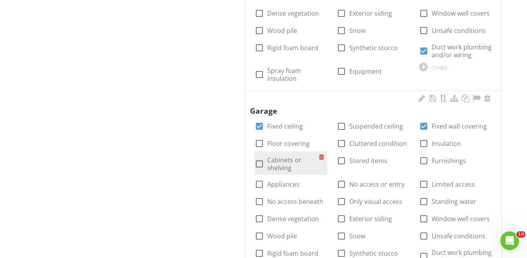
click at [258, 164] on div at bounding box center [259, 163] width 13 height 13
checkbox input "true"
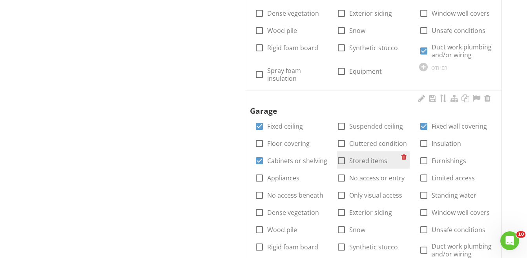
click at [340, 160] on div at bounding box center [341, 160] width 13 height 13
checkbox input "true"
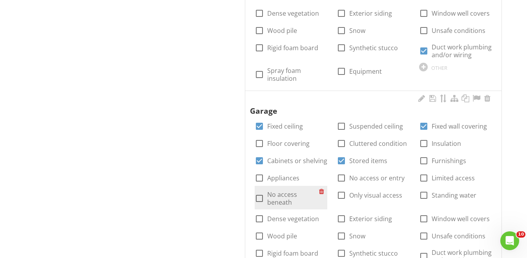
click at [261, 198] on div at bounding box center [259, 198] width 13 height 13
checkbox input "true"
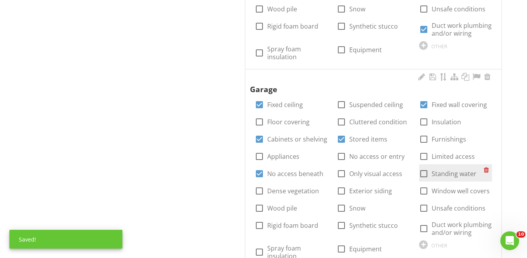
scroll to position [939, 0]
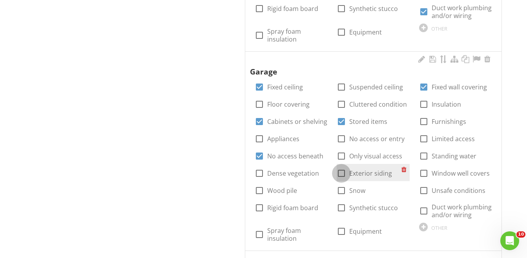
click at [343, 175] on div at bounding box center [341, 173] width 13 height 13
checkbox input "true"
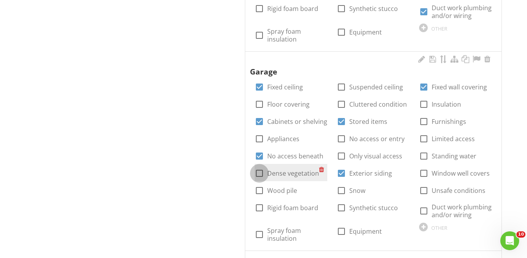
click at [260, 174] on div at bounding box center [259, 173] width 13 height 13
checkbox input "true"
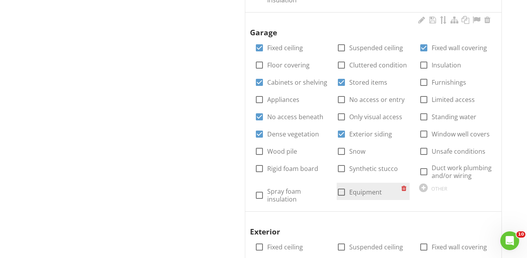
click at [340, 194] on div at bounding box center [341, 192] width 13 height 13
checkbox input "true"
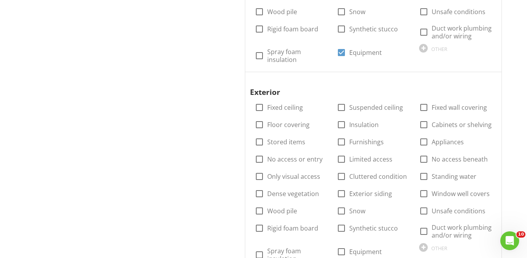
scroll to position [1135, 0]
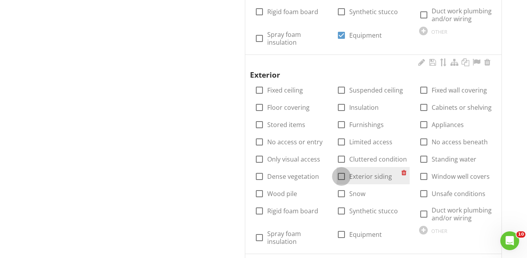
click at [341, 178] on div at bounding box center [341, 176] width 13 height 13
checkbox input "true"
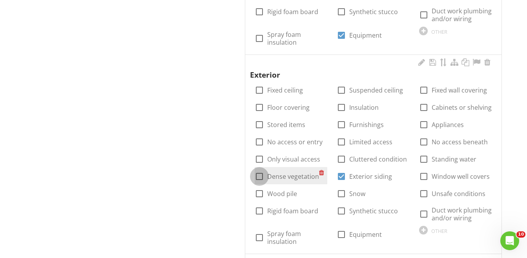
click at [260, 179] on div at bounding box center [259, 176] width 13 height 13
checkbox input "true"
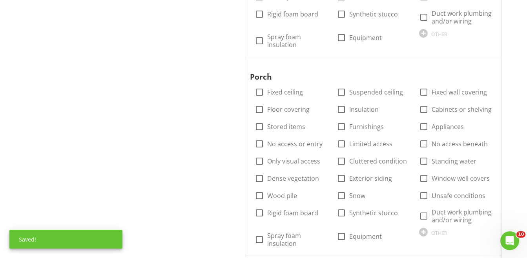
scroll to position [1331, 0]
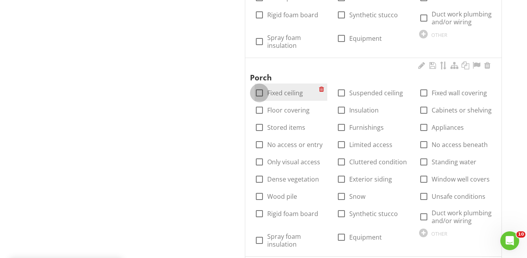
click at [260, 93] on div at bounding box center [259, 92] width 13 height 13
checkbox input "true"
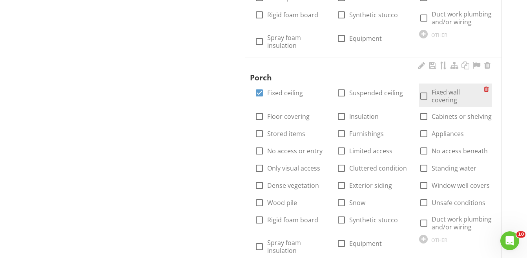
click at [424, 97] on div at bounding box center [423, 96] width 13 height 13
checkbox input "true"
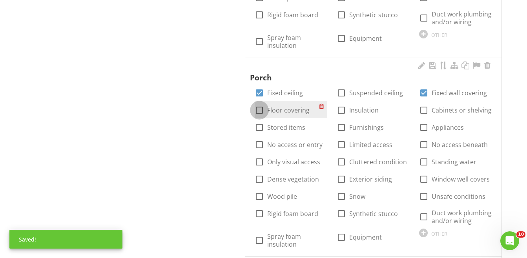
click at [261, 110] on div at bounding box center [259, 110] width 13 height 13
checkbox input "true"
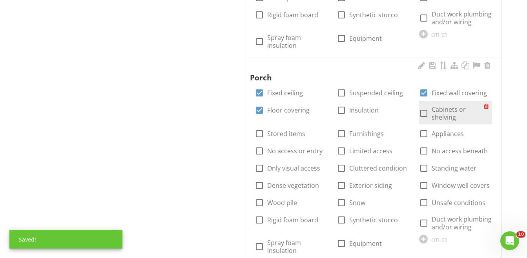
click at [423, 114] on div at bounding box center [423, 113] width 13 height 13
checkbox input "true"
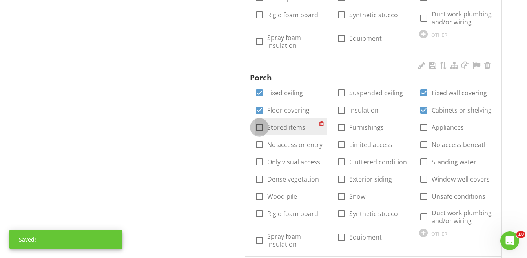
click at [260, 128] on div at bounding box center [259, 127] width 13 height 13
checkbox input "true"
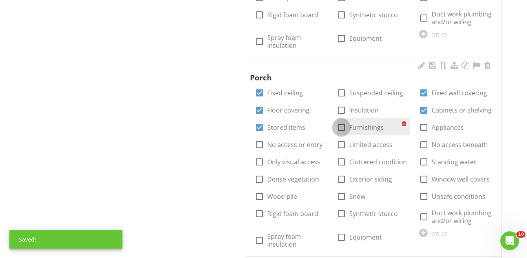
click at [343, 127] on div at bounding box center [341, 127] width 13 height 13
checkbox input "true"
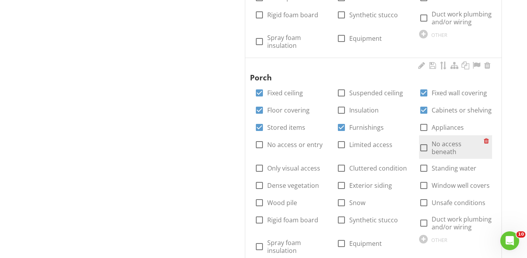
click at [423, 147] on div at bounding box center [423, 147] width 13 height 13
checkbox input "true"
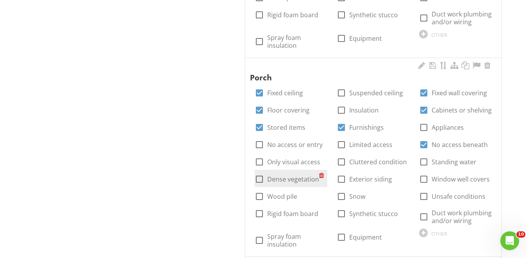
click at [259, 178] on div at bounding box center [259, 179] width 13 height 13
checkbox input "true"
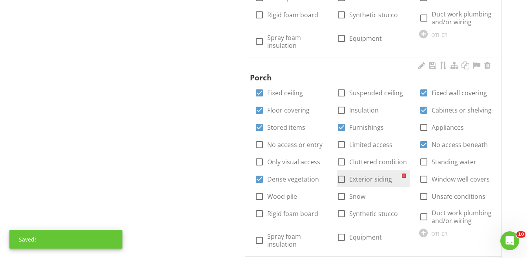
click at [341, 178] on div at bounding box center [341, 179] width 13 height 13
checkbox input "true"
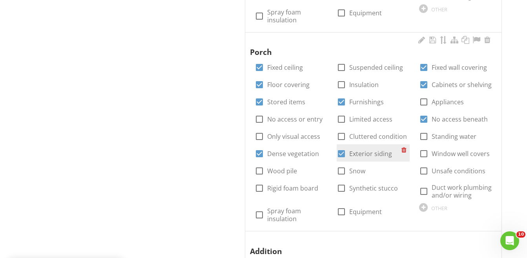
scroll to position [1371, 0]
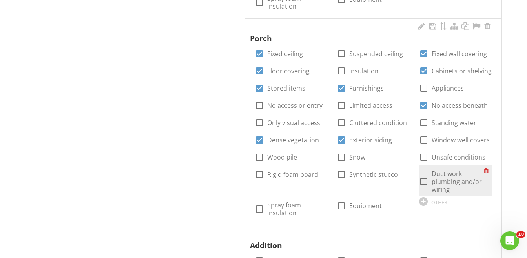
click at [423, 183] on div at bounding box center [423, 181] width 13 height 13
checkbox input "true"
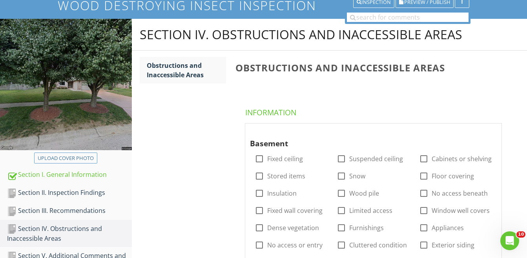
scroll to position [0, 0]
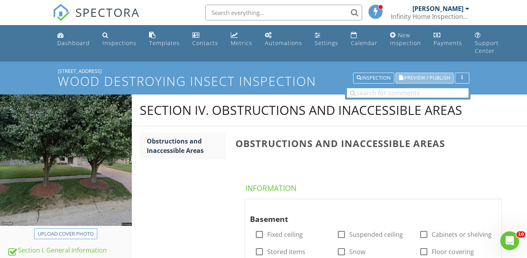
click at [423, 77] on span "Preview / Publish" at bounding box center [428, 78] width 46 height 5
click at [367, 75] on div "Inspection" at bounding box center [374, 77] width 34 height 5
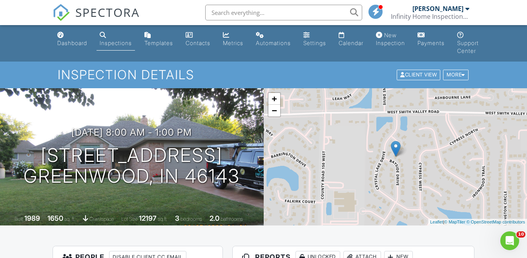
click at [125, 44] on div "Inspections" at bounding box center [116, 43] width 32 height 7
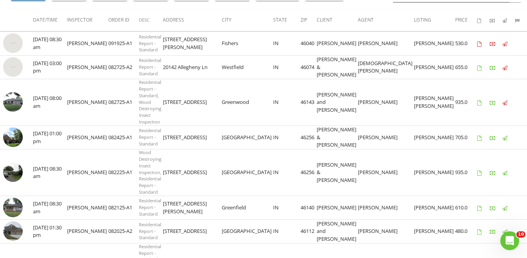
scroll to position [118, 0]
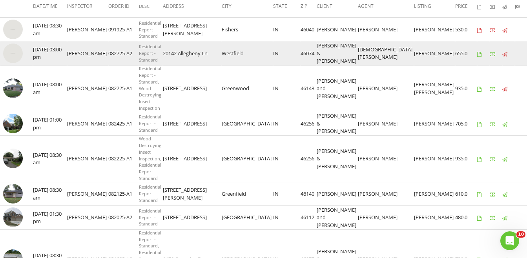
click at [9, 57] on img at bounding box center [13, 54] width 20 height 20
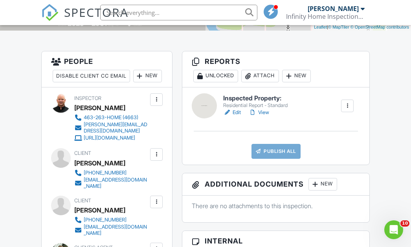
scroll to position [196, 0]
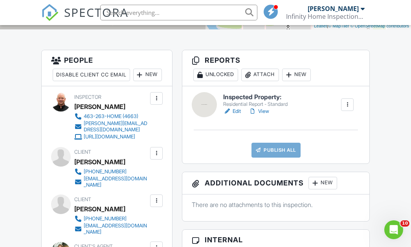
click at [236, 111] on link "Edit" at bounding box center [232, 112] width 18 height 8
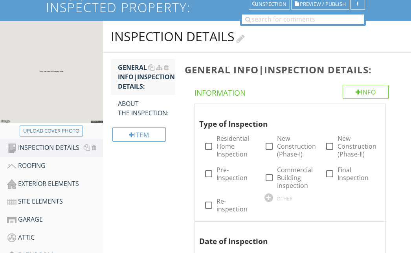
scroll to position [118, 0]
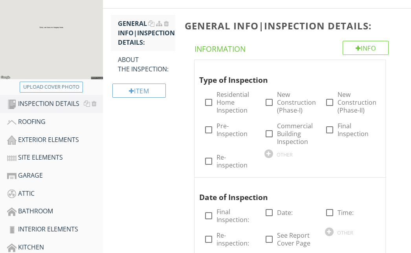
click at [44, 86] on div "Upload cover photo" at bounding box center [51, 87] width 56 height 8
type input "C:\fakepath\IMG_3478.JPG"
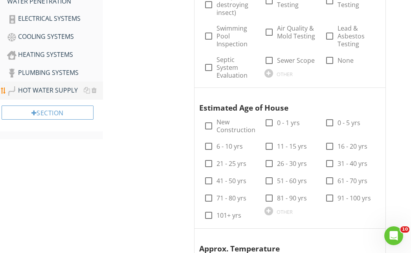
scroll to position [393, 0]
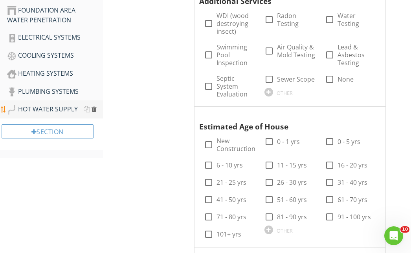
click at [94, 108] on div at bounding box center [94, 109] width 5 height 6
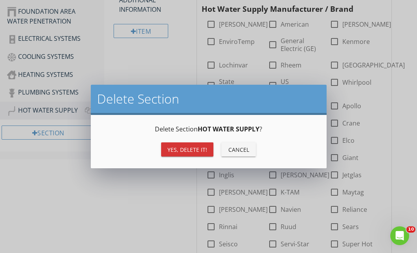
click at [181, 148] on div "Yes, Delete it!" at bounding box center [187, 150] width 40 height 8
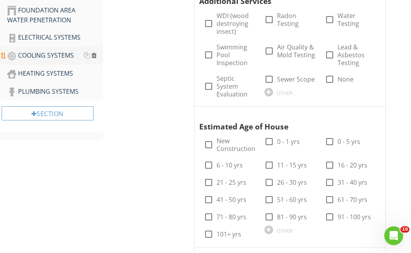
click at [93, 56] on div at bounding box center [94, 55] width 5 height 6
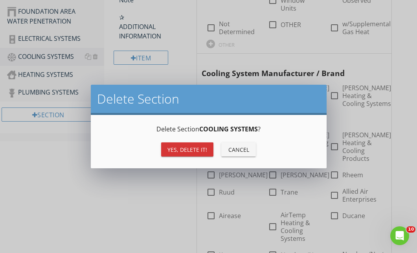
click at [178, 149] on div "Yes, Delete it!" at bounding box center [187, 150] width 40 height 8
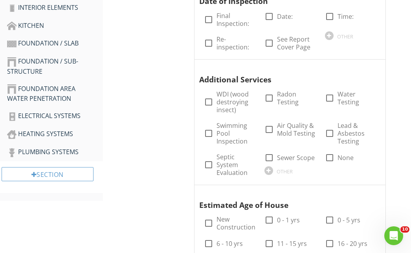
scroll to position [275, 0]
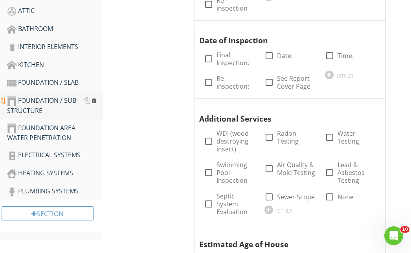
click at [94, 100] on div at bounding box center [94, 100] width 5 height 6
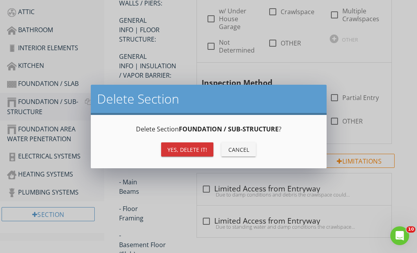
click at [171, 147] on div "Yes, Delete it!" at bounding box center [187, 150] width 40 height 8
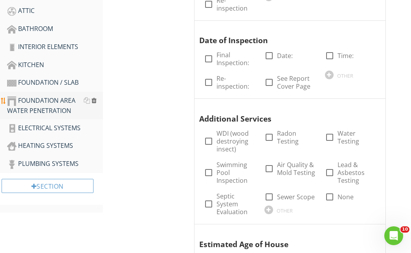
click at [94, 99] on div at bounding box center [94, 100] width 5 height 6
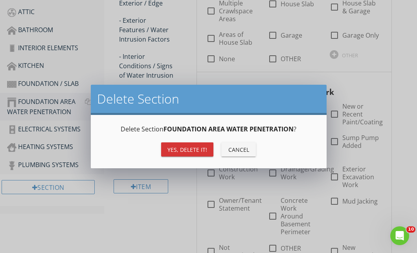
click at [171, 146] on div "Yes, Delete it!" at bounding box center [187, 150] width 40 height 8
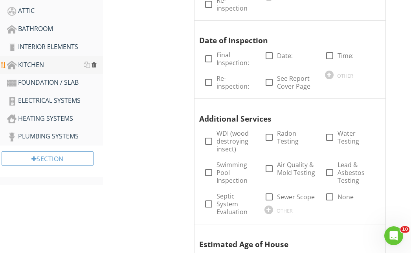
click at [93, 64] on div at bounding box center [94, 65] width 5 height 6
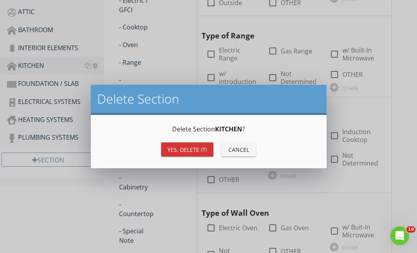
click at [177, 147] on div "Yes, Delete it!" at bounding box center [187, 150] width 40 height 8
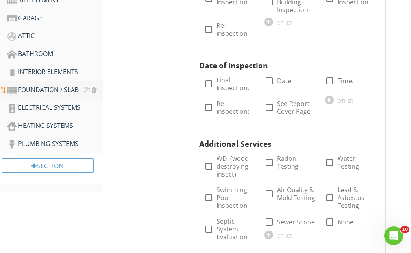
scroll to position [236, 0]
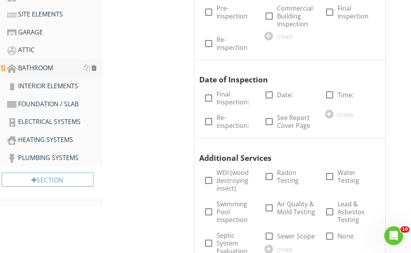
click at [93, 68] on div at bounding box center [94, 68] width 5 height 6
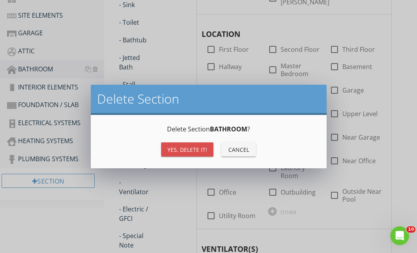
drag, startPoint x: 179, startPoint y: 148, endPoint x: 92, endPoint y: 93, distance: 102.7
click at [179, 148] on div "Yes, Delete it!" at bounding box center [187, 150] width 40 height 8
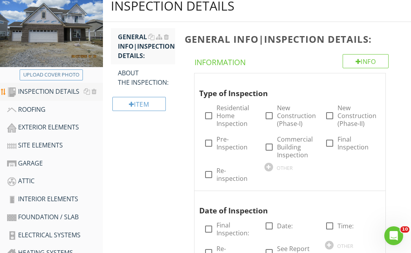
scroll to position [118, 0]
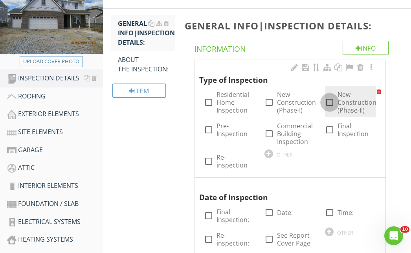
click at [328, 103] on div at bounding box center [329, 102] width 13 height 13
checkbox input "true"
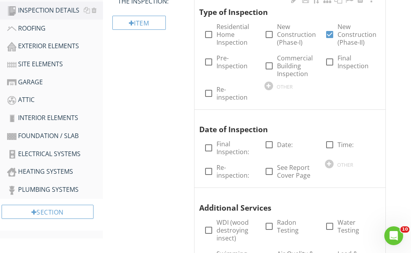
scroll to position [196, 0]
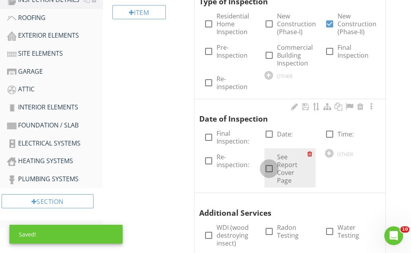
click at [271, 167] on div at bounding box center [268, 168] width 13 height 13
checkbox input "true"
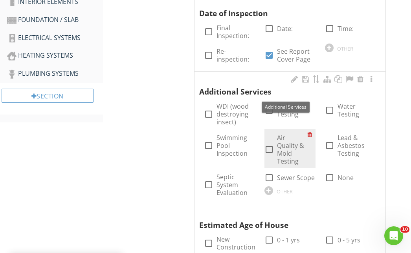
scroll to position [314, 0]
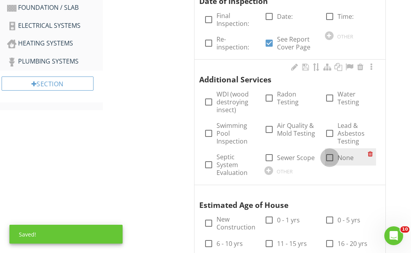
click at [331, 157] on div at bounding box center [329, 157] width 13 height 13
checkbox input "true"
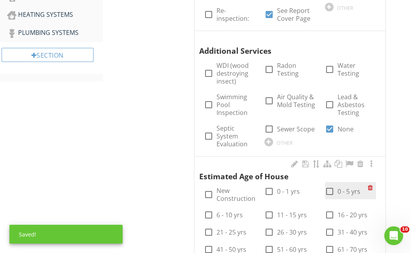
scroll to position [393, 0]
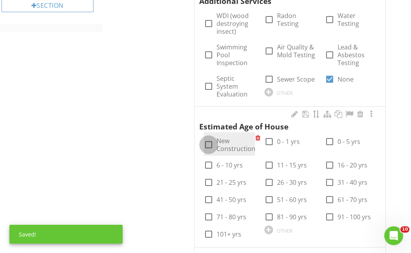
click at [207, 144] on div at bounding box center [208, 144] width 13 height 13
checkbox input "true"
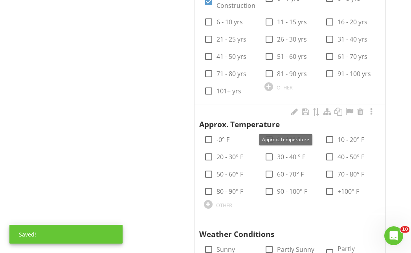
scroll to position [550, 0]
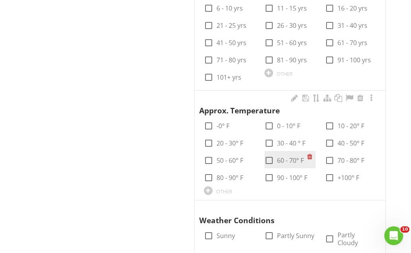
click at [270, 161] on div at bounding box center [268, 160] width 13 height 13
checkbox input "true"
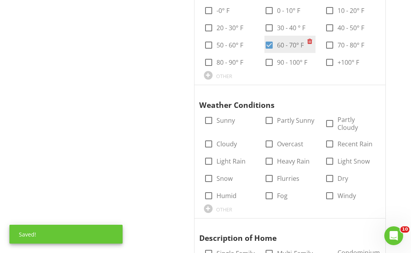
scroll to position [668, 0]
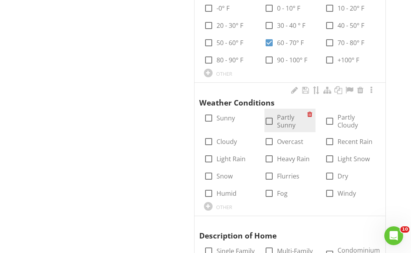
click at [269, 118] on div at bounding box center [268, 121] width 13 height 13
checkbox input "true"
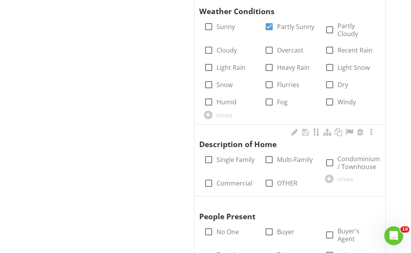
scroll to position [785, 0]
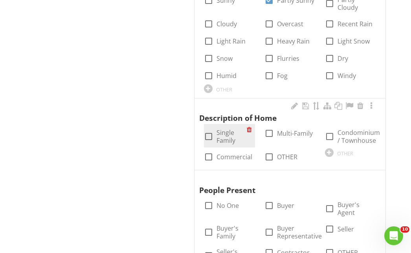
click at [209, 135] on div at bounding box center [208, 136] width 13 height 13
checkbox input "true"
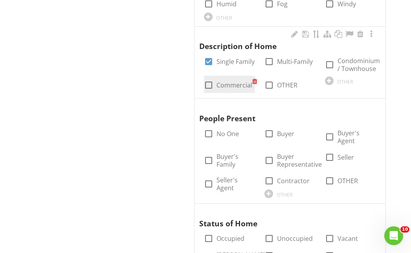
scroll to position [864, 0]
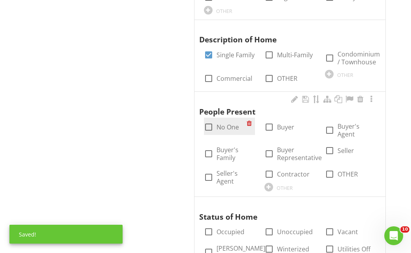
click at [208, 126] on div at bounding box center [208, 127] width 13 height 13
checkbox input "true"
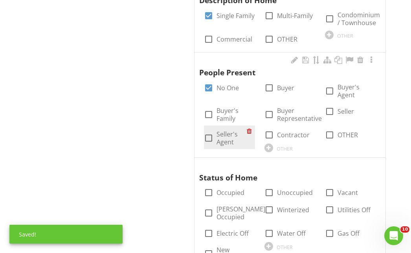
scroll to position [982, 0]
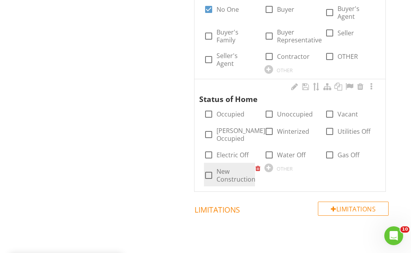
click at [209, 178] on div at bounding box center [208, 175] width 13 height 13
checkbox input "true"
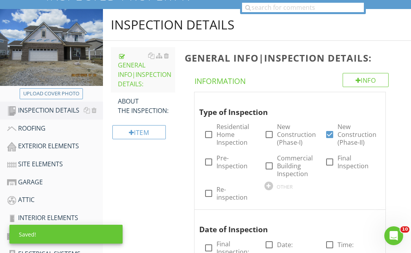
scroll to position [79, 0]
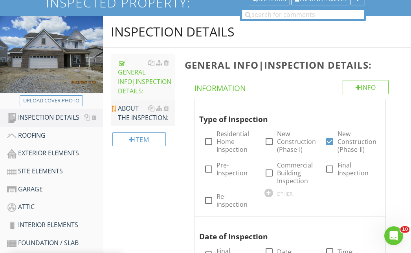
click at [137, 110] on div "ABOUT THE INSPECTION:" at bounding box center [146, 113] width 57 height 19
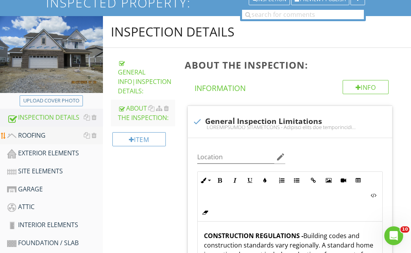
click at [36, 132] on div "ROOFING" at bounding box center [55, 136] width 96 height 10
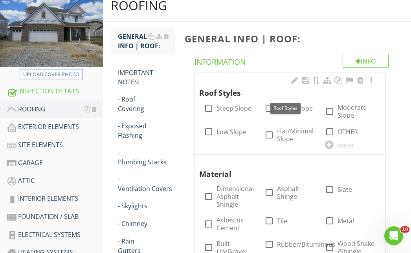
scroll to position [118, 0]
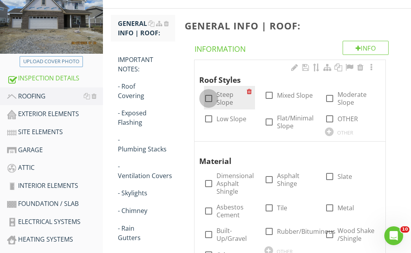
click at [207, 97] on div at bounding box center [208, 98] width 13 height 13
checkbox input "true"
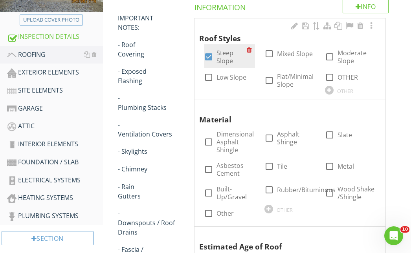
scroll to position [196, 0]
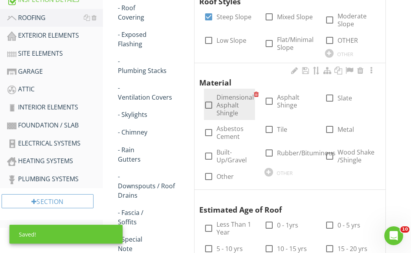
click at [209, 105] on div at bounding box center [208, 105] width 13 height 13
checkbox input "true"
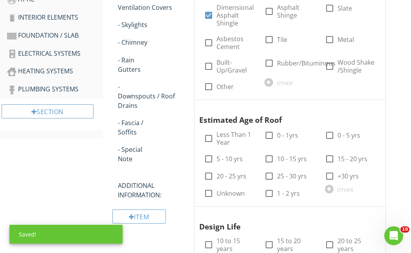
scroll to position [314, 0]
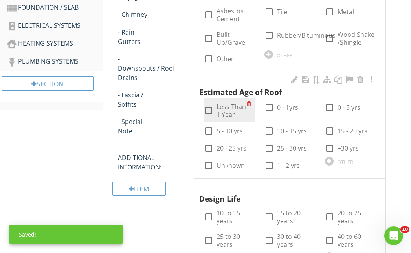
click at [210, 112] on div at bounding box center [208, 110] width 13 height 13
checkbox input "true"
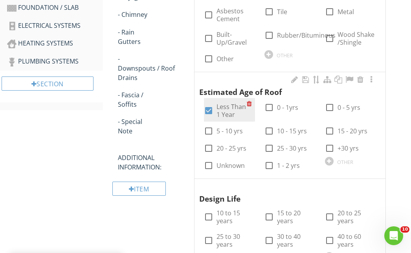
scroll to position [393, 0]
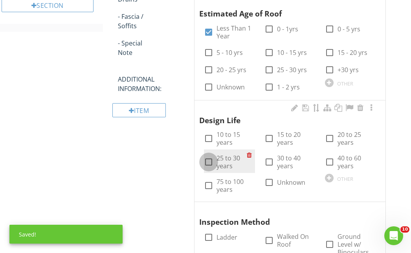
click at [210, 162] on div at bounding box center [208, 162] width 13 height 13
checkbox input "true"
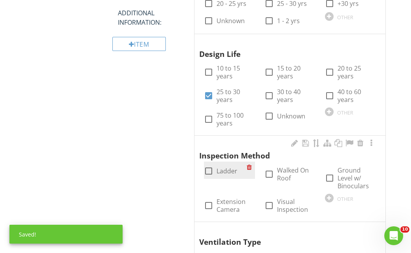
scroll to position [471, 0]
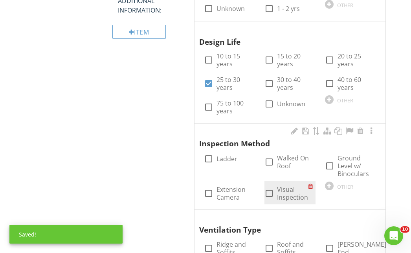
click at [268, 193] on div at bounding box center [268, 193] width 13 height 13
checkbox input "true"
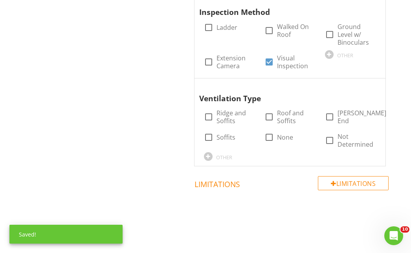
scroll to position [604, 0]
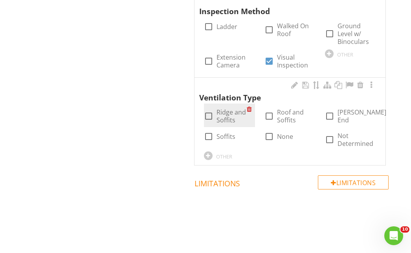
click at [208, 117] on div at bounding box center [208, 116] width 13 height 13
checkbox input "true"
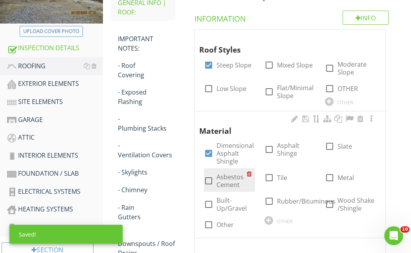
scroll to position [54, 0]
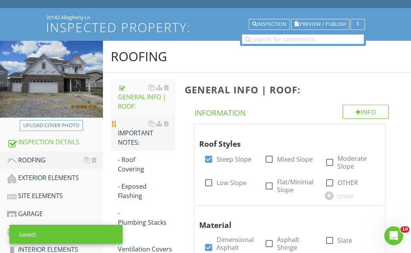
click at [132, 141] on div "IMPORTANT NOTES:" at bounding box center [146, 133] width 57 height 28
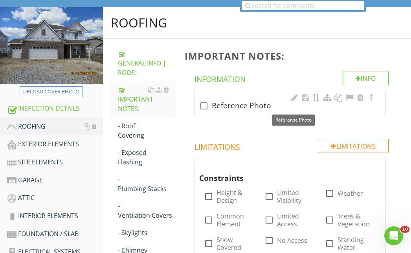
scroll to position [132, 0]
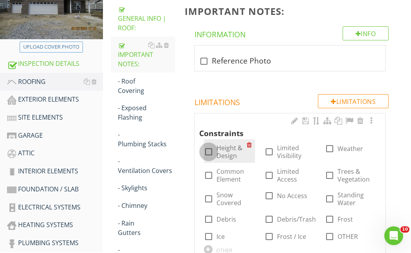
click at [210, 152] on div at bounding box center [208, 151] width 13 height 13
checkbox input "true"
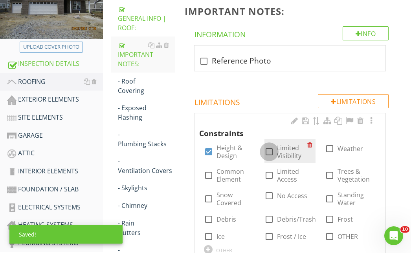
click at [268, 151] on div at bounding box center [268, 151] width 13 height 13
checkbox input "true"
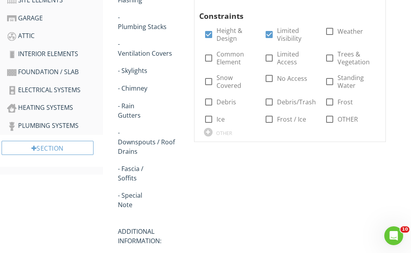
scroll to position [250, 0]
click at [207, 131] on div at bounding box center [208, 132] width 9 height 9
type input "New Construction"
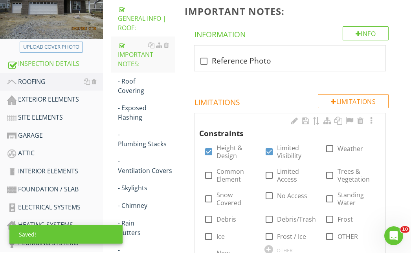
scroll to position [93, 0]
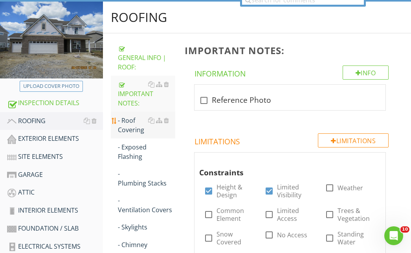
click at [132, 129] on div "- Roof Covering" at bounding box center [146, 125] width 57 height 19
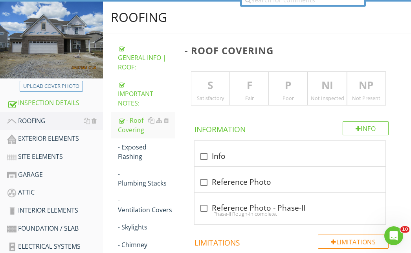
click at [214, 88] on p "S" at bounding box center [210, 86] width 38 height 16
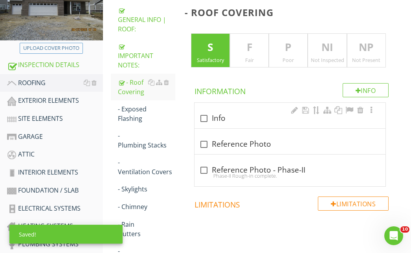
scroll to position [172, 0]
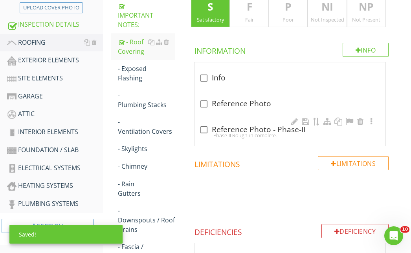
click at [205, 128] on div at bounding box center [203, 129] width 13 height 13
checkbox input "true"
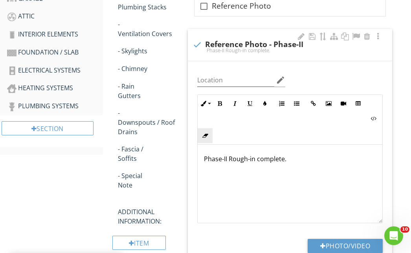
scroll to position [289, 0]
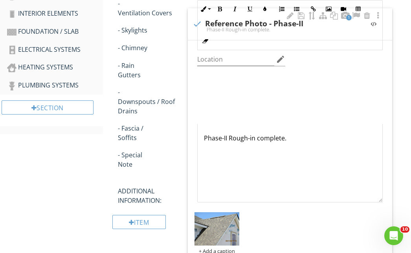
scroll to position [447, 0]
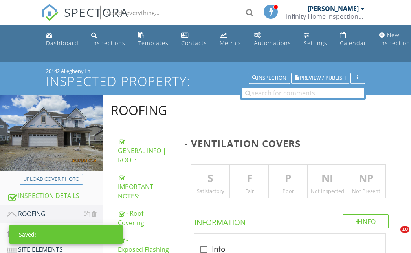
scroll to position [132, 0]
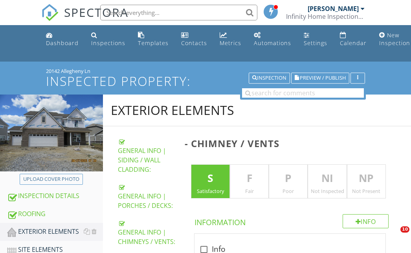
scroll to position [227, 0]
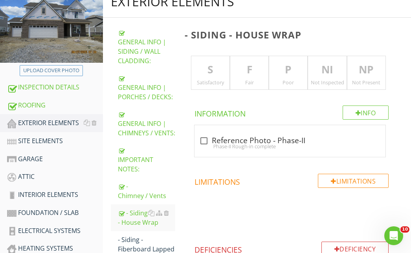
scroll to position [110, 0]
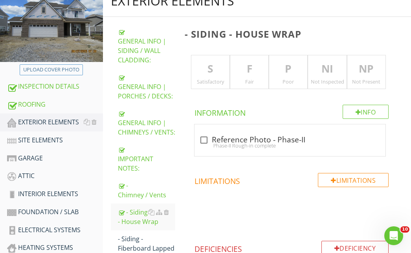
click at [249, 71] on p "F" at bounding box center [249, 69] width 38 height 16
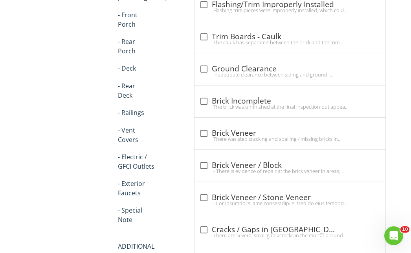
scroll to position [574, 0]
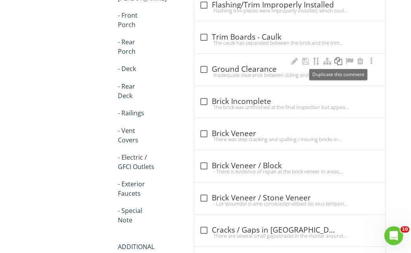
click at [337, 62] on div at bounding box center [337, 61] width 9 height 8
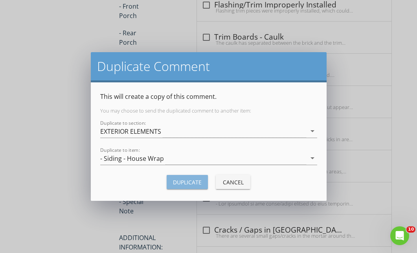
click at [195, 187] on button "Duplicate" at bounding box center [187, 182] width 41 height 14
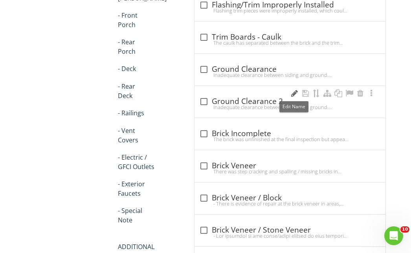
click at [293, 93] on div at bounding box center [293, 94] width 9 height 8
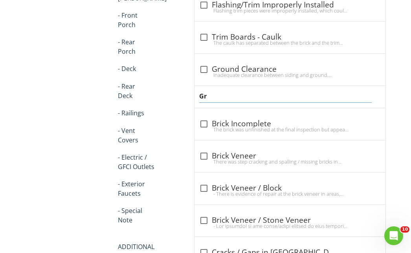
type input "G"
type input "Houae Wrap / Loose"
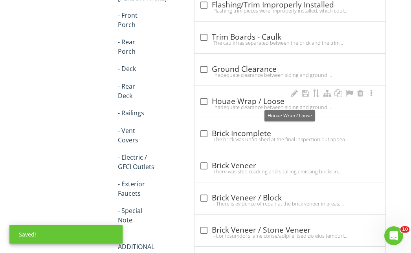
click at [203, 101] on div at bounding box center [203, 101] width 13 height 13
checkbox input "true"
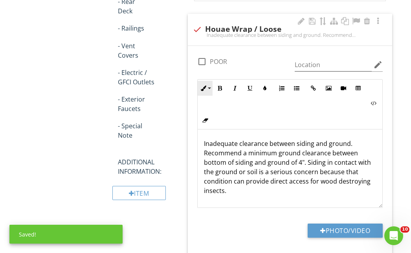
scroll to position [692, 0]
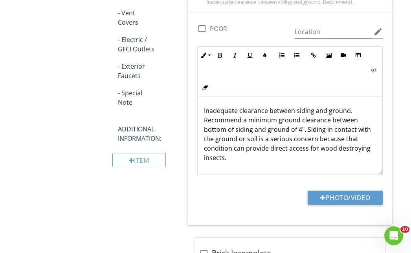
click at [205, 113] on p "Inadequate clearance between siding and ground. Recommend a minimum ground clea…" at bounding box center [290, 134] width 172 height 57
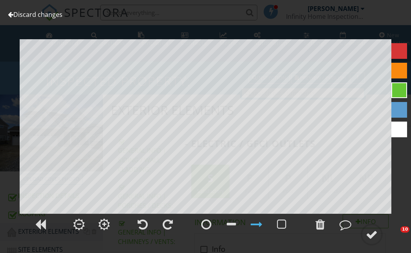
scroll to position [299, 0]
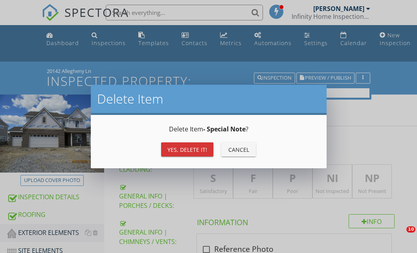
scroll to position [393, 0]
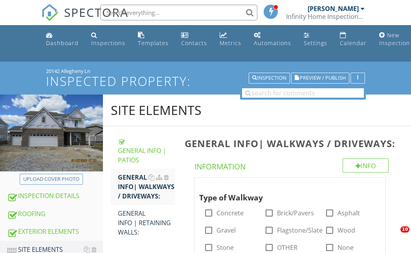
scroll to position [59, 0]
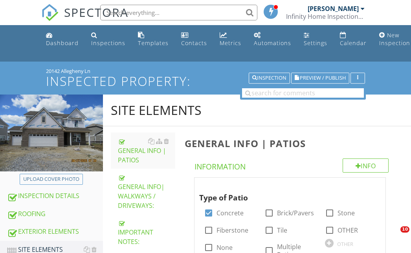
scroll to position [177, 0]
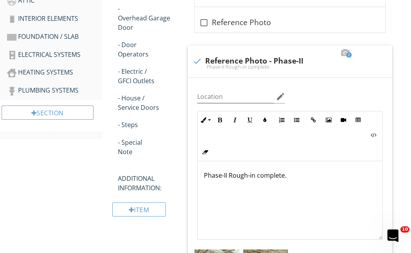
scroll to position [0, 0]
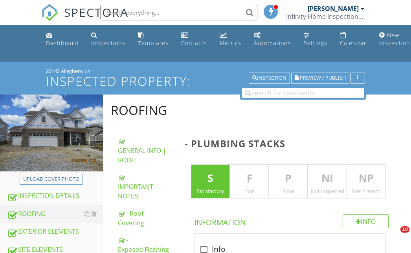
scroll to position [118, 0]
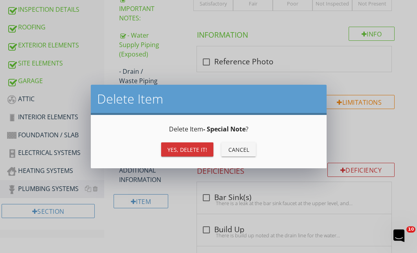
scroll to position [188, 0]
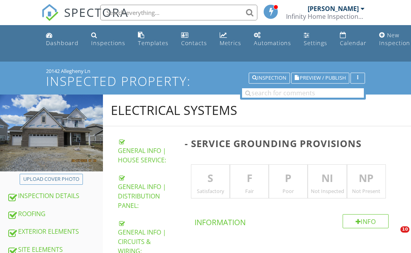
scroll to position [286, 0]
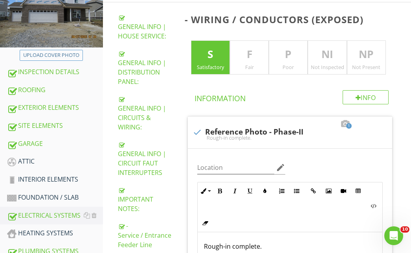
scroll to position [0, 0]
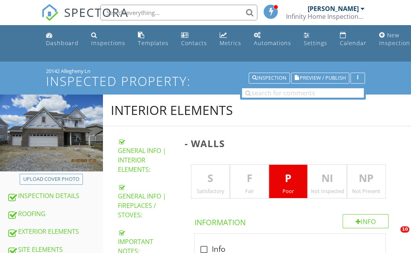
scroll to position [468, 0]
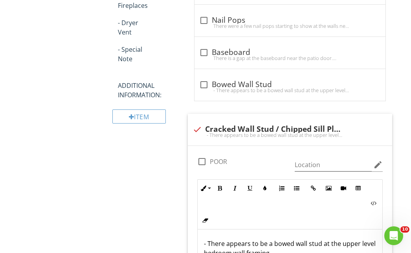
scroll to position [547, 0]
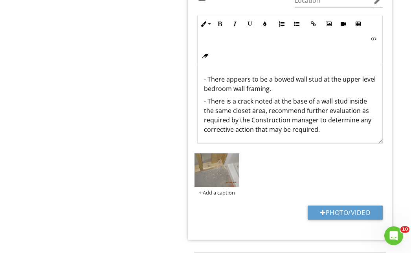
scroll to position [0, 0]
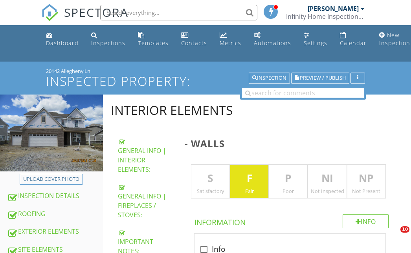
scroll to position [707, 0]
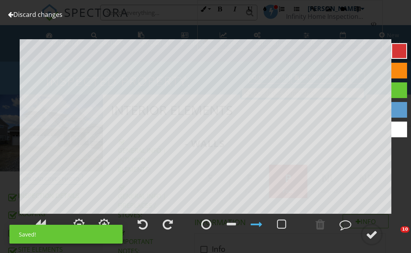
scroll to position [746, 0]
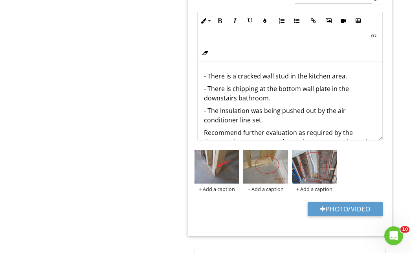
scroll to position [26, 0]
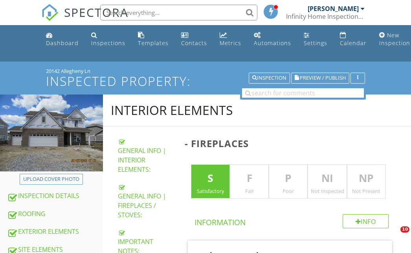
scroll to position [118, 0]
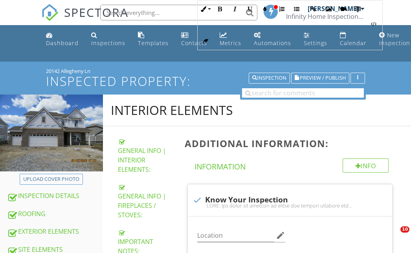
scroll to position [317, 0]
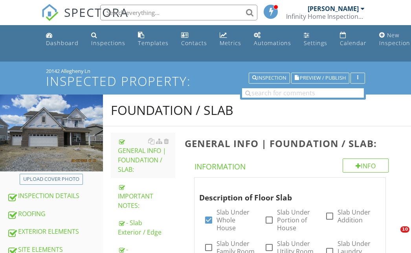
scroll to position [159, 0]
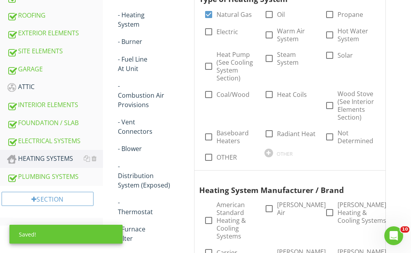
scroll to position [238, 0]
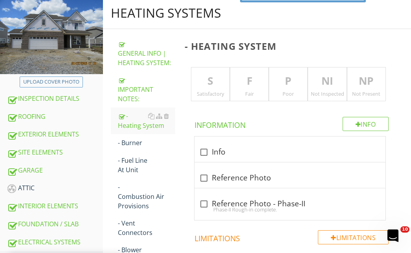
scroll to position [97, 0]
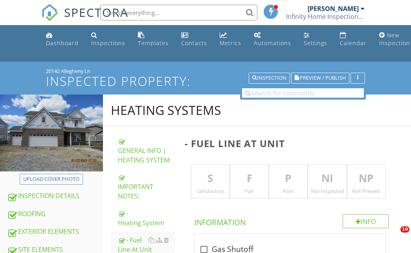
scroll to position [137, 0]
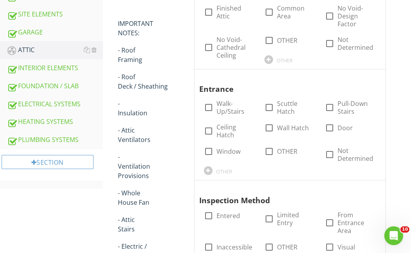
click at [206, 129] on div at bounding box center [208, 131] width 13 height 13
checkbox input "true"
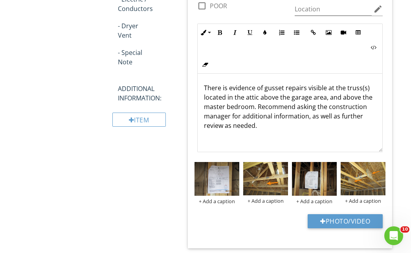
scroll to position [0, 0]
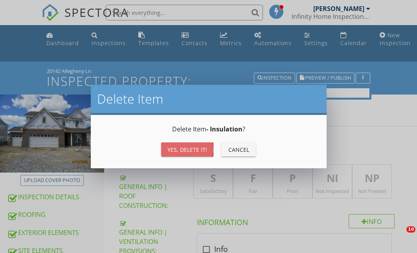
click at [179, 150] on div "Yes, Delete it!" at bounding box center [187, 150] width 40 height 8
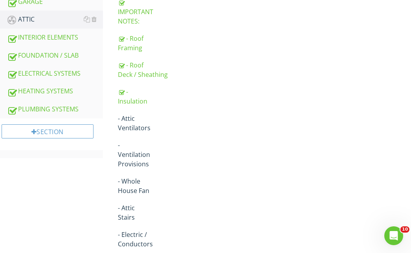
scroll to position [266, 0]
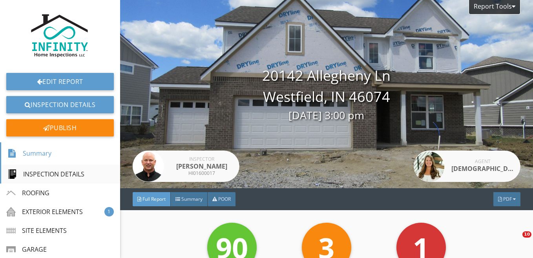
click at [43, 172] on div "INSPECTION DETAILS" at bounding box center [45, 174] width 77 height 9
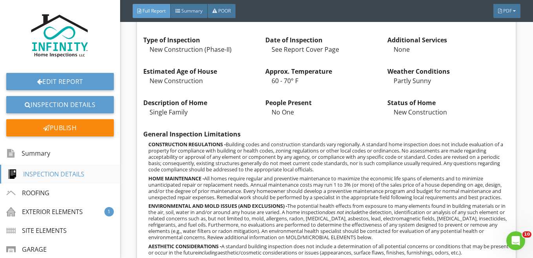
scroll to position [307, 0]
click at [40, 192] on div "ROOFING" at bounding box center [28, 193] width 43 height 9
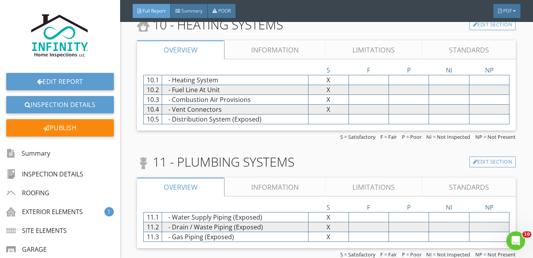
scroll to position [3068, 0]
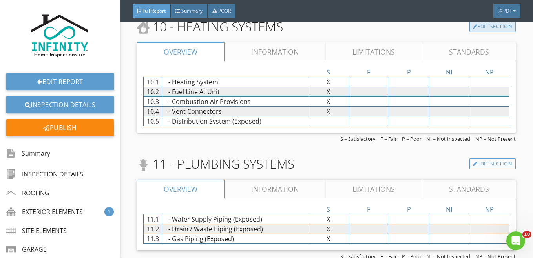
click at [416, 32] on link "Edit Section" at bounding box center [493, 26] width 47 height 11
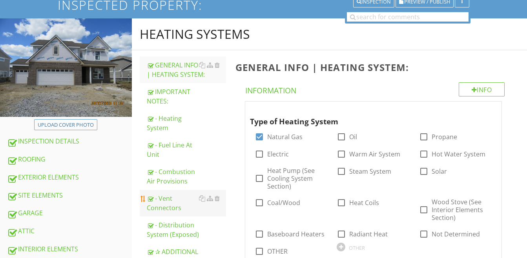
scroll to position [118, 0]
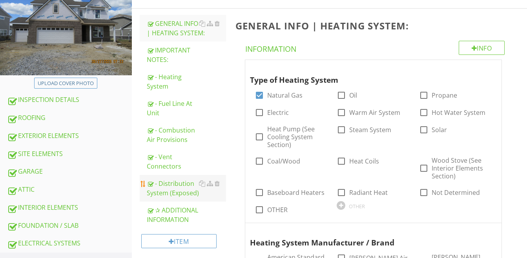
click at [182, 185] on div "- Distribution System (Exposed)" at bounding box center [186, 188] width 79 height 19
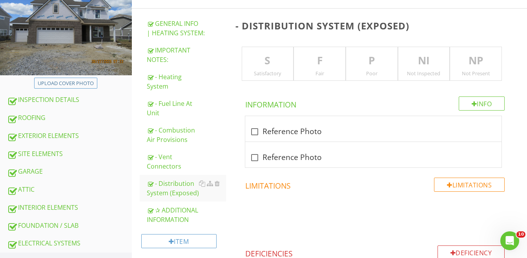
click at [271, 62] on p "S" at bounding box center [267, 61] width 51 height 16
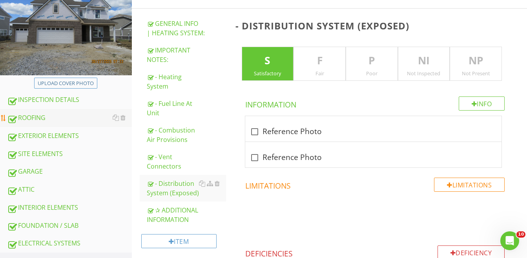
click at [29, 119] on div "ROOFING" at bounding box center [69, 118] width 125 height 10
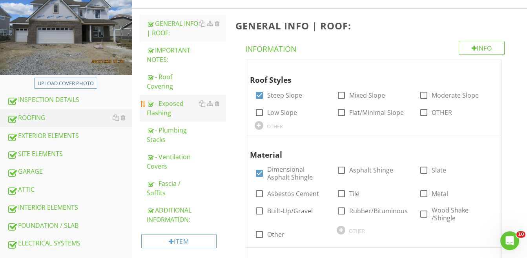
click at [170, 108] on div "- Exposed Flashing" at bounding box center [186, 108] width 79 height 19
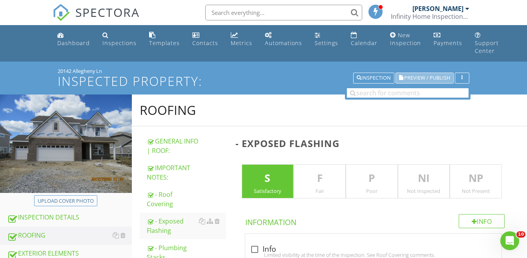
click at [421, 76] on span "Preview / Publish" at bounding box center [428, 78] width 46 height 5
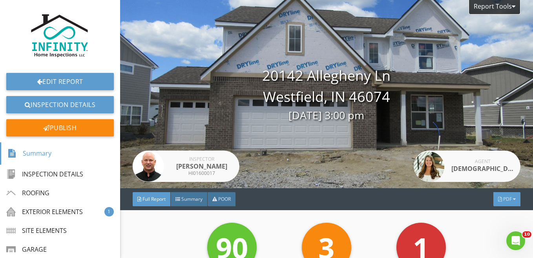
click at [504, 199] on span "PDF" at bounding box center [508, 199] width 9 height 7
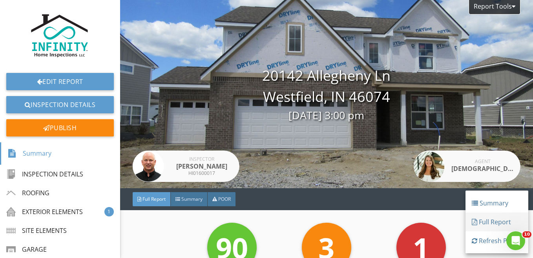
click at [492, 222] on div "Full Report" at bounding box center [497, 222] width 50 height 9
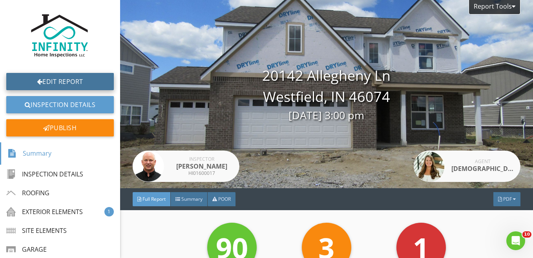
click at [55, 80] on link "Edit Report" at bounding box center [60, 81] width 108 height 17
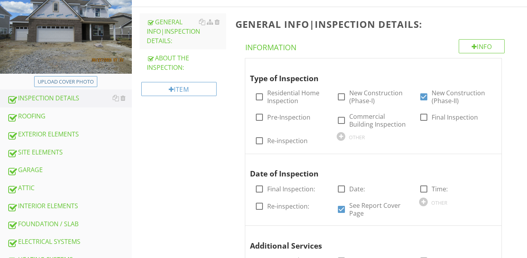
scroll to position [157, 0]
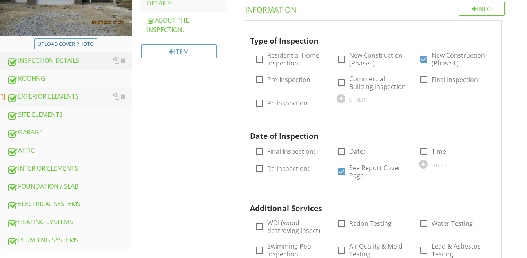
click at [39, 96] on div "EXTERIOR ELEMENTS" at bounding box center [69, 97] width 125 height 10
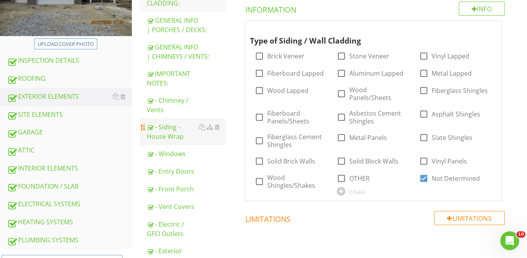
click at [172, 132] on div "- Siding - House Wrap" at bounding box center [186, 132] width 79 height 19
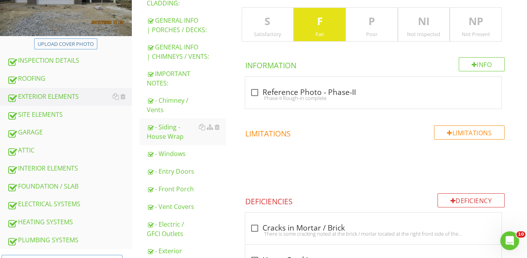
click at [368, 32] on div "Poor" at bounding box center [371, 34] width 51 height 6
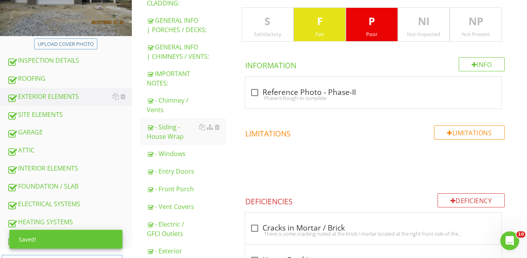
click at [320, 32] on div "Fair" at bounding box center [319, 34] width 51 height 6
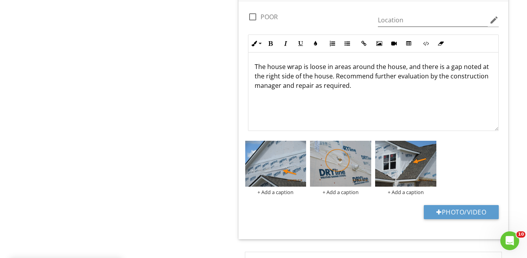
scroll to position [707, 0]
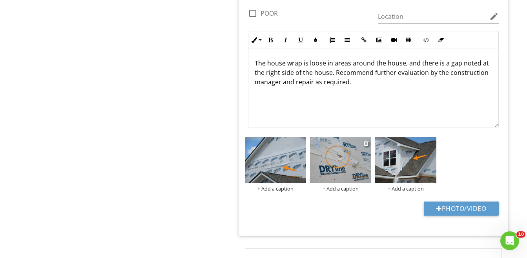
click at [329, 167] on img at bounding box center [340, 160] width 61 height 46
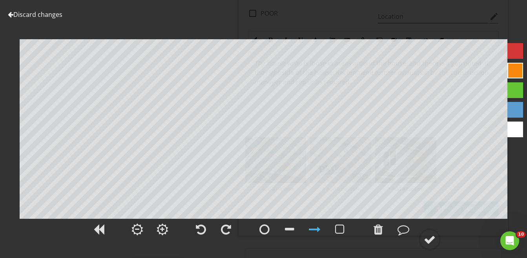
click at [516, 53] on div at bounding box center [516, 51] width 16 height 16
click at [433, 235] on div at bounding box center [430, 240] width 12 height 12
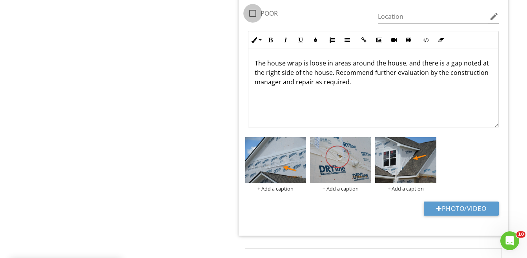
click at [254, 14] on div at bounding box center [252, 13] width 13 height 13
checkbox input "true"
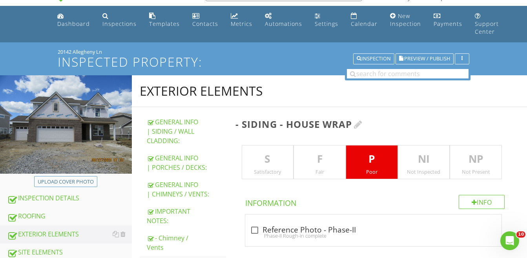
scroll to position [0, 0]
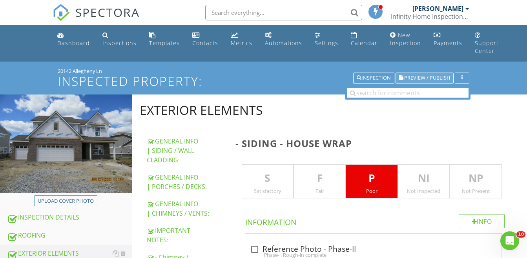
click at [422, 78] on span "Preview / Publish" at bounding box center [428, 78] width 46 height 5
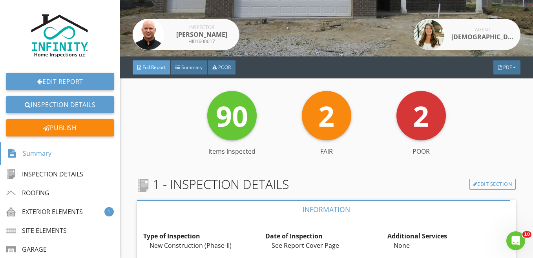
scroll to position [157, 0]
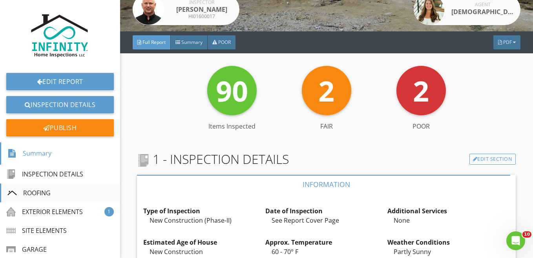
click at [35, 191] on div "ROOFING" at bounding box center [28, 193] width 43 height 9
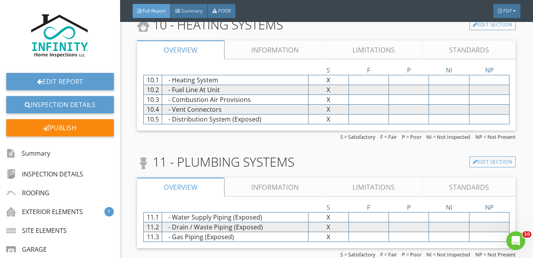
scroll to position [3107, 0]
click at [504, 10] on span "PDF" at bounding box center [508, 10] width 9 height 7
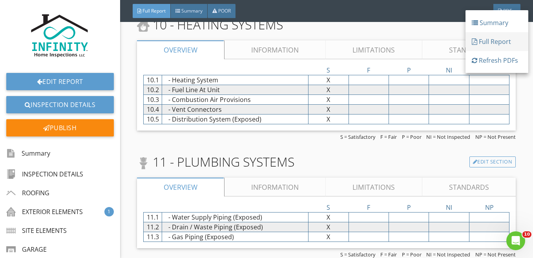
click at [487, 42] on div "Full Report" at bounding box center [497, 41] width 50 height 9
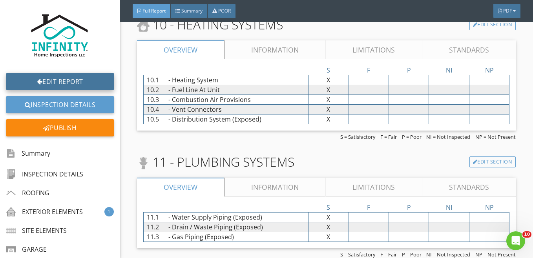
click at [63, 81] on link "Edit Report" at bounding box center [60, 81] width 108 height 17
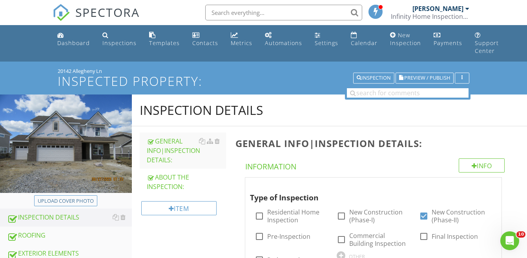
scroll to position [118, 0]
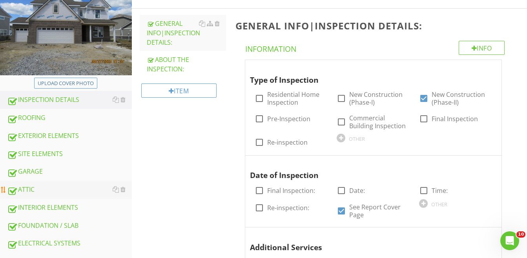
click at [29, 190] on div "ATTIC" at bounding box center [69, 190] width 125 height 10
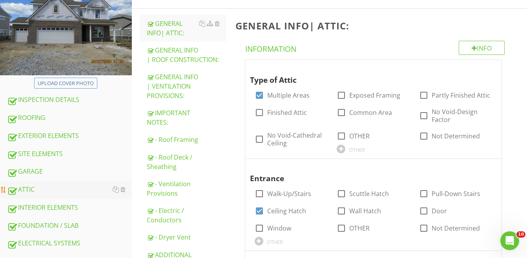
click at [26, 188] on div "ATTIC" at bounding box center [69, 190] width 125 height 10
click at [167, 139] on div "- Roof Framing" at bounding box center [186, 139] width 79 height 9
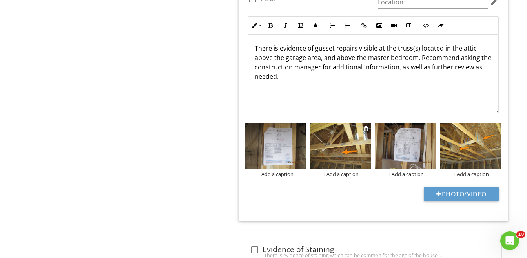
scroll to position [511, 0]
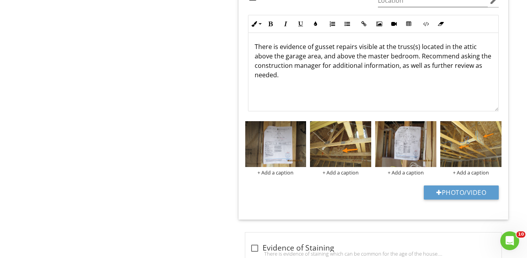
click at [265, 78] on p "There is evidence of gusset repairs visible at the truss(s) located in the atti…" at bounding box center [374, 61] width 238 height 38
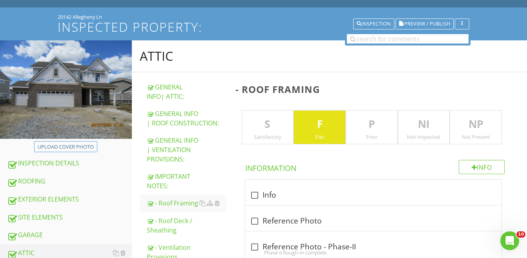
scroll to position [103, 0]
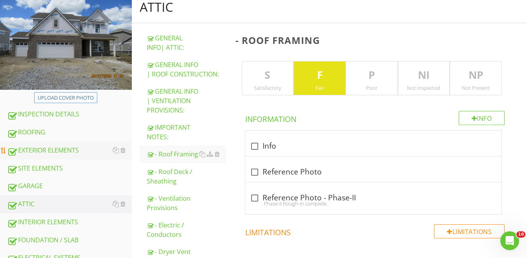
click at [37, 150] on div "EXTERIOR ELEMENTS" at bounding box center [69, 151] width 125 height 10
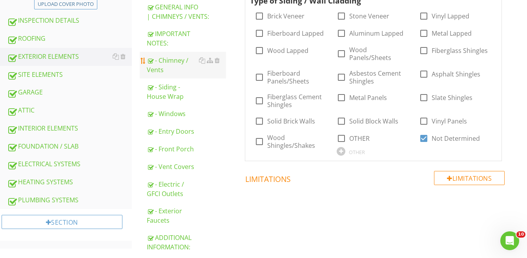
scroll to position [221, 0]
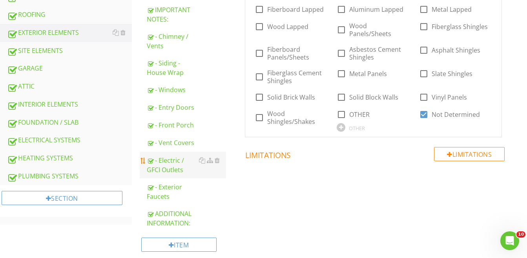
click at [172, 160] on div "- Electric / GFCI Outlets" at bounding box center [186, 165] width 79 height 19
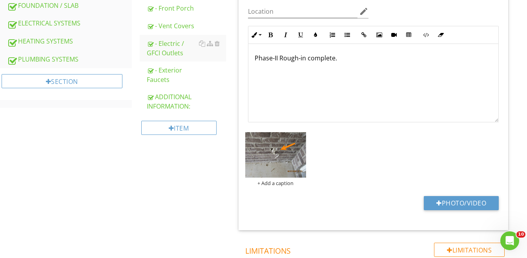
scroll to position [339, 0]
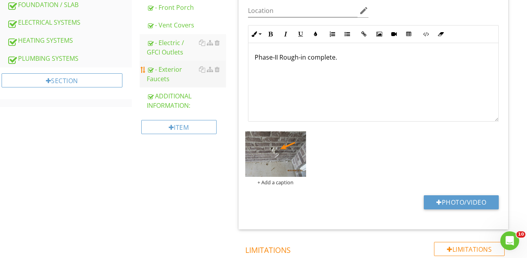
click at [157, 80] on div "- Exterior Faucets" at bounding box center [186, 74] width 79 height 19
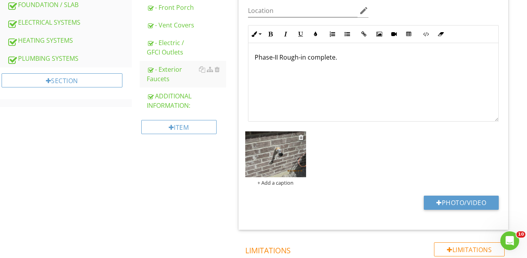
click at [279, 150] on img at bounding box center [275, 155] width 61 height 46
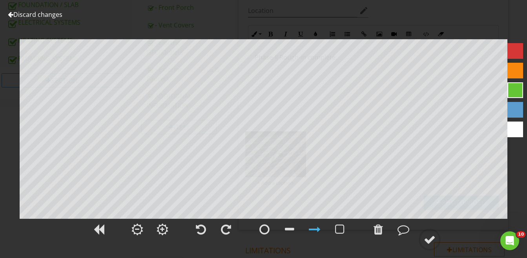
click at [37, 14] on link "Discard changes" at bounding box center [35, 14] width 55 height 9
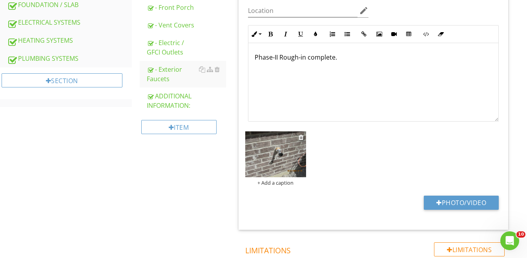
click at [288, 157] on img at bounding box center [275, 155] width 61 height 46
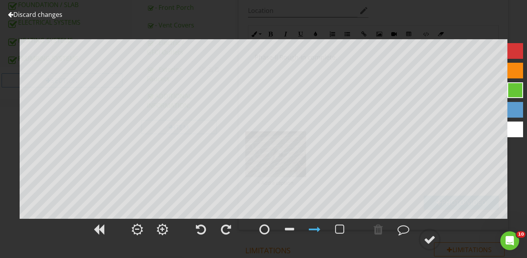
click at [515, 70] on div at bounding box center [516, 71] width 16 height 16
click at [428, 237] on div at bounding box center [430, 240] width 12 height 12
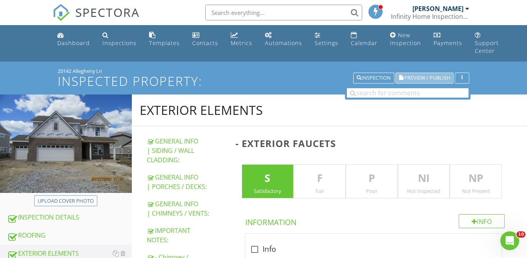
click at [425, 76] on span "Preview / Publish" at bounding box center [428, 78] width 46 height 5
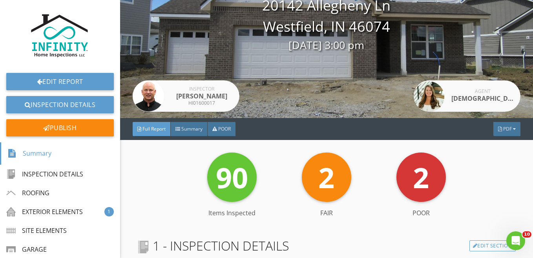
scroll to position [79, 0]
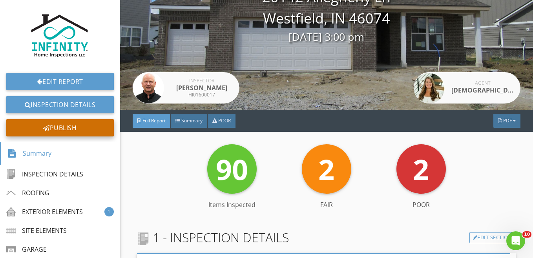
click at [51, 128] on div "Publish" at bounding box center [60, 127] width 108 height 17
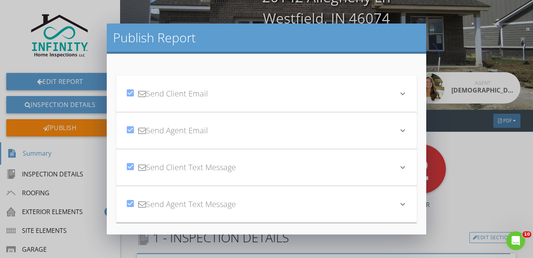
click at [398, 94] on icon "keyboard_arrow_down" at bounding box center [402, 93] width 9 height 9
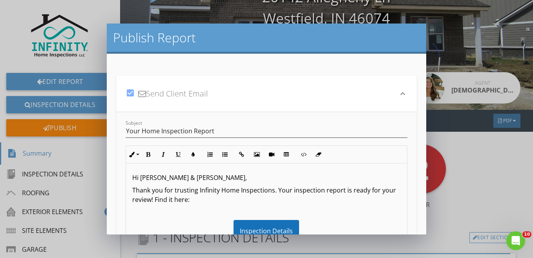
click at [398, 94] on icon "keyboard_arrow_down" at bounding box center [402, 93] width 9 height 9
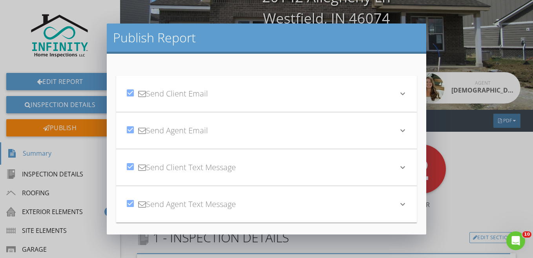
click at [398, 94] on icon "keyboard_arrow_down" at bounding box center [402, 93] width 9 height 9
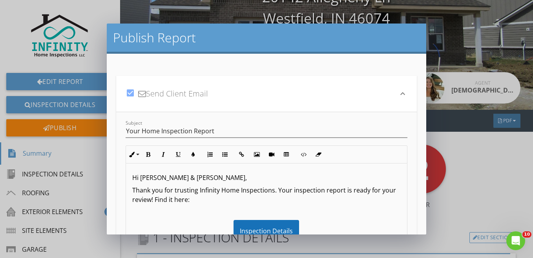
click at [293, 192] on p "Thank you for trusting Infinity Home Inspections. Your inspection report is rea…" at bounding box center [266, 195] width 269 height 19
click at [398, 95] on icon "keyboard_arrow_down" at bounding box center [402, 93] width 9 height 9
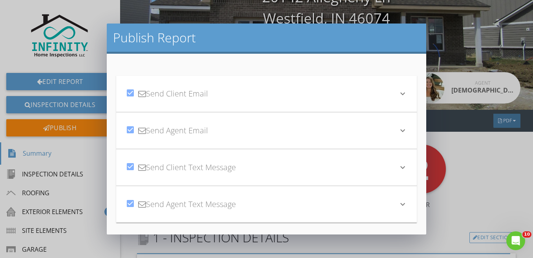
click at [399, 128] on icon "keyboard_arrow_down" at bounding box center [402, 130] width 9 height 9
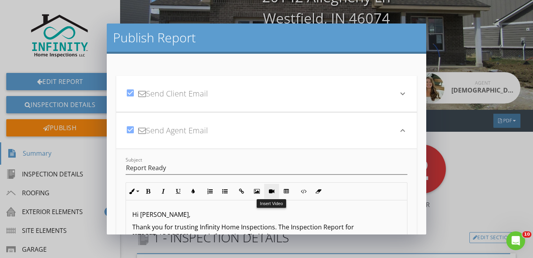
scroll to position [39, 0]
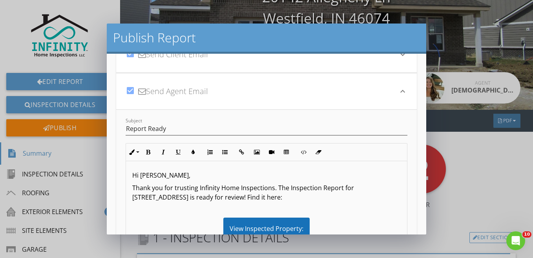
click at [289, 189] on p "Thank you for trusting Infinity Home Inspections. The Inspection Report for 201…" at bounding box center [266, 192] width 269 height 19
click at [398, 90] on icon "keyboard_arrow_down" at bounding box center [402, 91] width 9 height 9
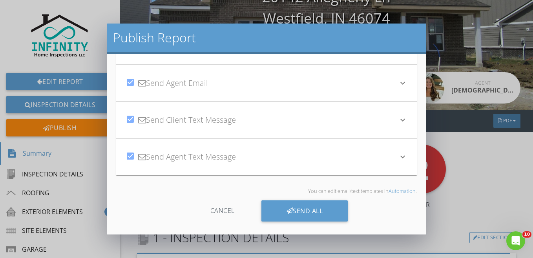
scroll to position [50, 0]
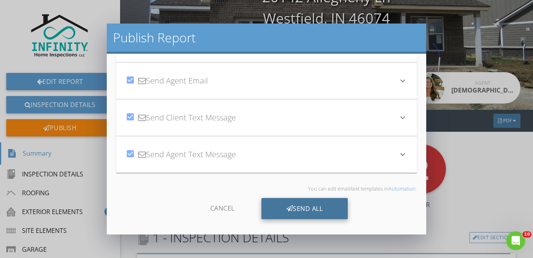
click at [309, 205] on div "Send All" at bounding box center [305, 208] width 87 height 21
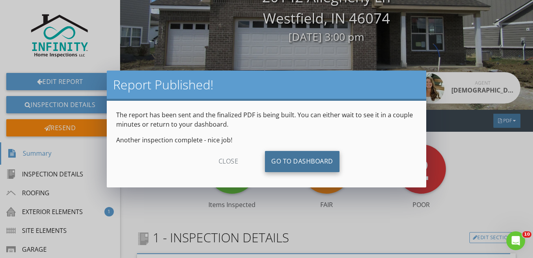
click at [300, 159] on link "Go To Dashboard" at bounding box center [302, 161] width 75 height 21
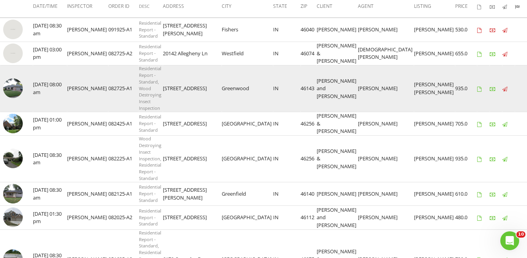
click at [7, 95] on img at bounding box center [13, 89] width 20 height 20
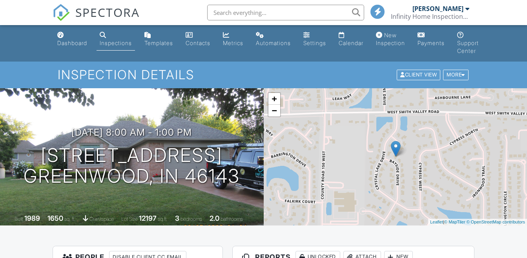
click at [361, 251] on div "Attach" at bounding box center [363, 257] width 38 height 13
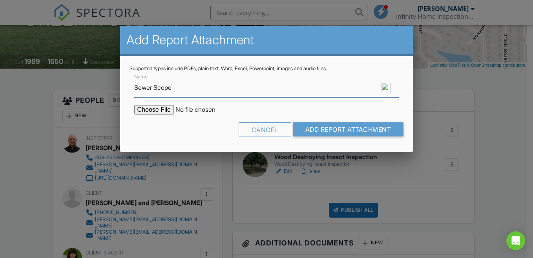
type input "Sewer Scope"
click at [154, 109] on input "file" at bounding box center [201, 109] width 134 height 9
type input "C:\fakepath\Sewer Scope.pdf"
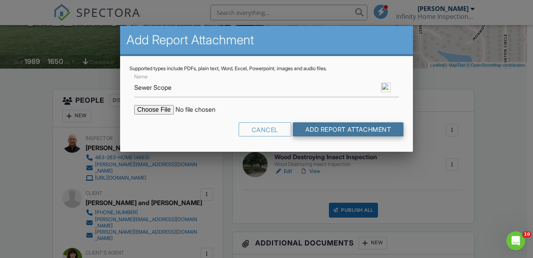
click at [356, 126] on input "Add Report Attachment" at bounding box center [348, 130] width 111 height 14
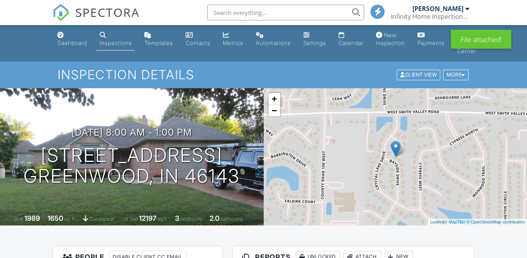
scroll to position [196, 0]
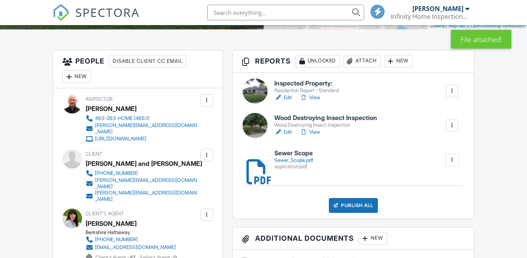
click at [297, 163] on div "Sewer_Scope.pdf" at bounding box center [294, 160] width 39 height 6
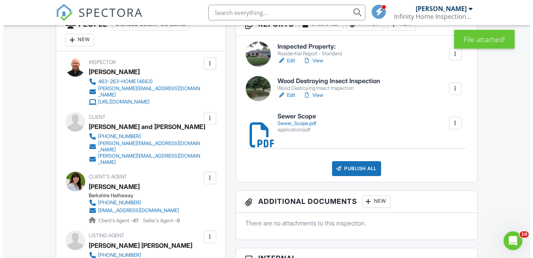
scroll to position [236, 0]
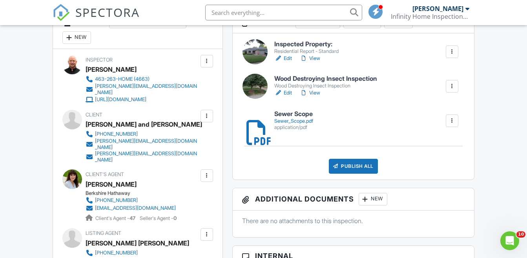
click at [353, 164] on div "Publish All" at bounding box center [353, 166] width 49 height 15
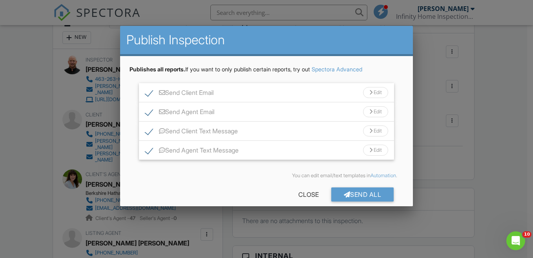
click at [371, 91] on div "Edit" at bounding box center [375, 92] width 25 height 11
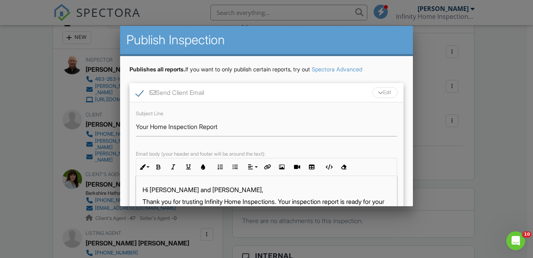
click at [373, 91] on div "Edit" at bounding box center [385, 92] width 25 height 11
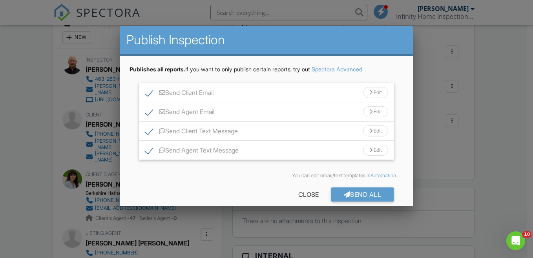
click at [372, 110] on div "Edit" at bounding box center [375, 111] width 25 height 11
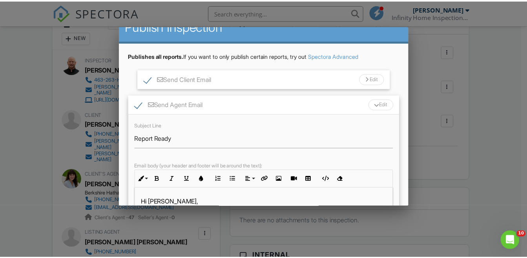
scroll to position [0, 0]
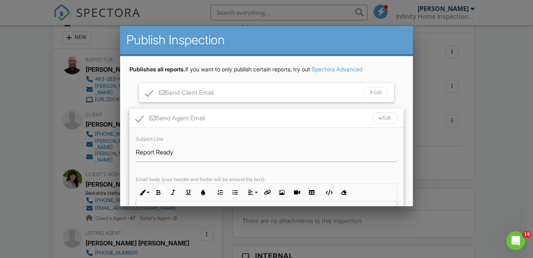
click at [382, 119] on div "Edit" at bounding box center [385, 118] width 25 height 11
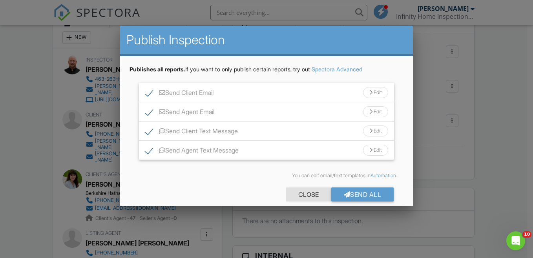
click at [298, 191] on div "Close" at bounding box center [309, 195] width 46 height 14
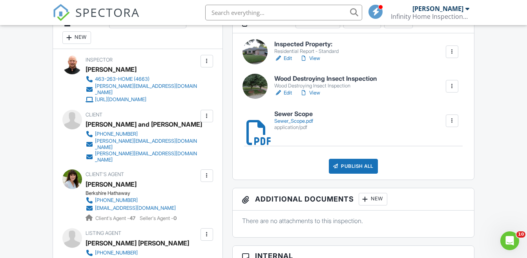
click at [288, 57] on link "Edit" at bounding box center [284, 59] width 18 height 8
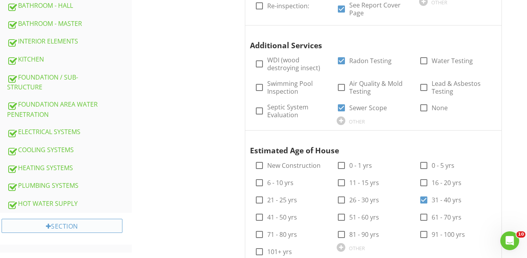
scroll to position [393, 0]
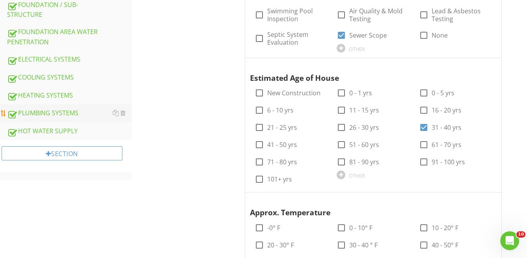
click at [40, 113] on div "PLUMBING SYSTEMS" at bounding box center [69, 113] width 125 height 10
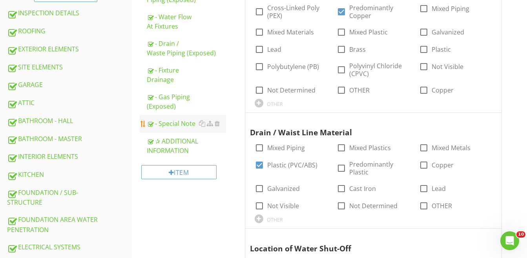
scroll to position [196, 0]
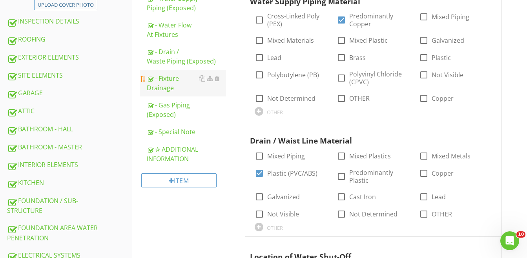
click at [165, 81] on div "- Fixture Drainage" at bounding box center [186, 83] width 79 height 19
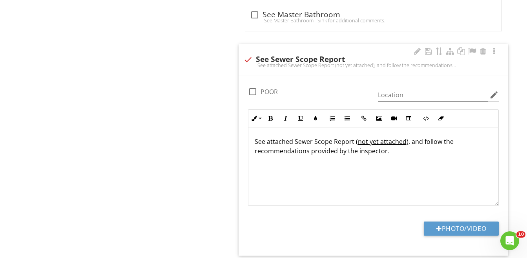
scroll to position [707, 0]
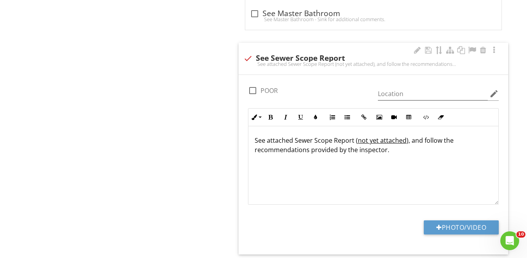
click at [353, 141] on p "See attached Sewer Scope Report ( not yet attached ), and follow the recommenda…" at bounding box center [374, 145] width 238 height 19
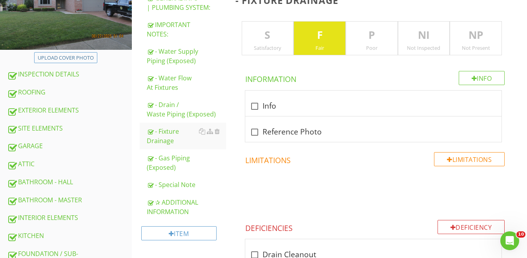
scroll to position [0, 0]
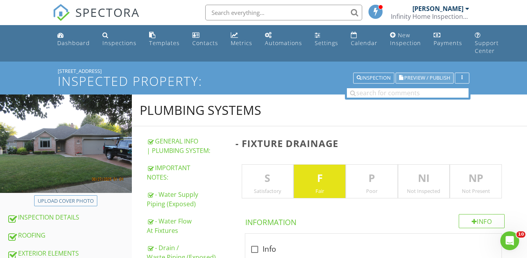
click at [412, 77] on span "Preview / Publish" at bounding box center [428, 78] width 46 height 5
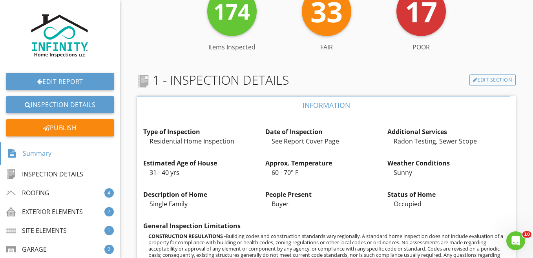
scroll to position [118, 0]
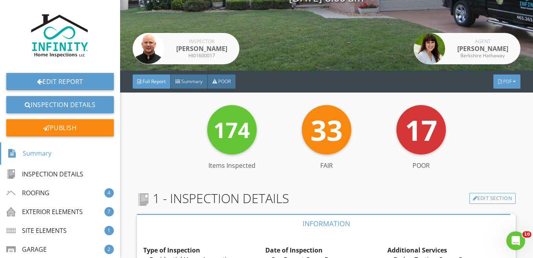
click at [504, 82] on span "PDF" at bounding box center [508, 81] width 9 height 7
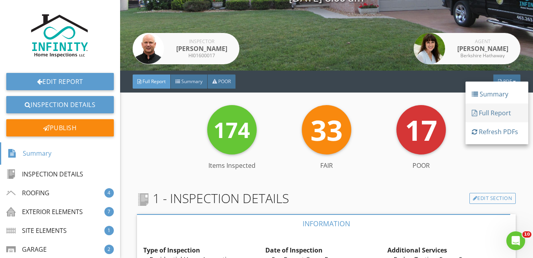
click at [488, 111] on div "Full Report" at bounding box center [497, 112] width 50 height 9
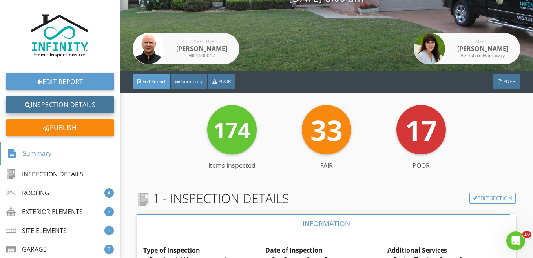
click at [53, 104] on link "Inspection Details" at bounding box center [60, 104] width 108 height 17
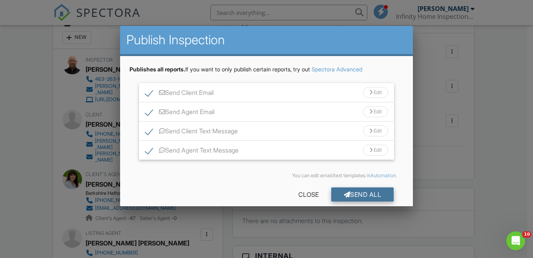
click at [353, 191] on div "Send All" at bounding box center [362, 195] width 63 height 14
